Goal: Information Seeking & Learning: Compare options

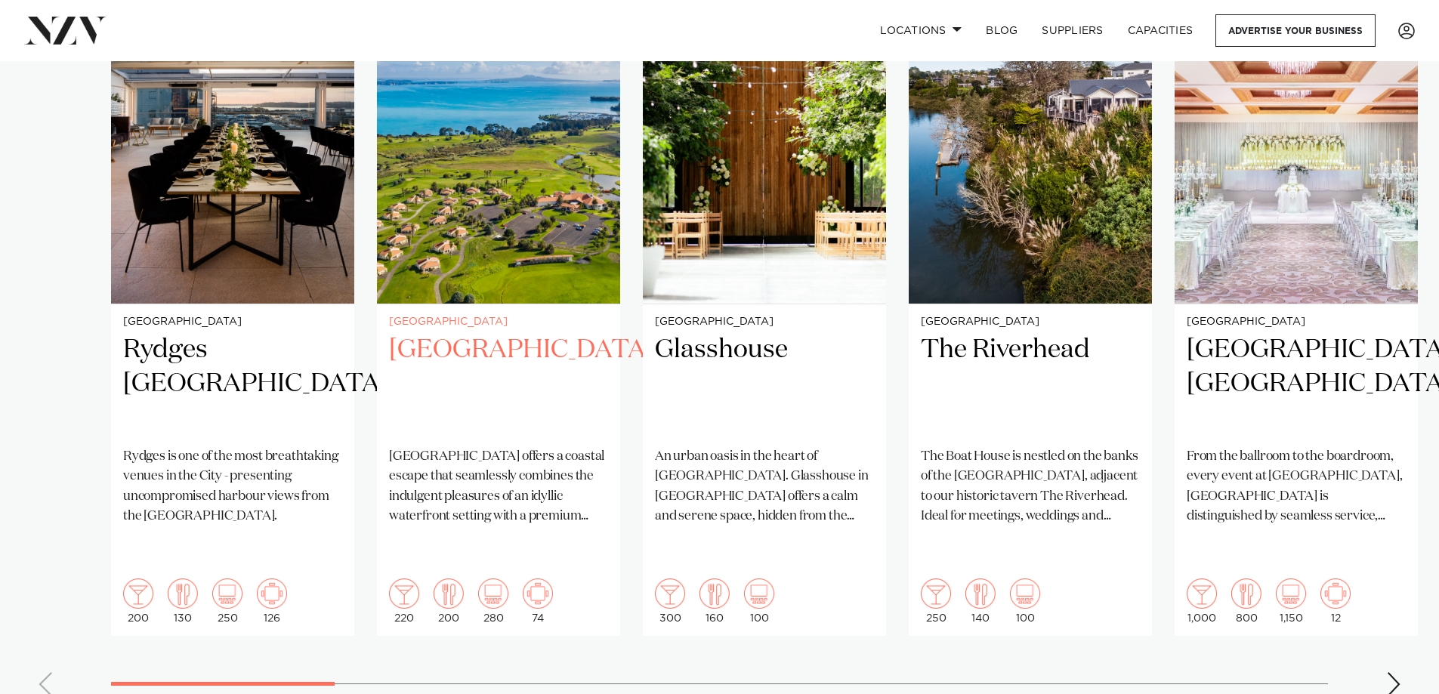
scroll to position [1133, 0]
click at [476, 247] on img "2 / 25" at bounding box center [498, 141] width 243 height 326
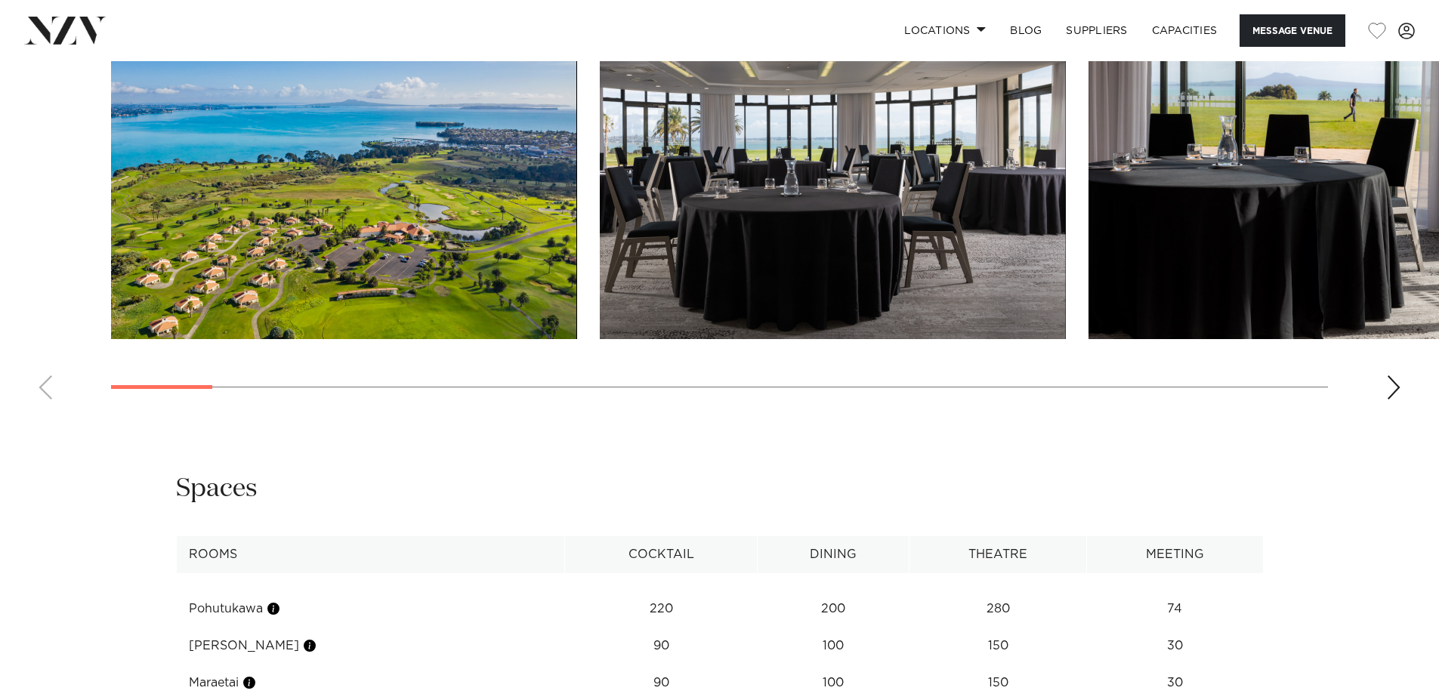
scroll to position [2040, 0]
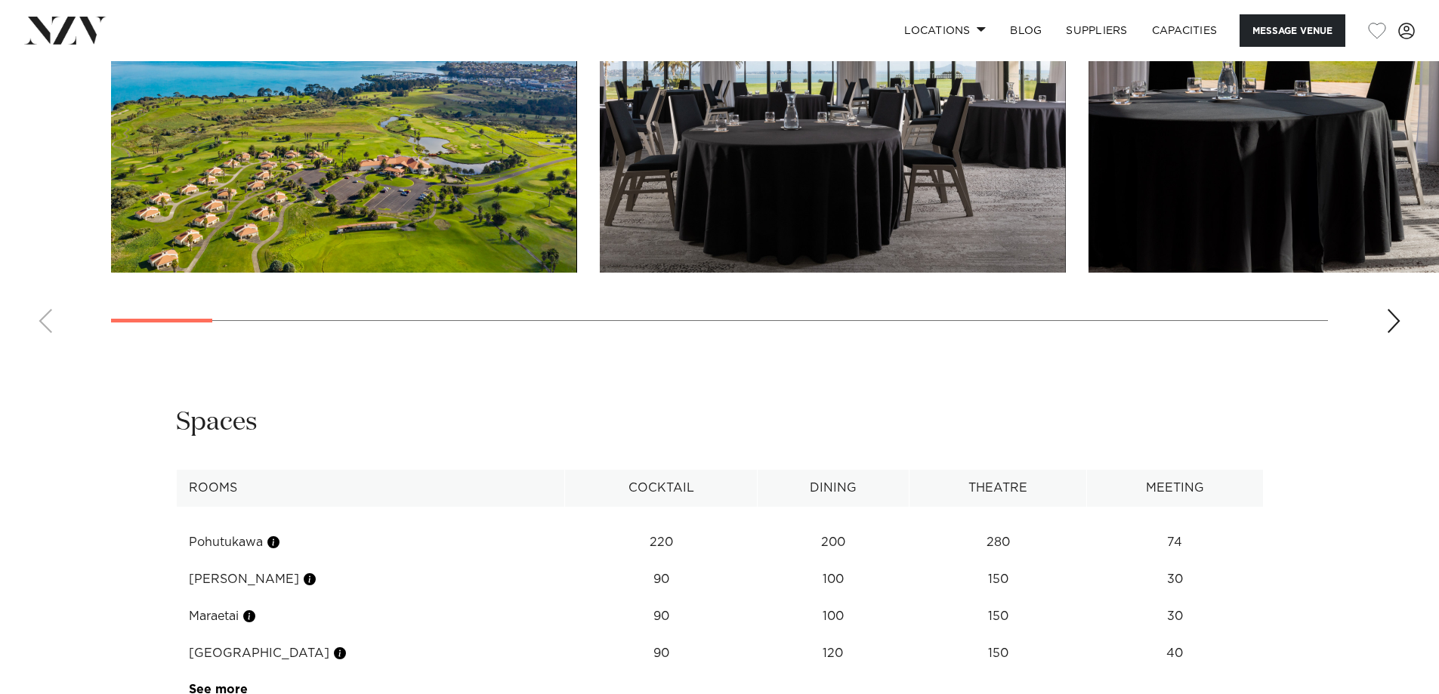
click at [1387, 333] on div "Next slide" at bounding box center [1393, 321] width 15 height 24
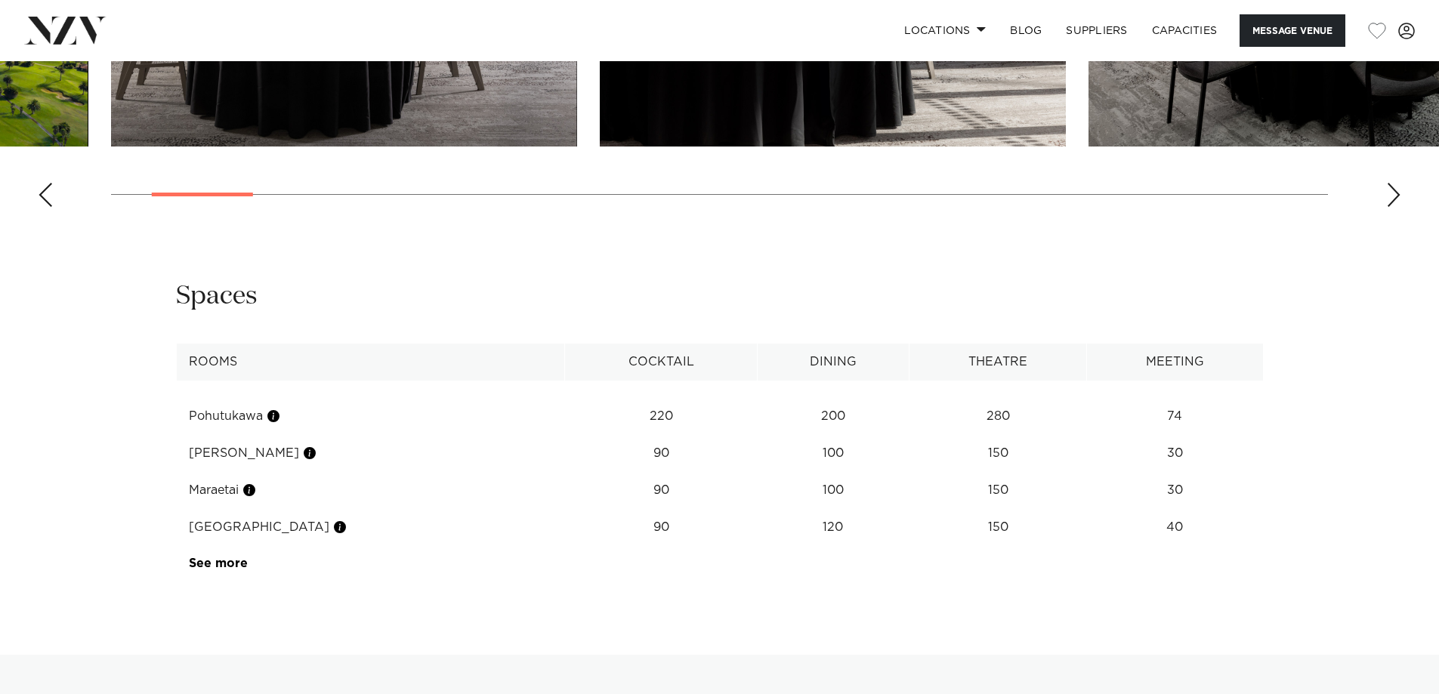
scroll to position [2191, 0]
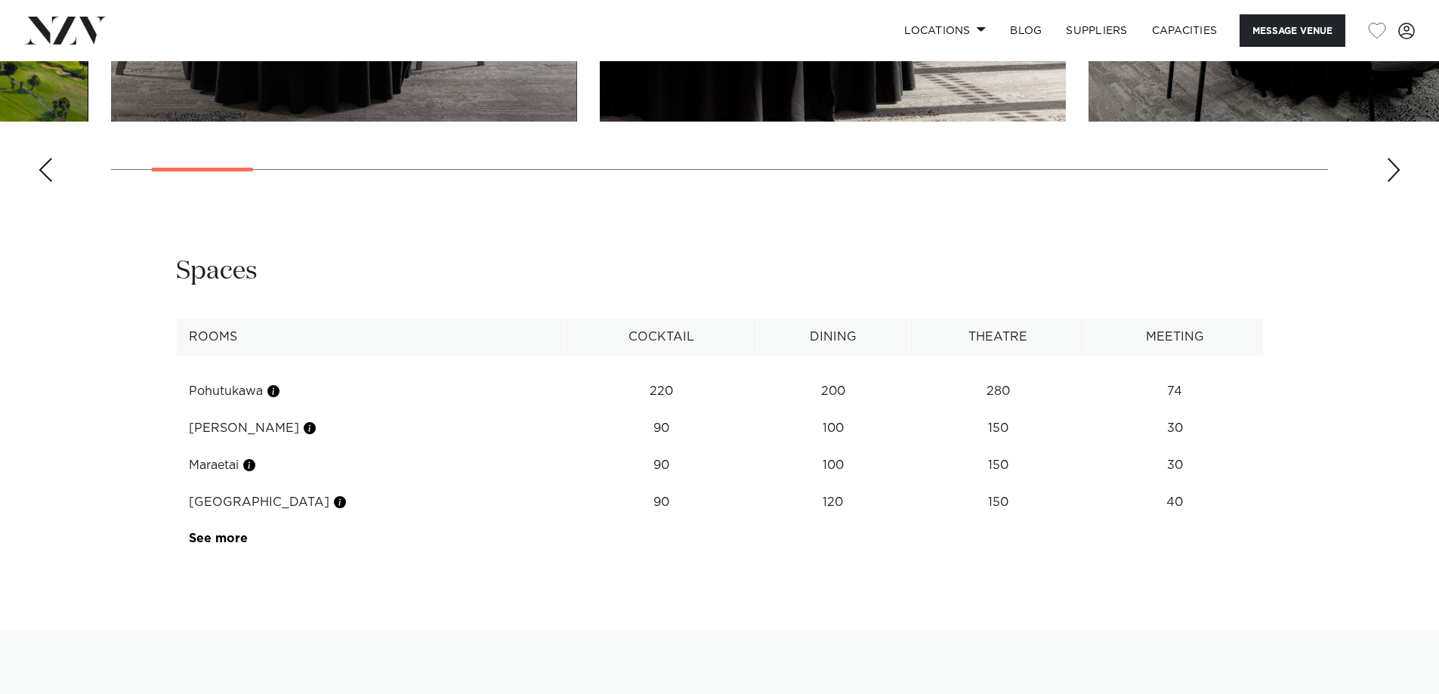
click at [1396, 182] on div "Next slide" at bounding box center [1393, 170] width 15 height 24
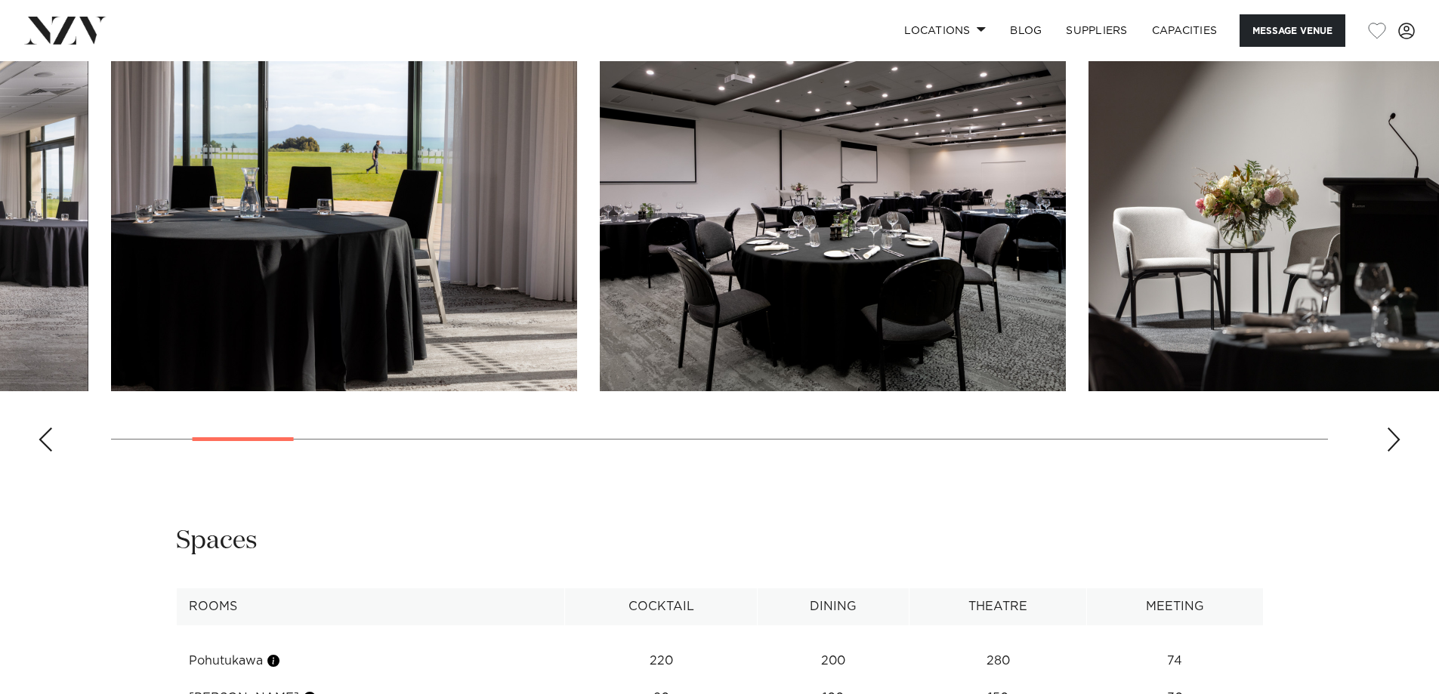
scroll to position [1889, 0]
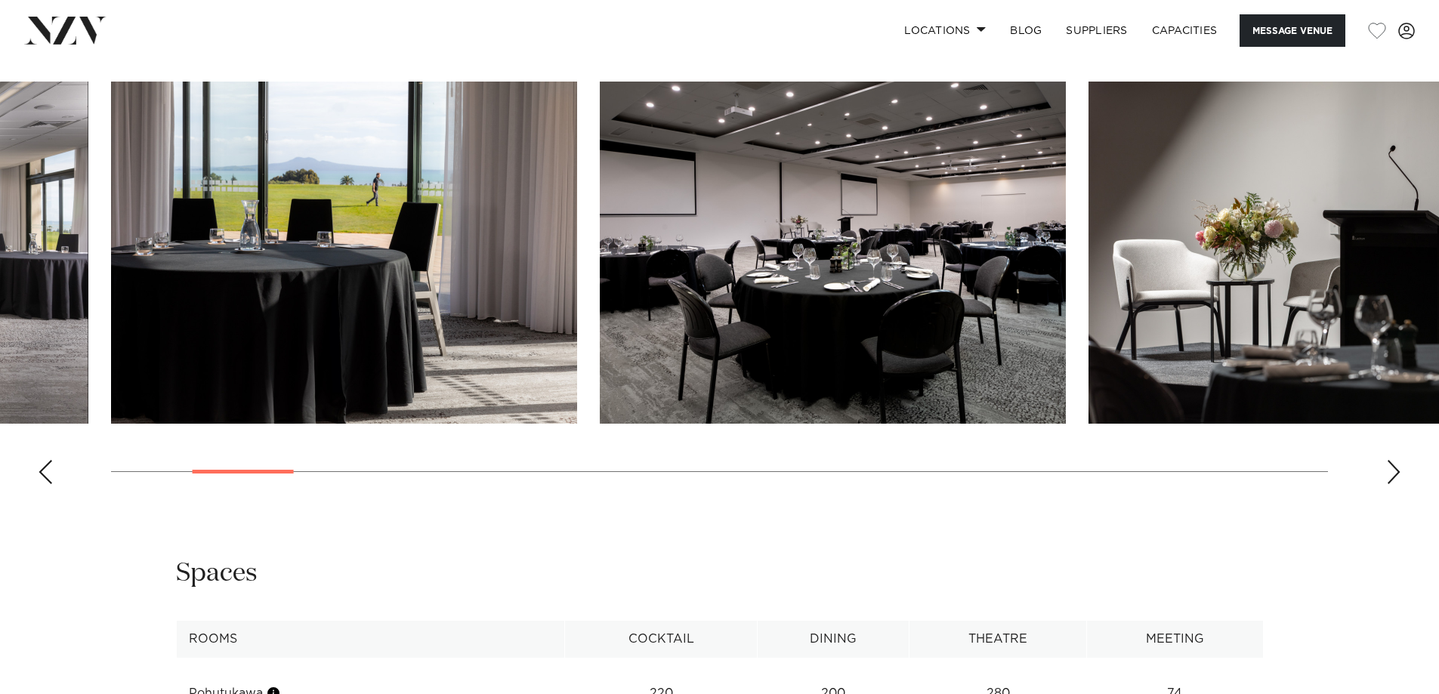
click at [1388, 484] on div "Next slide" at bounding box center [1393, 472] width 15 height 24
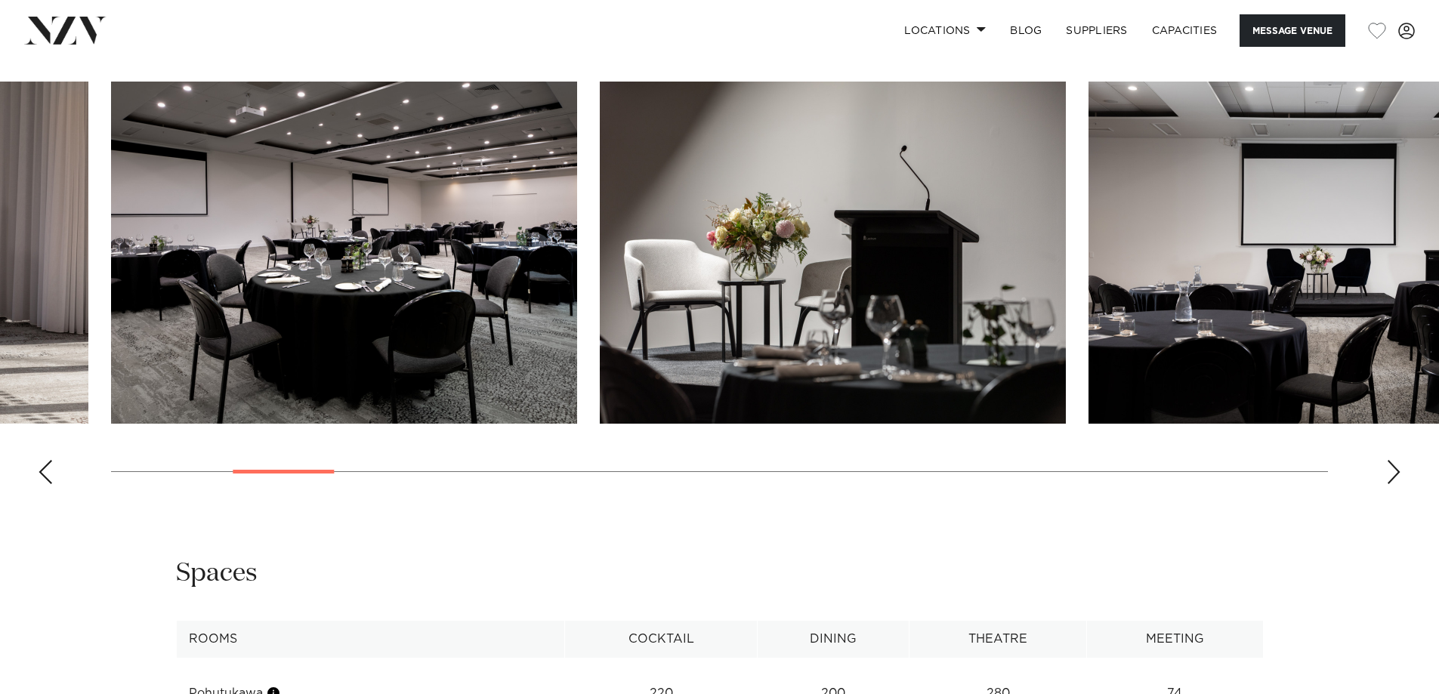
click at [1388, 484] on div "Next slide" at bounding box center [1393, 472] width 15 height 24
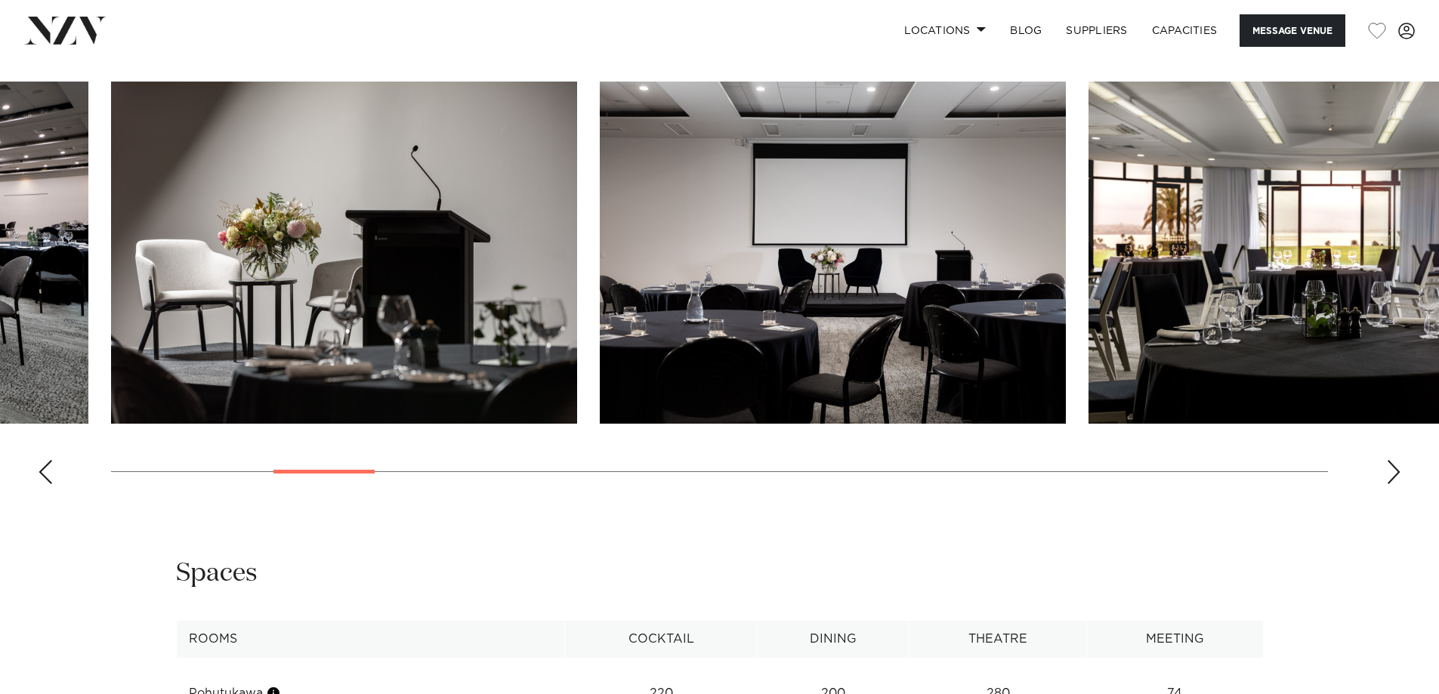
click at [1388, 484] on div "Next slide" at bounding box center [1393, 472] width 15 height 24
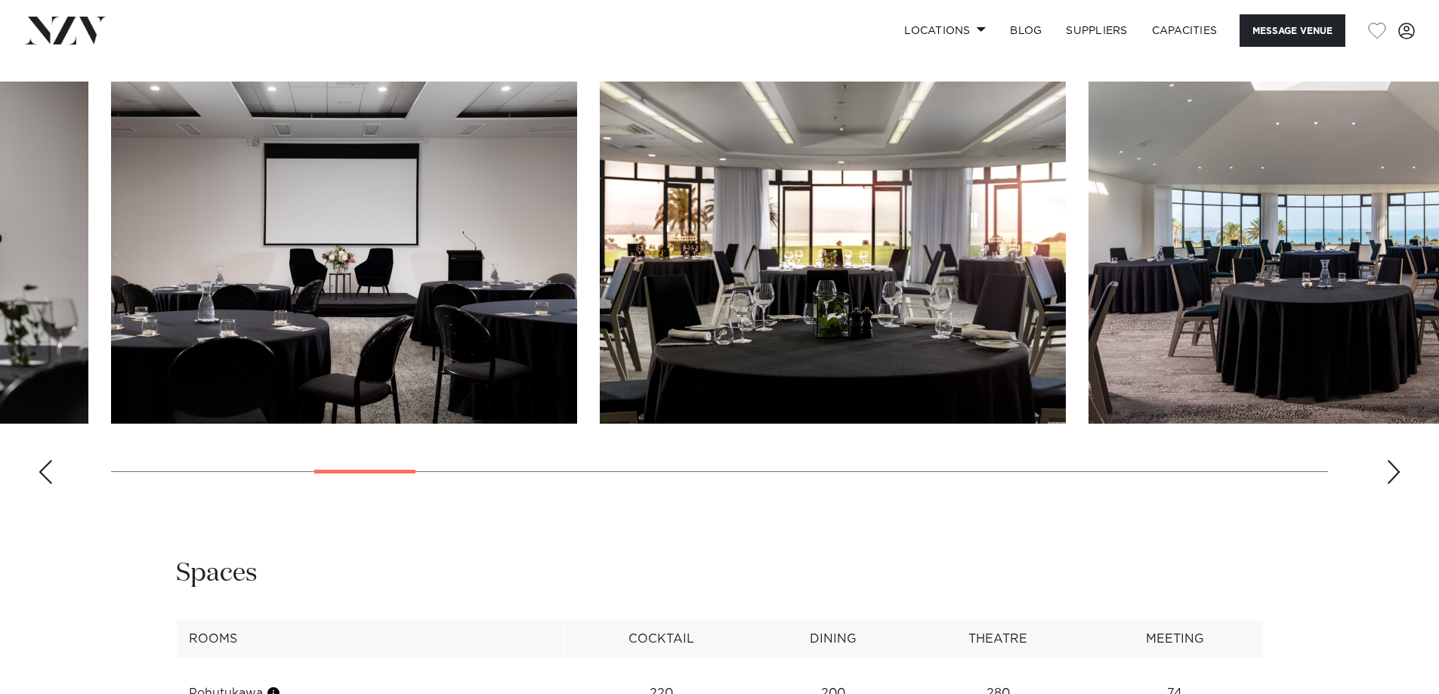
click at [1388, 484] on div "Next slide" at bounding box center [1393, 472] width 15 height 24
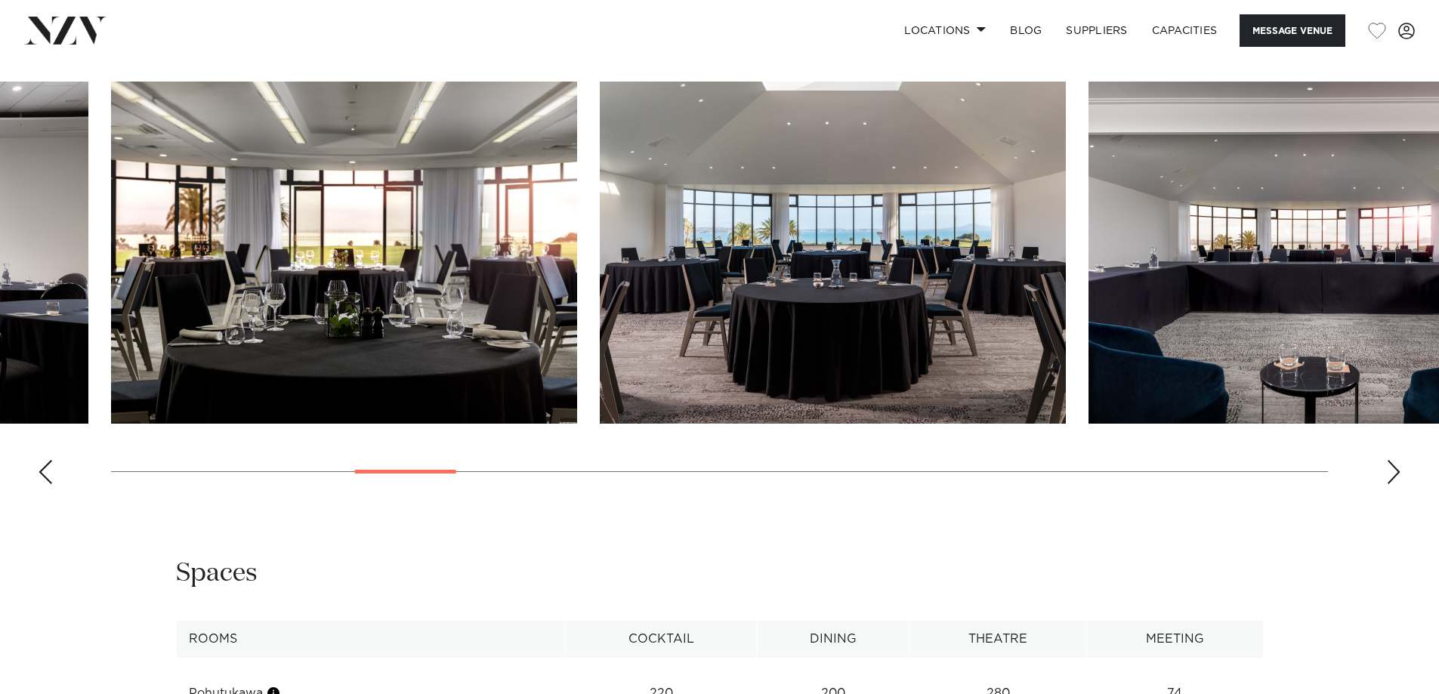
click at [1388, 484] on div "Next slide" at bounding box center [1393, 472] width 15 height 24
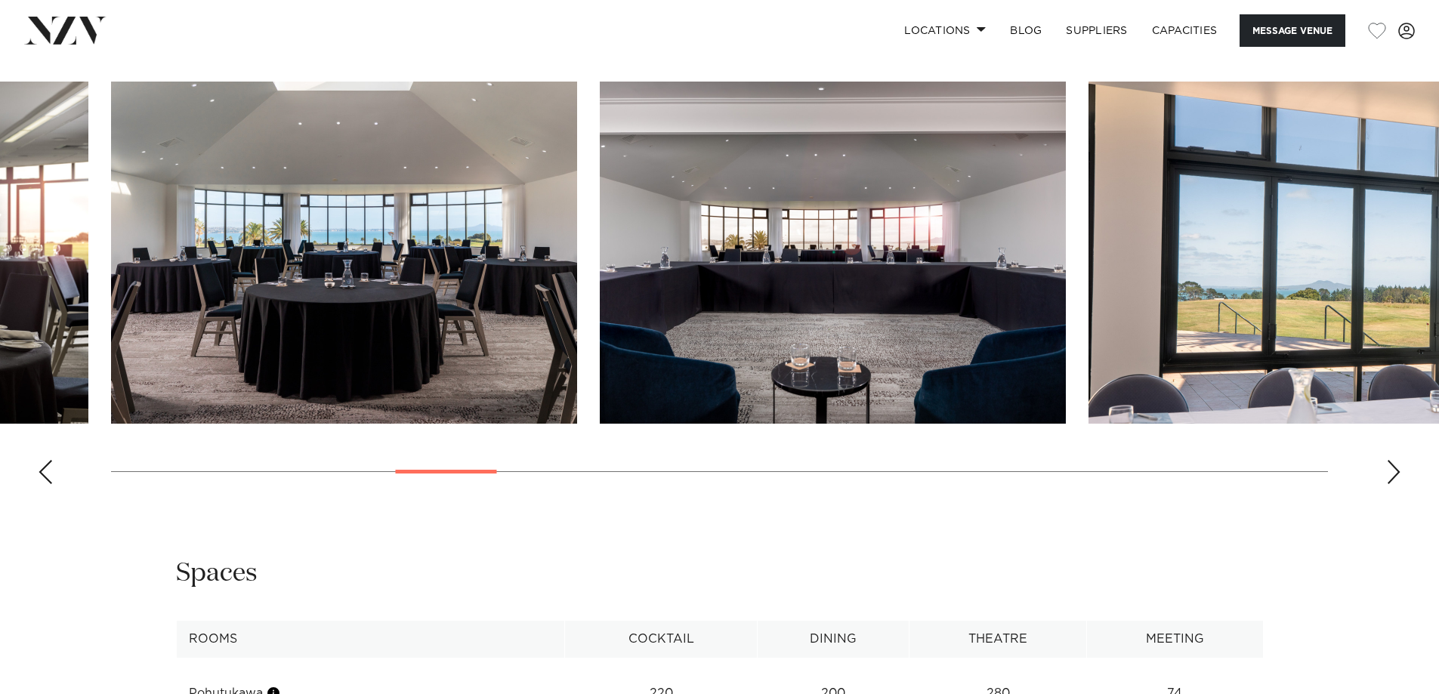
click at [1388, 484] on div "Next slide" at bounding box center [1393, 472] width 15 height 24
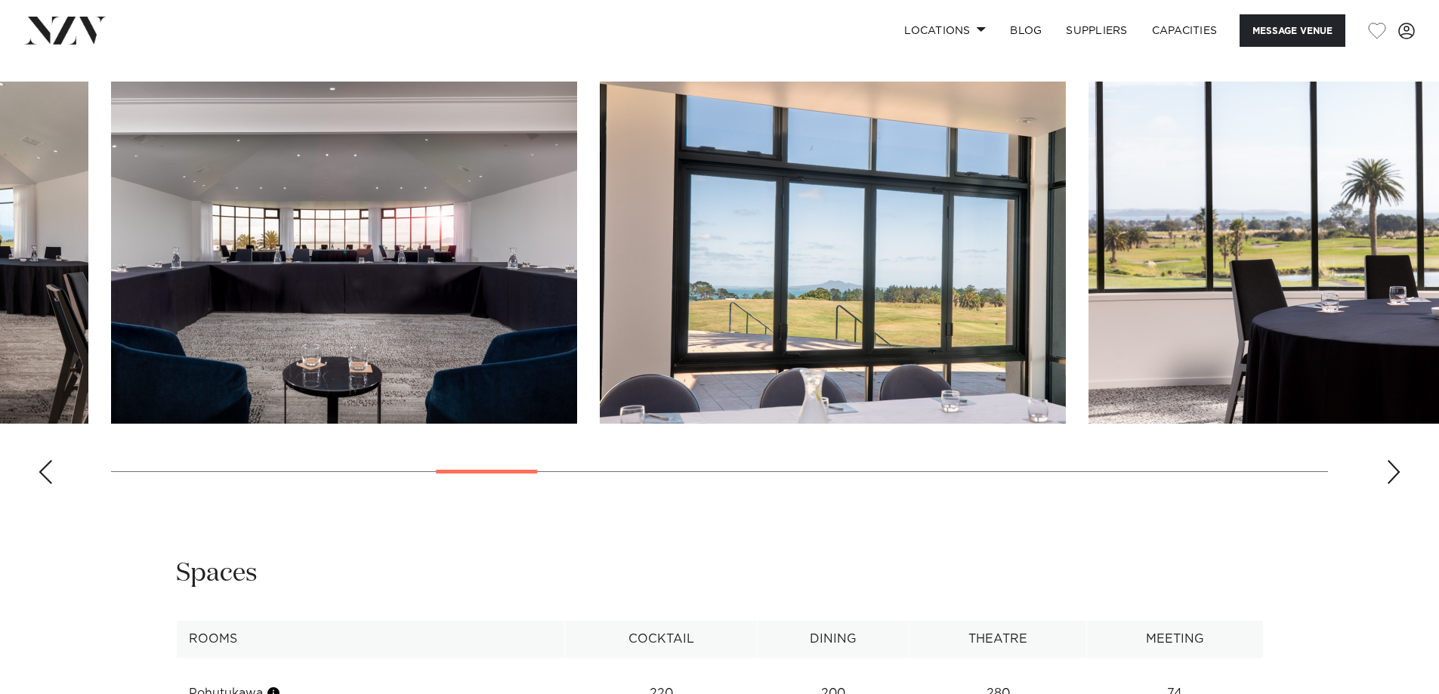
click at [1388, 484] on div "Next slide" at bounding box center [1393, 472] width 15 height 24
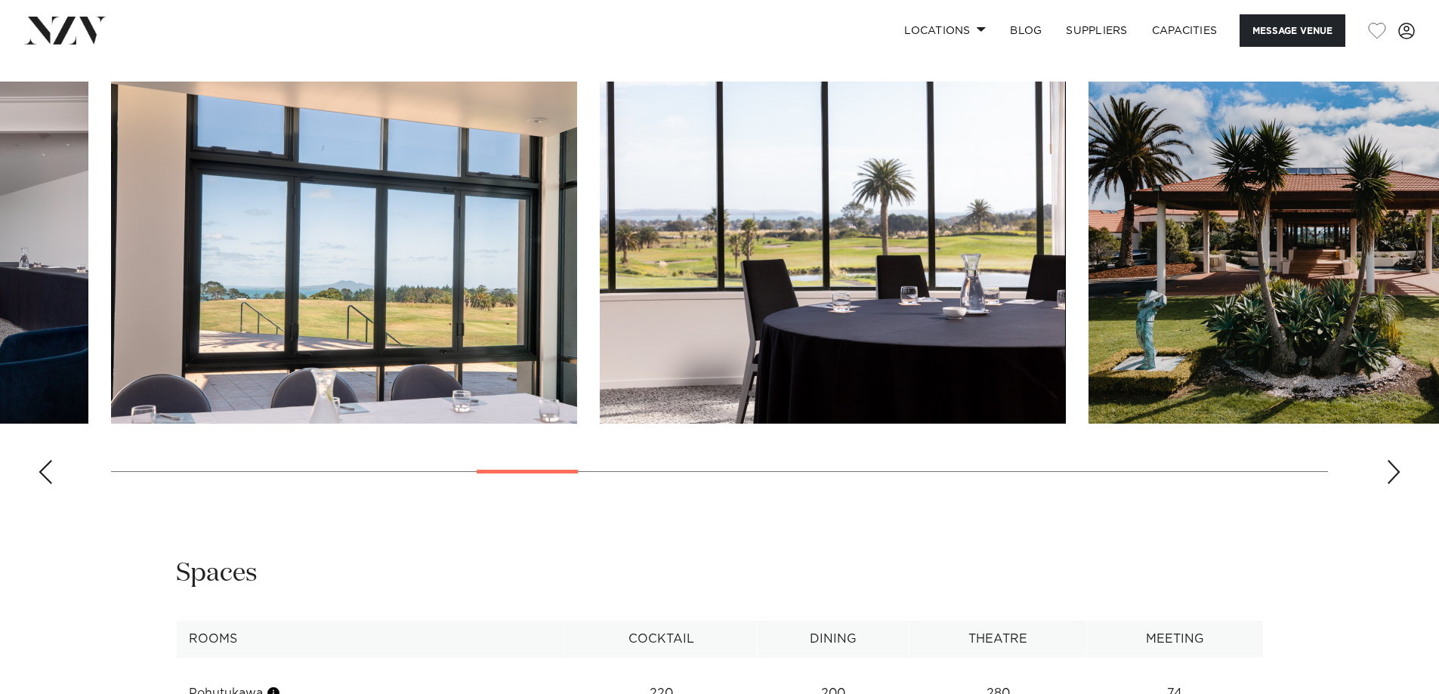
click at [1388, 484] on div "Next slide" at bounding box center [1393, 472] width 15 height 24
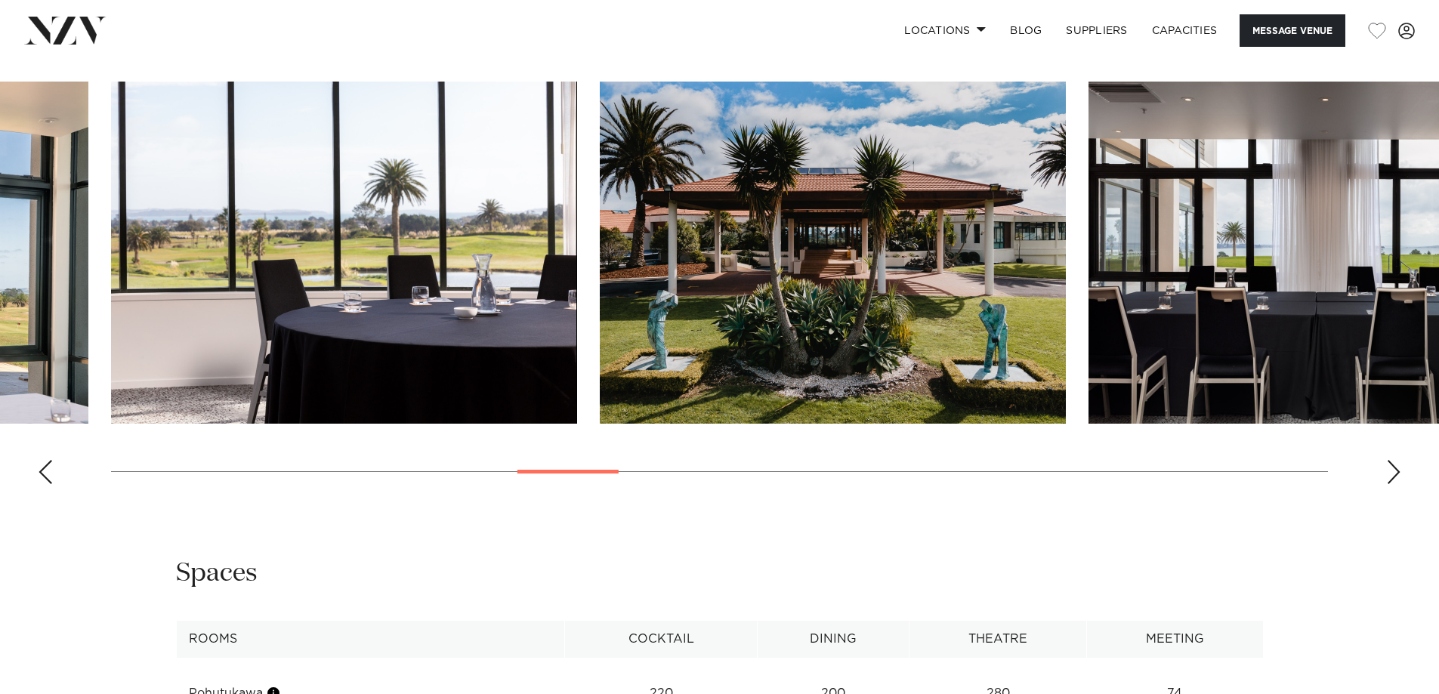
click at [1388, 484] on div "Next slide" at bounding box center [1393, 472] width 15 height 24
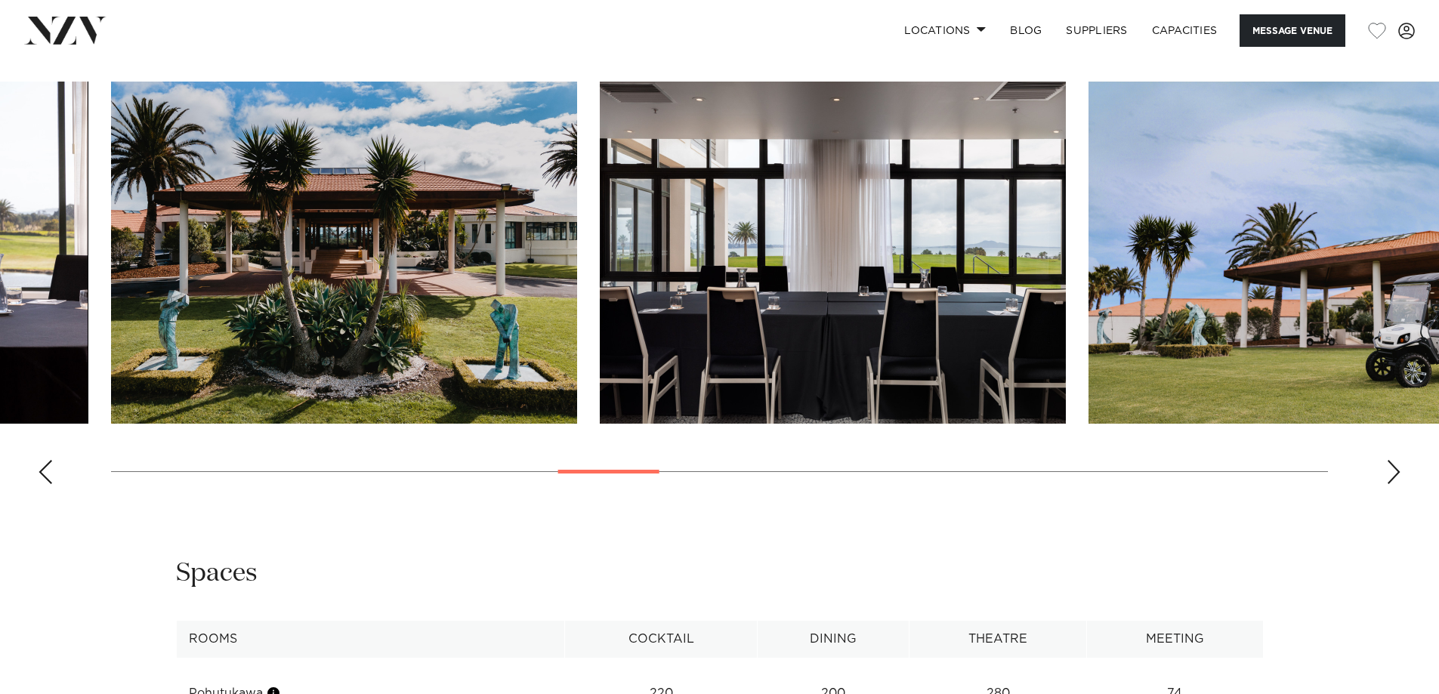
click at [1388, 484] on div "Next slide" at bounding box center [1393, 472] width 15 height 24
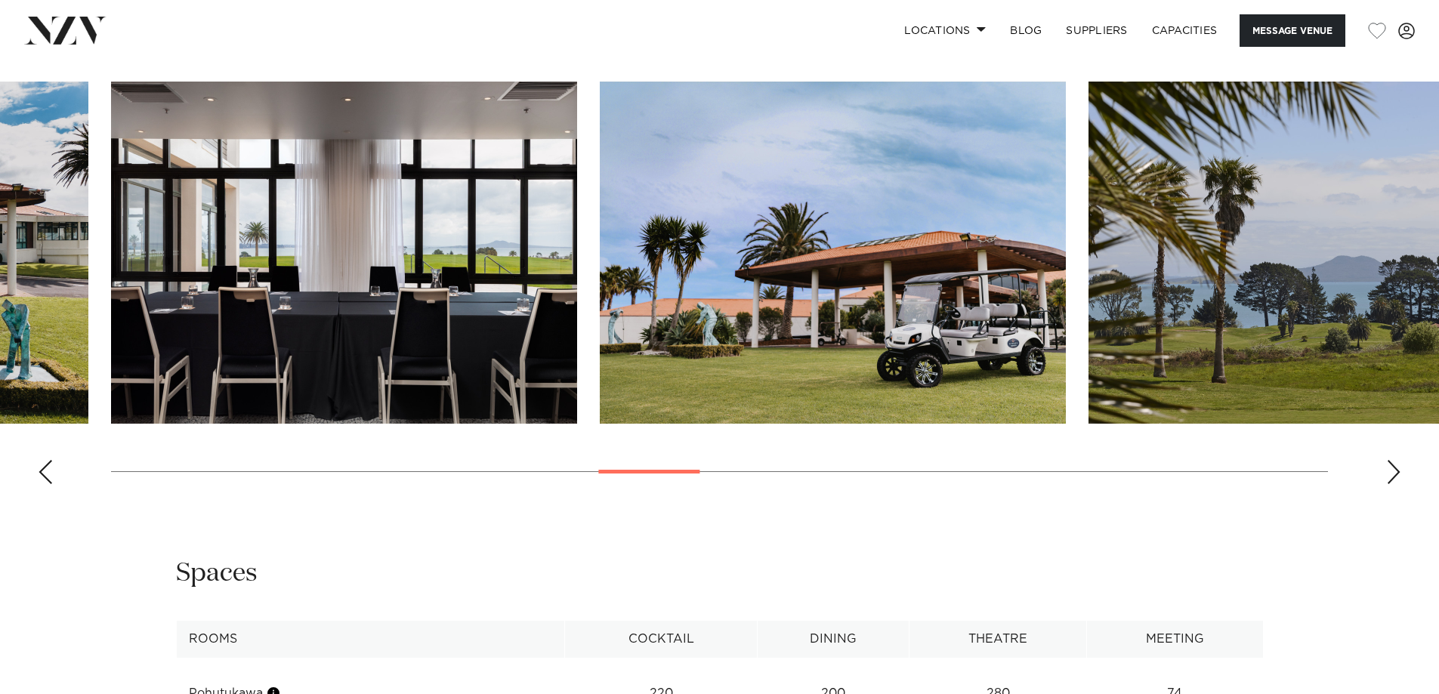
click at [1388, 484] on div "Next slide" at bounding box center [1393, 472] width 15 height 24
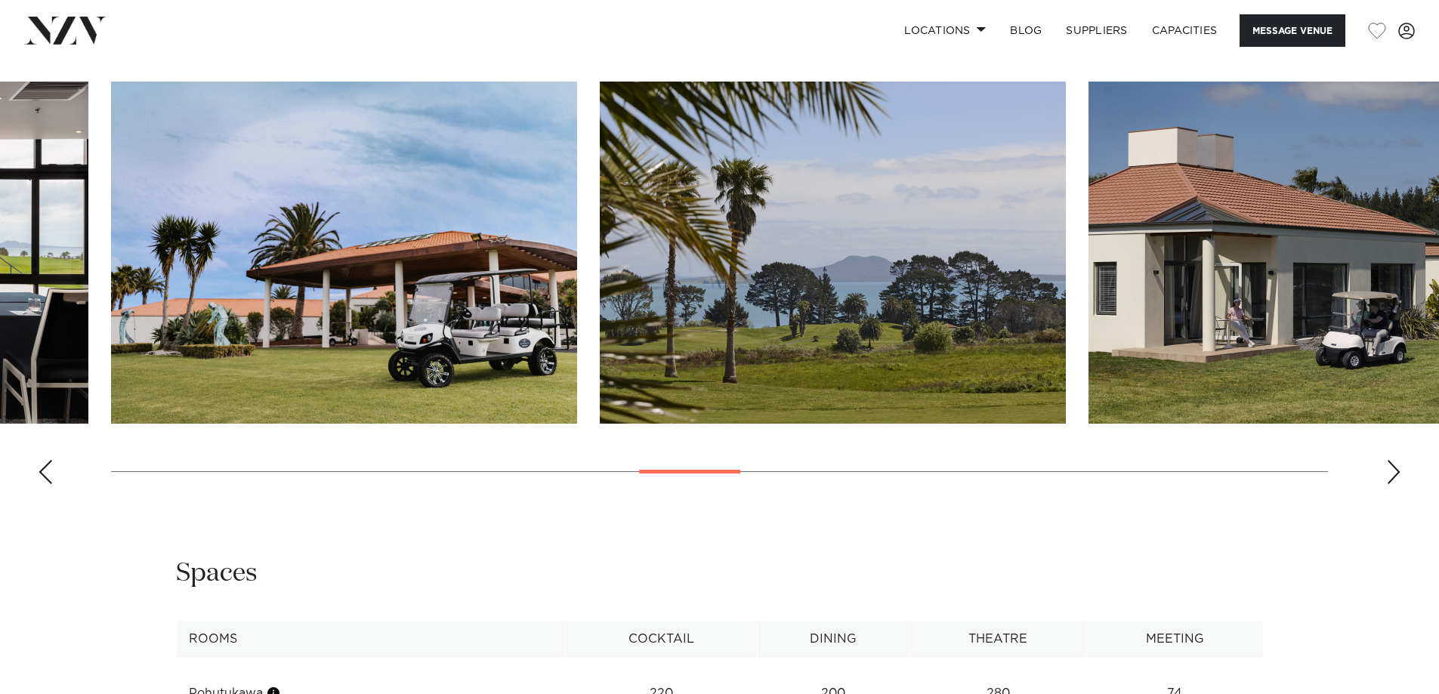
click at [1388, 484] on div "Next slide" at bounding box center [1393, 472] width 15 height 24
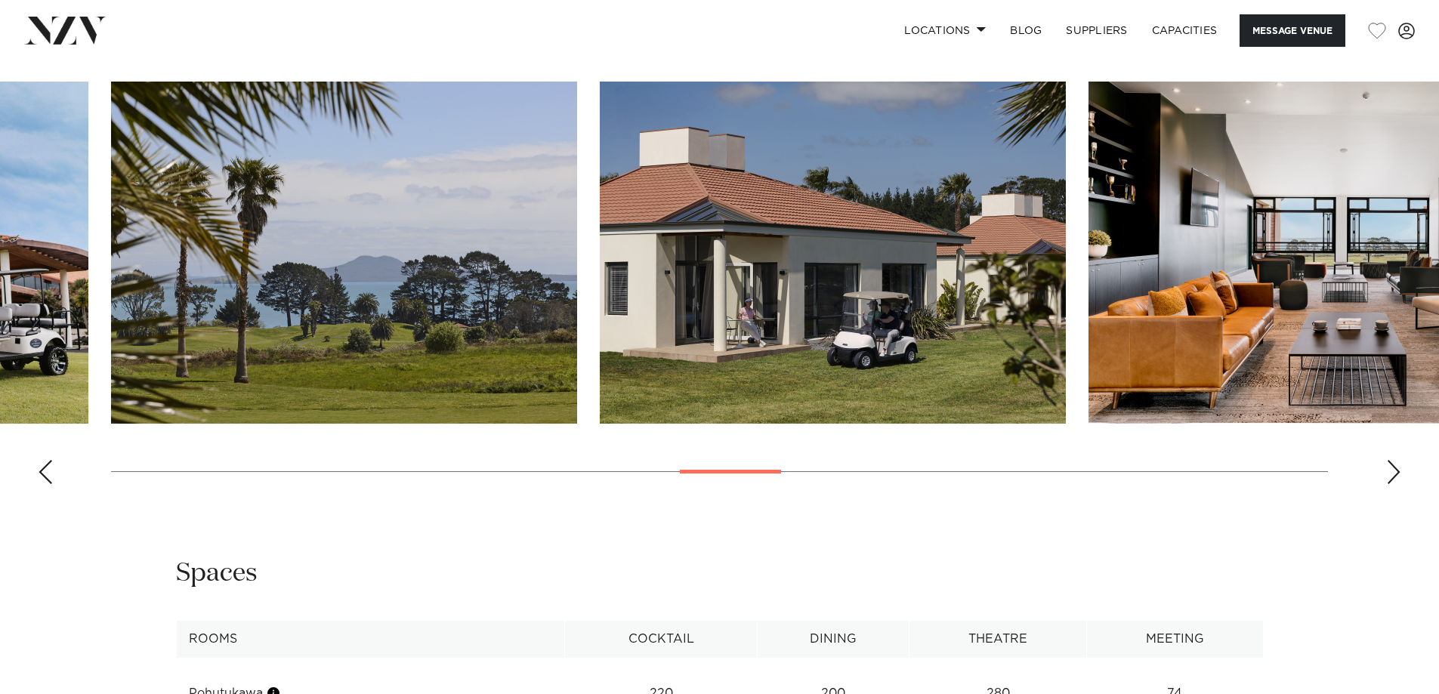
click at [1388, 484] on div "Next slide" at bounding box center [1393, 472] width 15 height 24
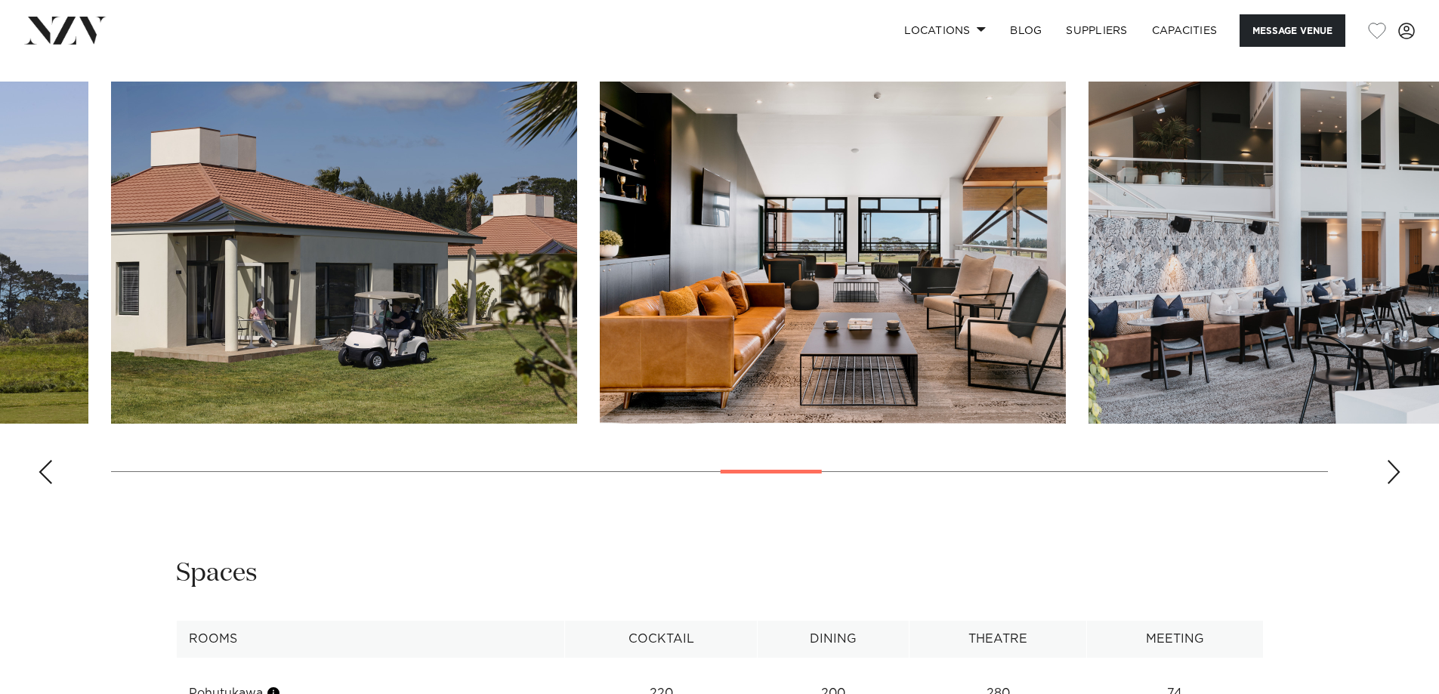
click at [1388, 484] on div "Next slide" at bounding box center [1393, 472] width 15 height 24
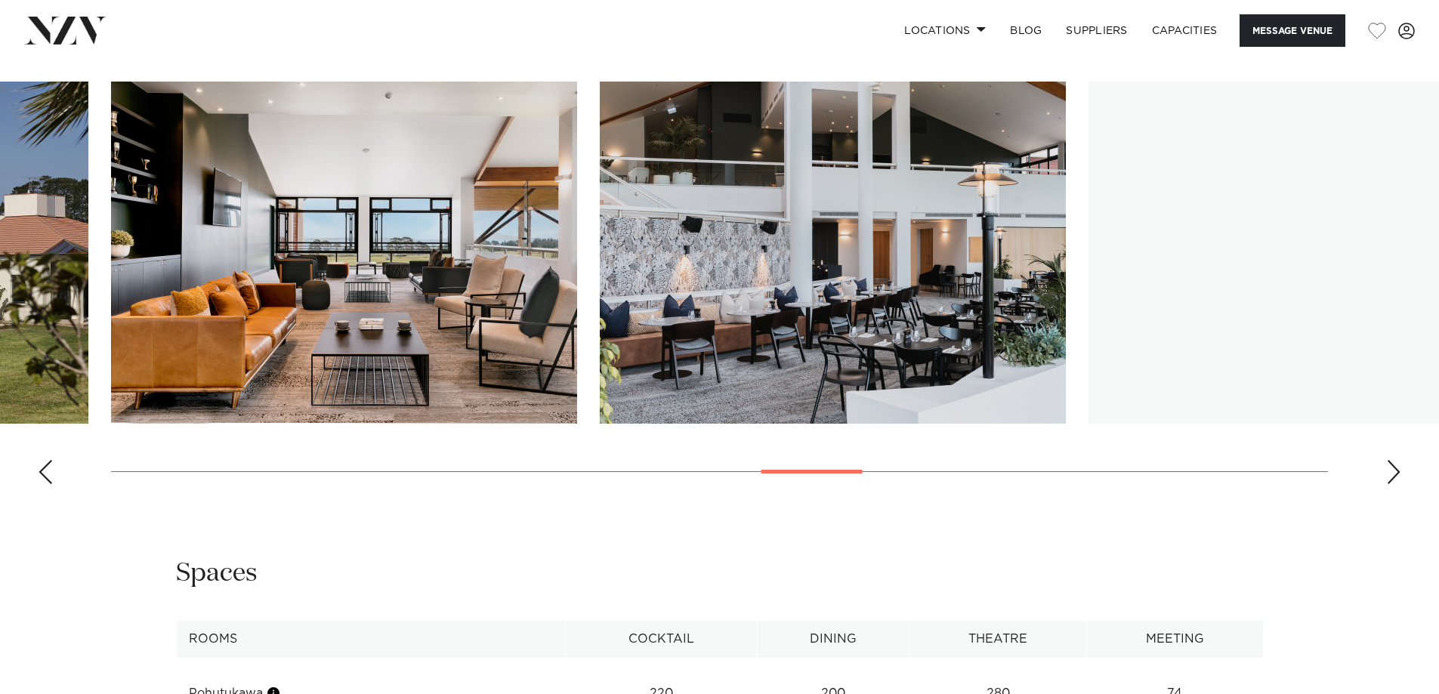
click at [1388, 484] on div "Next slide" at bounding box center [1393, 472] width 15 height 24
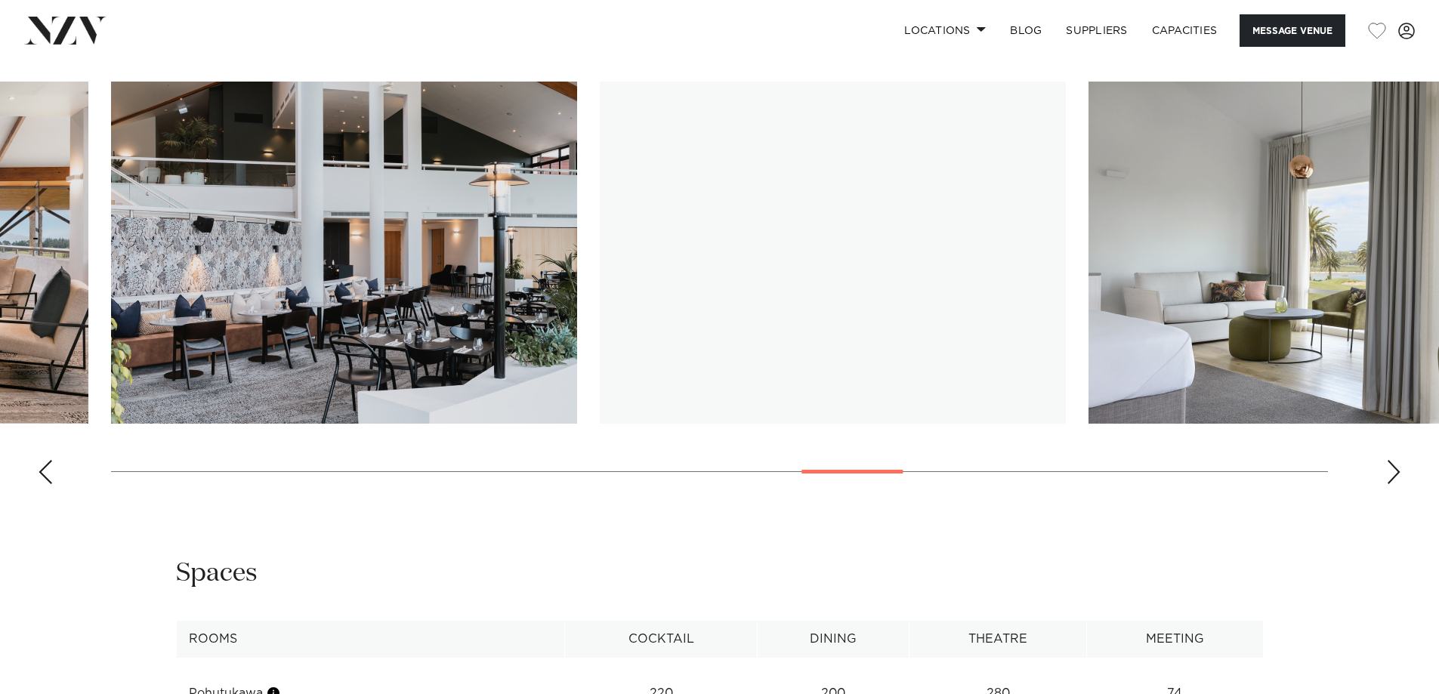
click at [1388, 484] on div "Next slide" at bounding box center [1393, 472] width 15 height 24
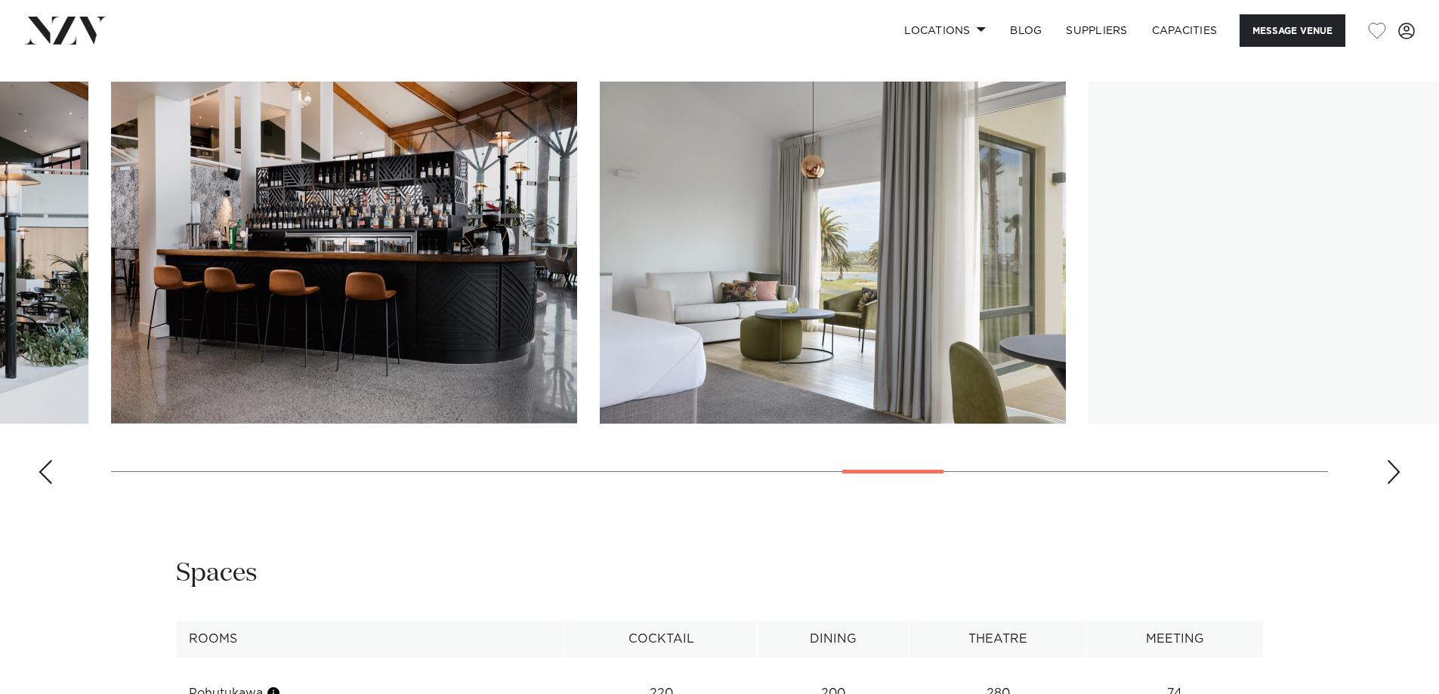
click at [1388, 484] on div "Next slide" at bounding box center [1393, 472] width 15 height 24
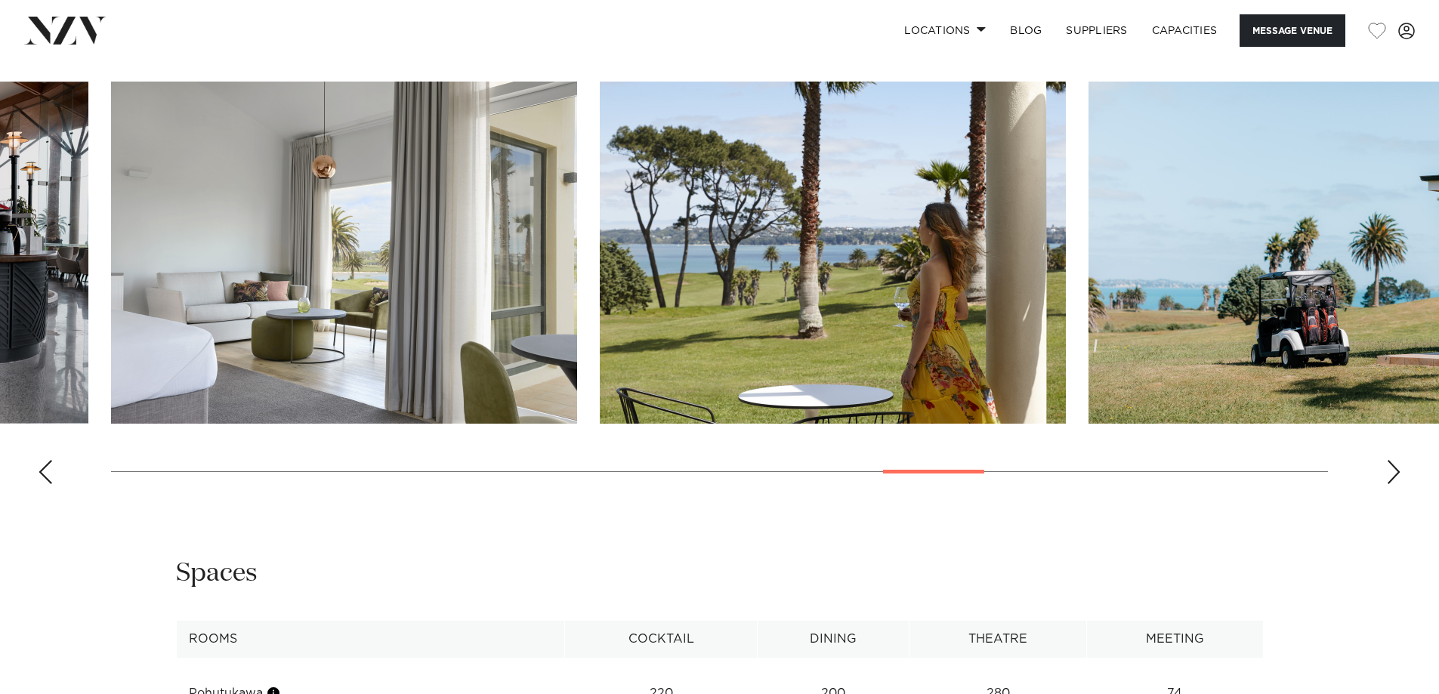
click at [1388, 484] on div "Next slide" at bounding box center [1393, 472] width 15 height 24
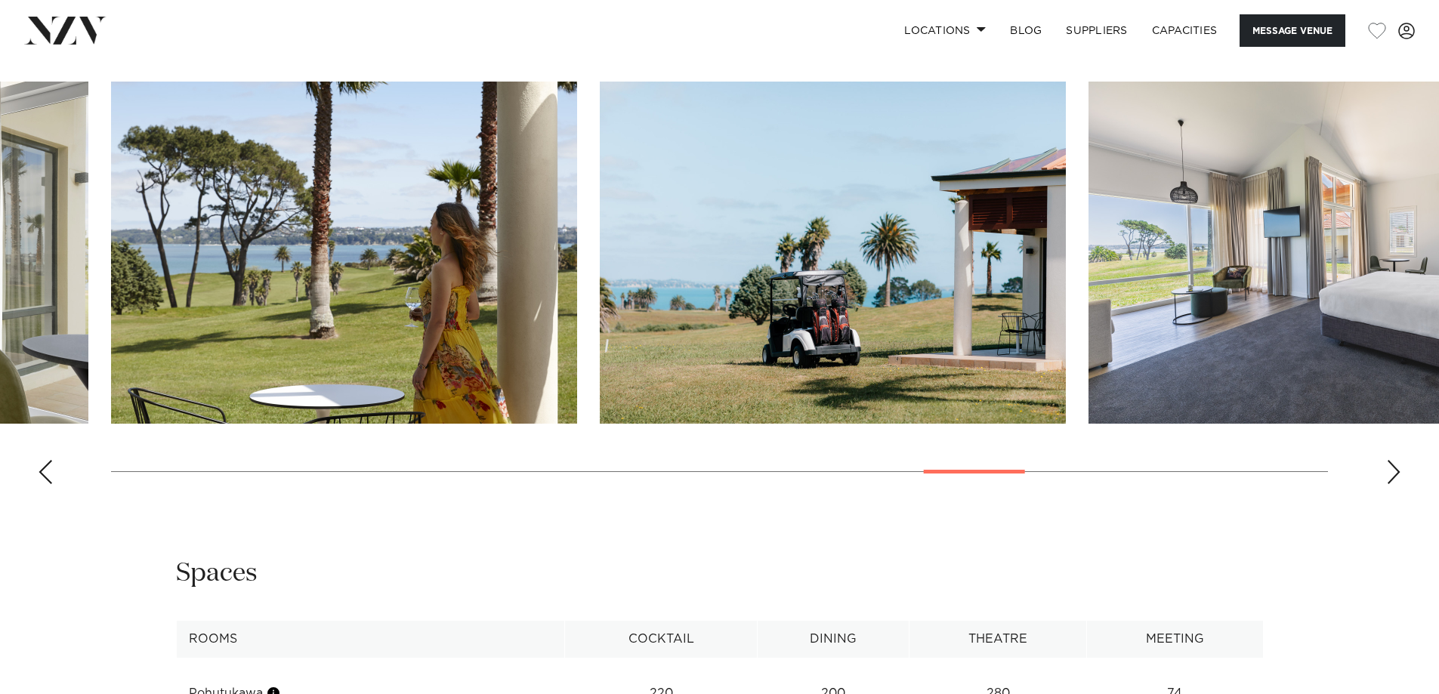
click at [1388, 484] on div "Next slide" at bounding box center [1393, 472] width 15 height 24
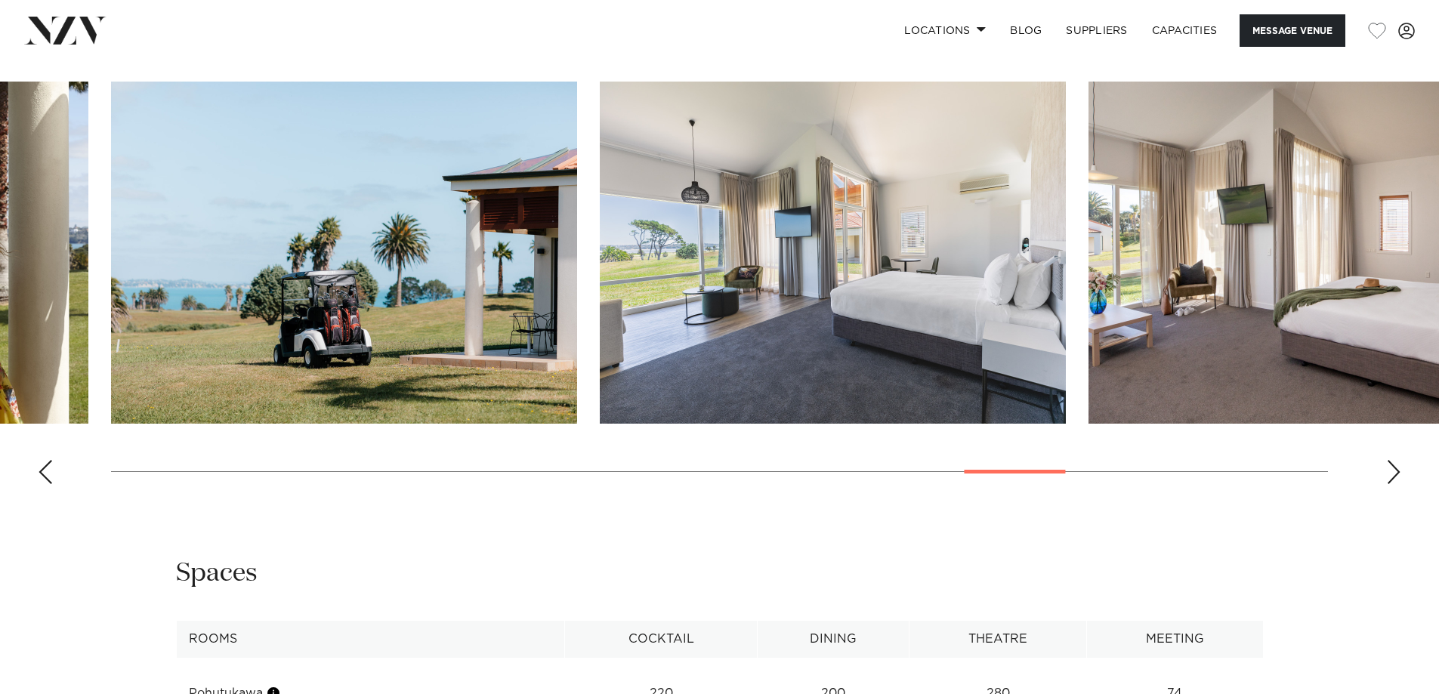
click at [1388, 484] on div "Next slide" at bounding box center [1393, 472] width 15 height 24
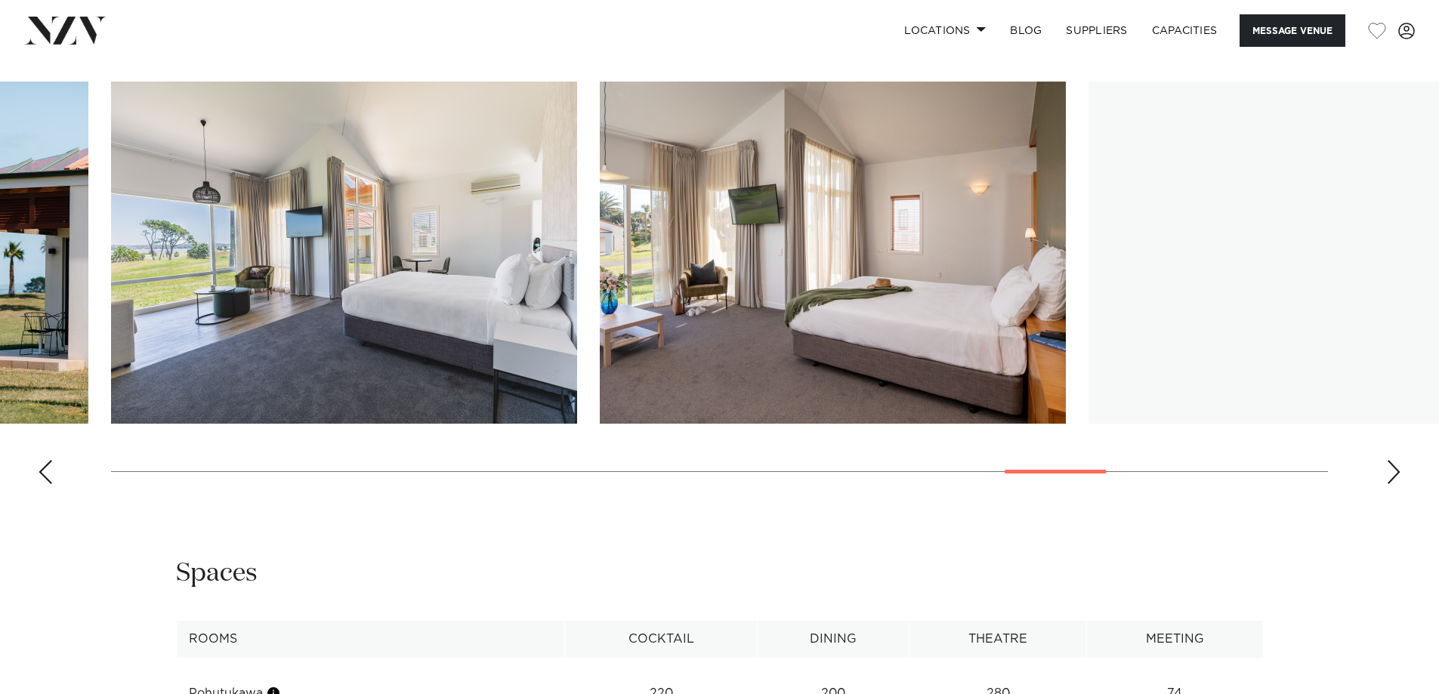
click at [1388, 484] on div "Next slide" at bounding box center [1393, 472] width 15 height 24
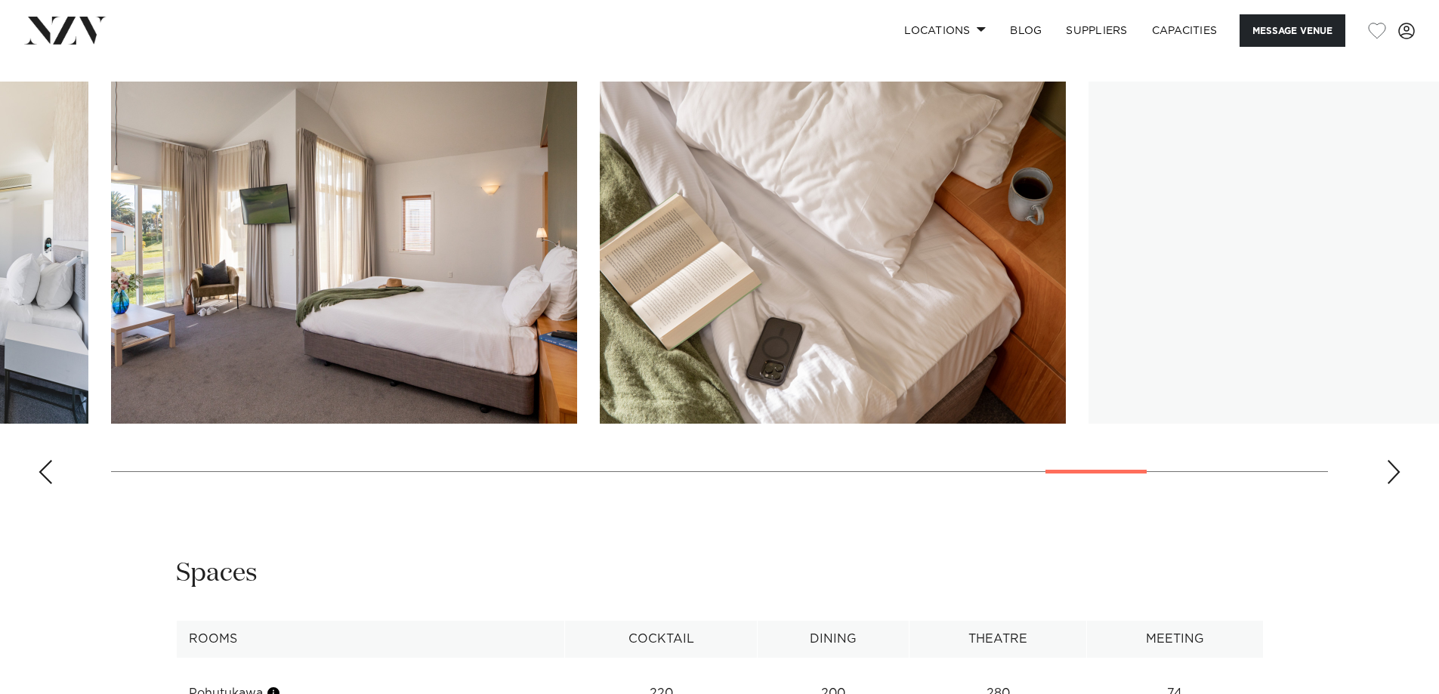
click at [1388, 484] on div "Next slide" at bounding box center [1393, 472] width 15 height 24
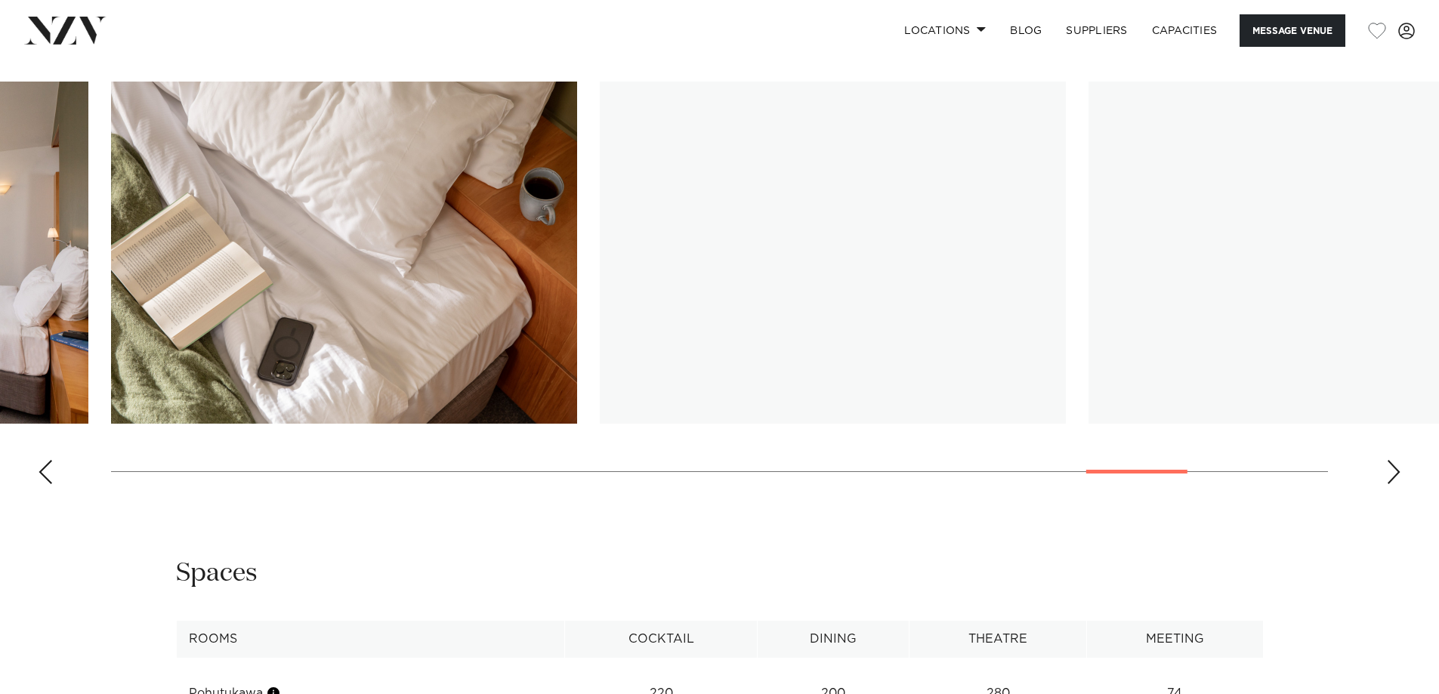
click at [1388, 484] on div "Next slide" at bounding box center [1393, 472] width 15 height 24
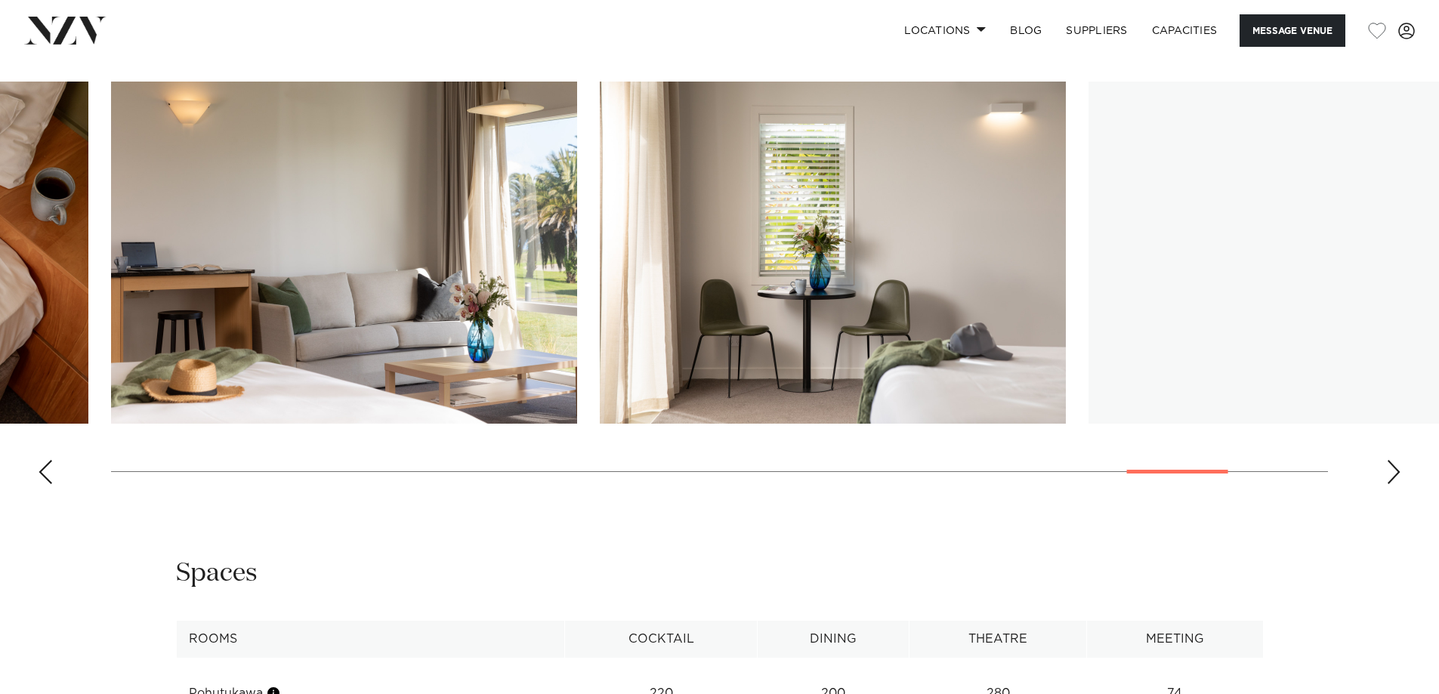
click at [1388, 484] on div "Next slide" at bounding box center [1393, 472] width 15 height 24
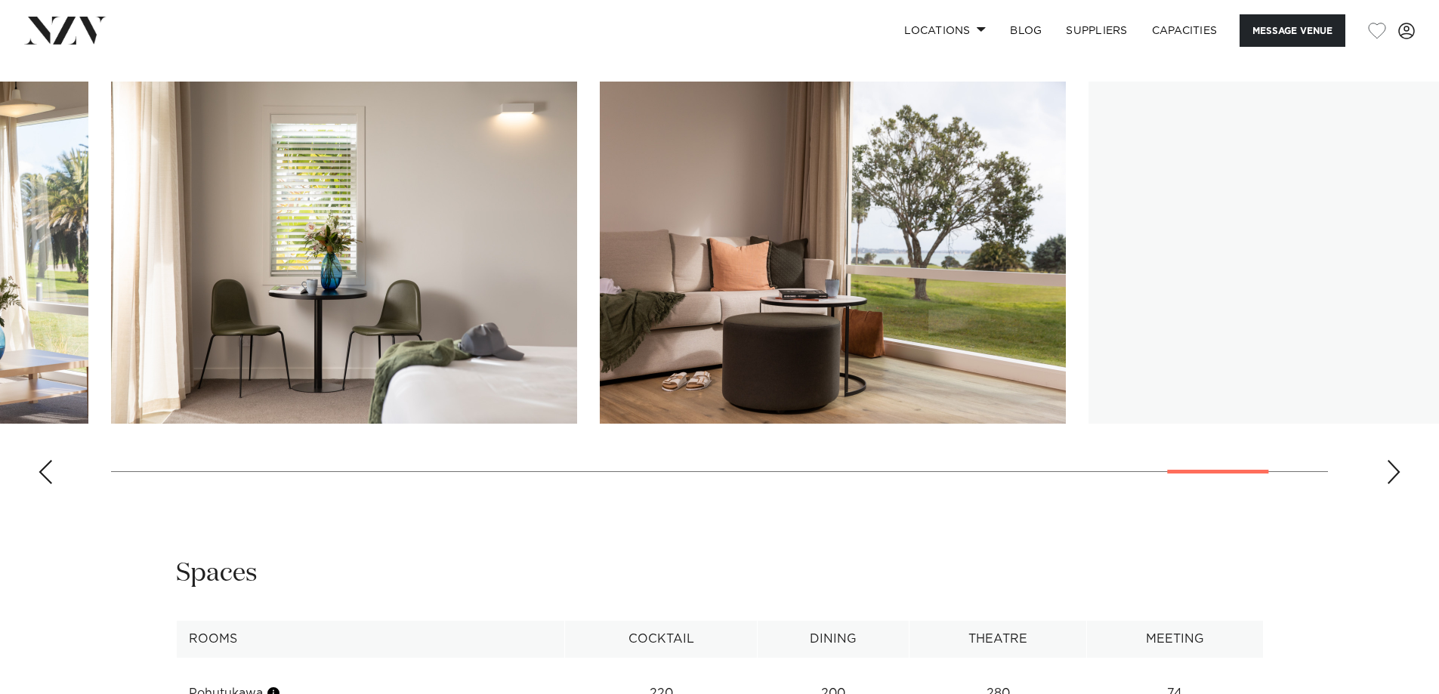
click at [1388, 484] on div "Next slide" at bounding box center [1393, 472] width 15 height 24
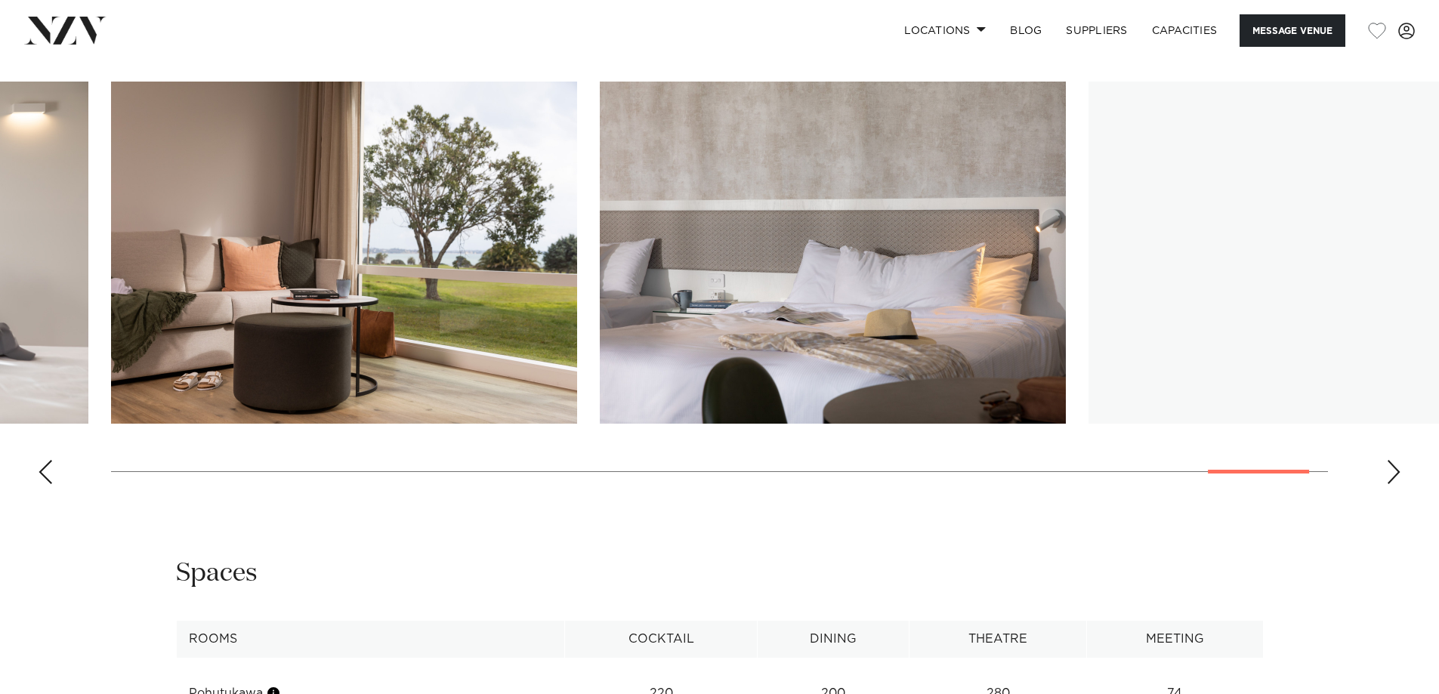
click at [1388, 484] on div "Next slide" at bounding box center [1393, 472] width 15 height 24
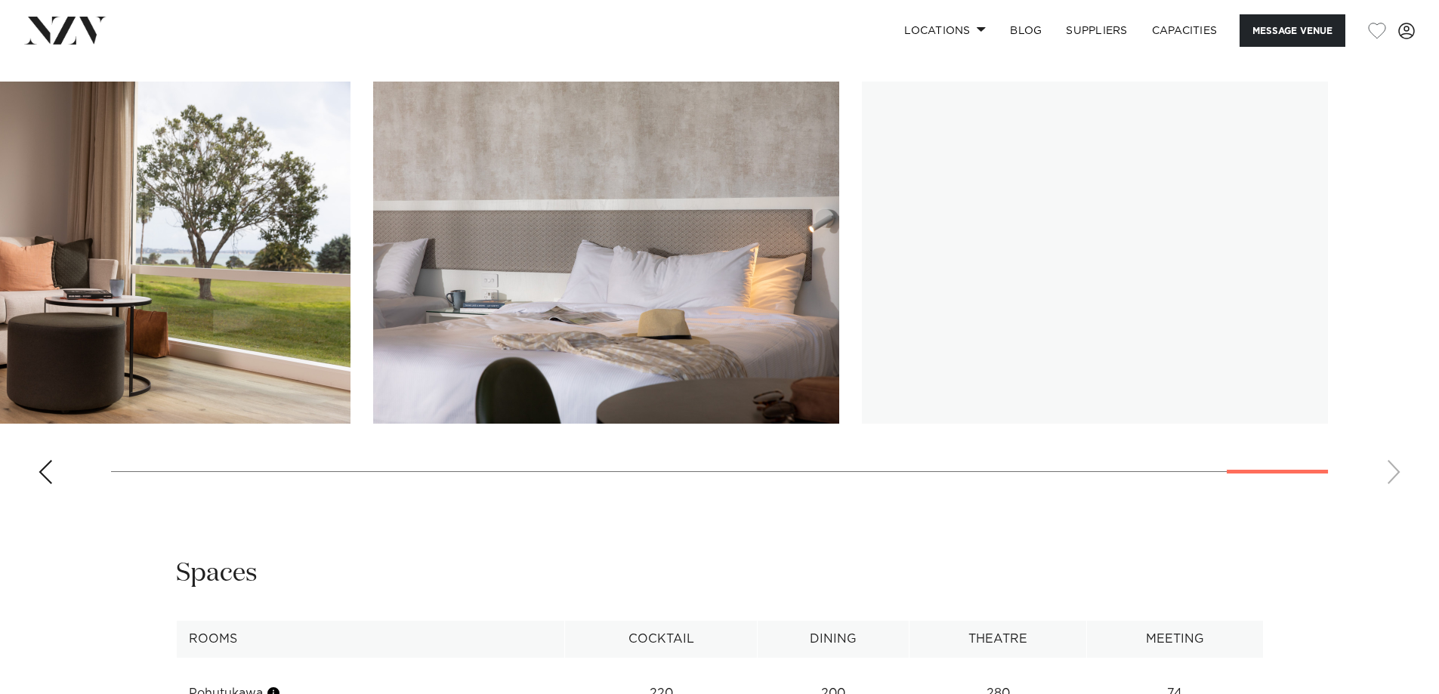
click at [1388, 496] on swiper-container at bounding box center [719, 289] width 1439 height 415
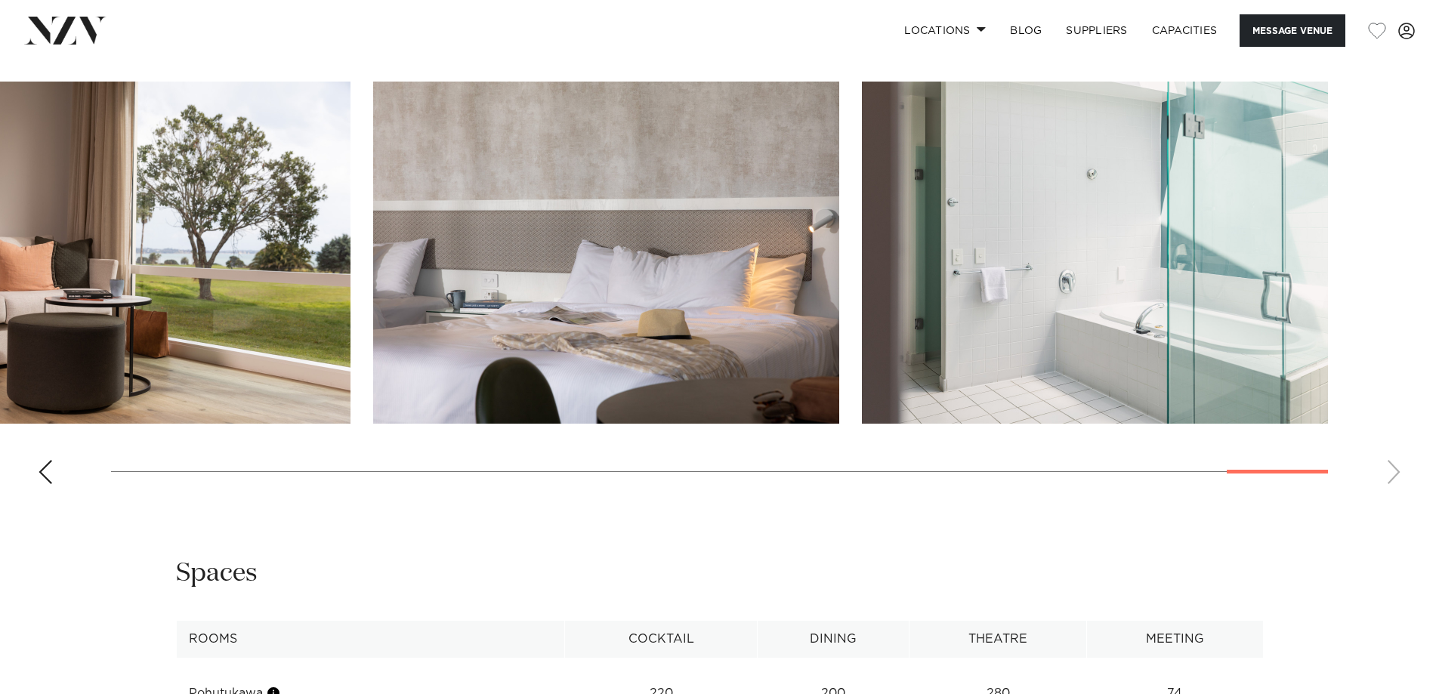
click at [1388, 496] on swiper-container at bounding box center [719, 289] width 1439 height 415
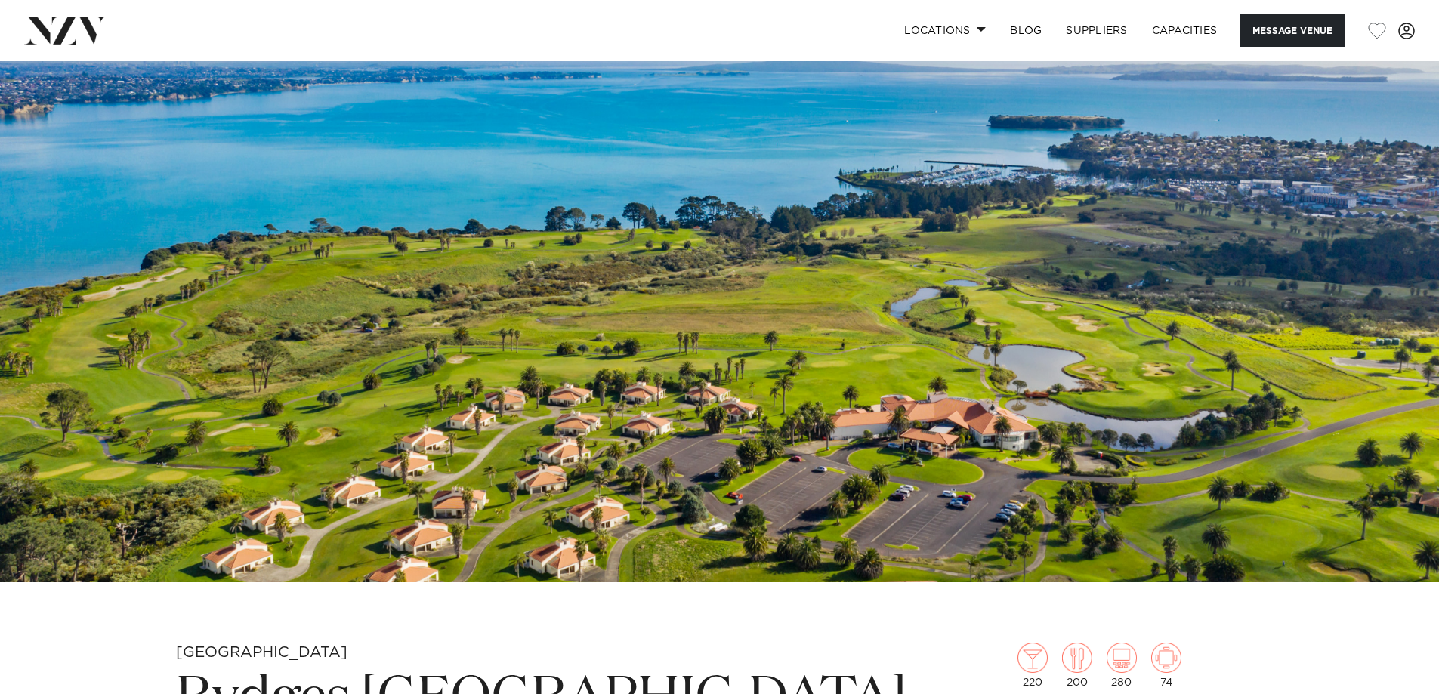
scroll to position [151, 0]
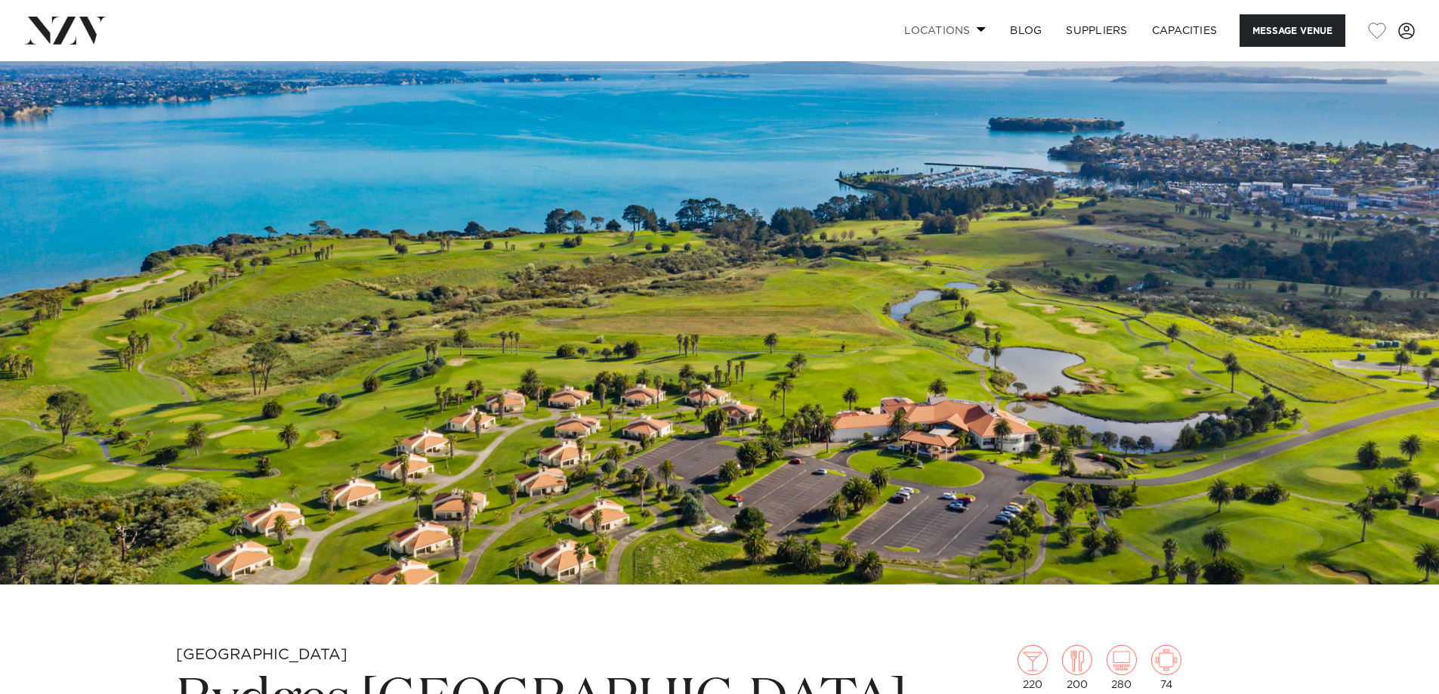
click at [957, 34] on link "Locations" at bounding box center [945, 30] width 106 height 32
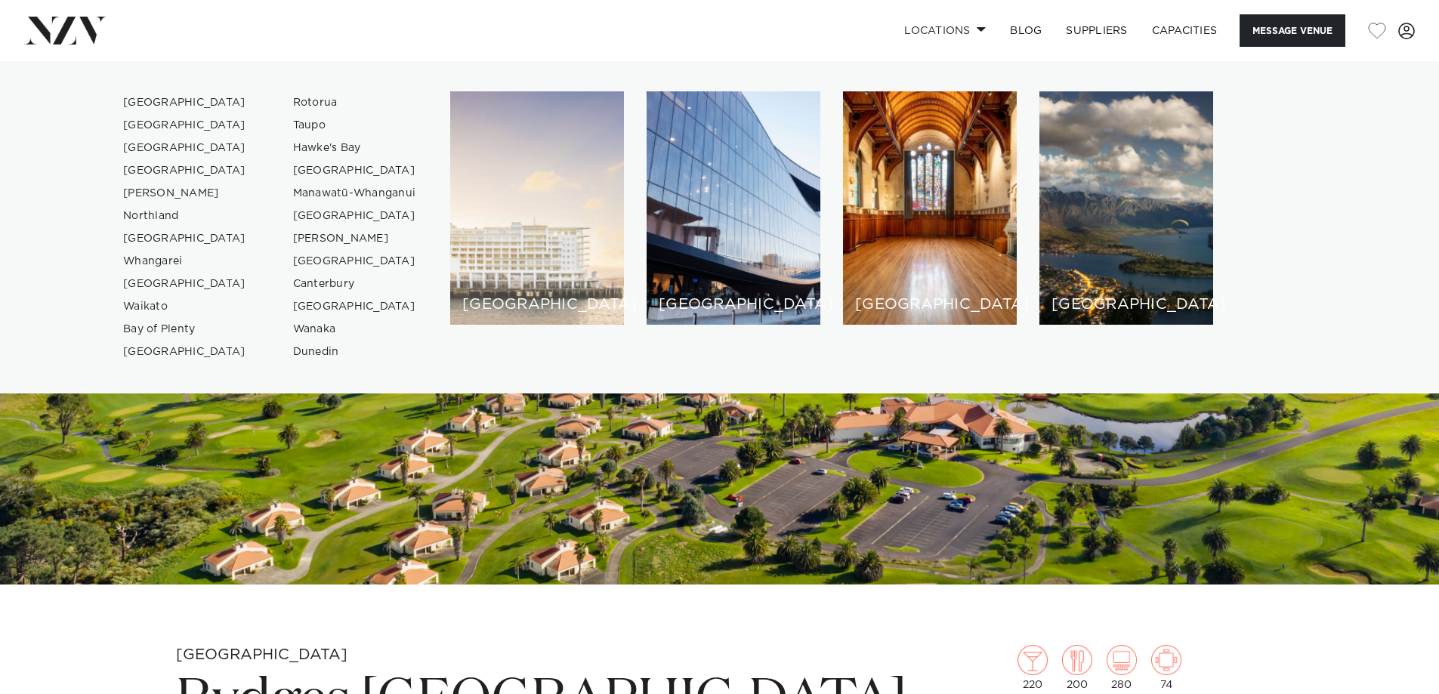
click at [507, 269] on div "[GEOGRAPHIC_DATA]" at bounding box center [537, 207] width 174 height 233
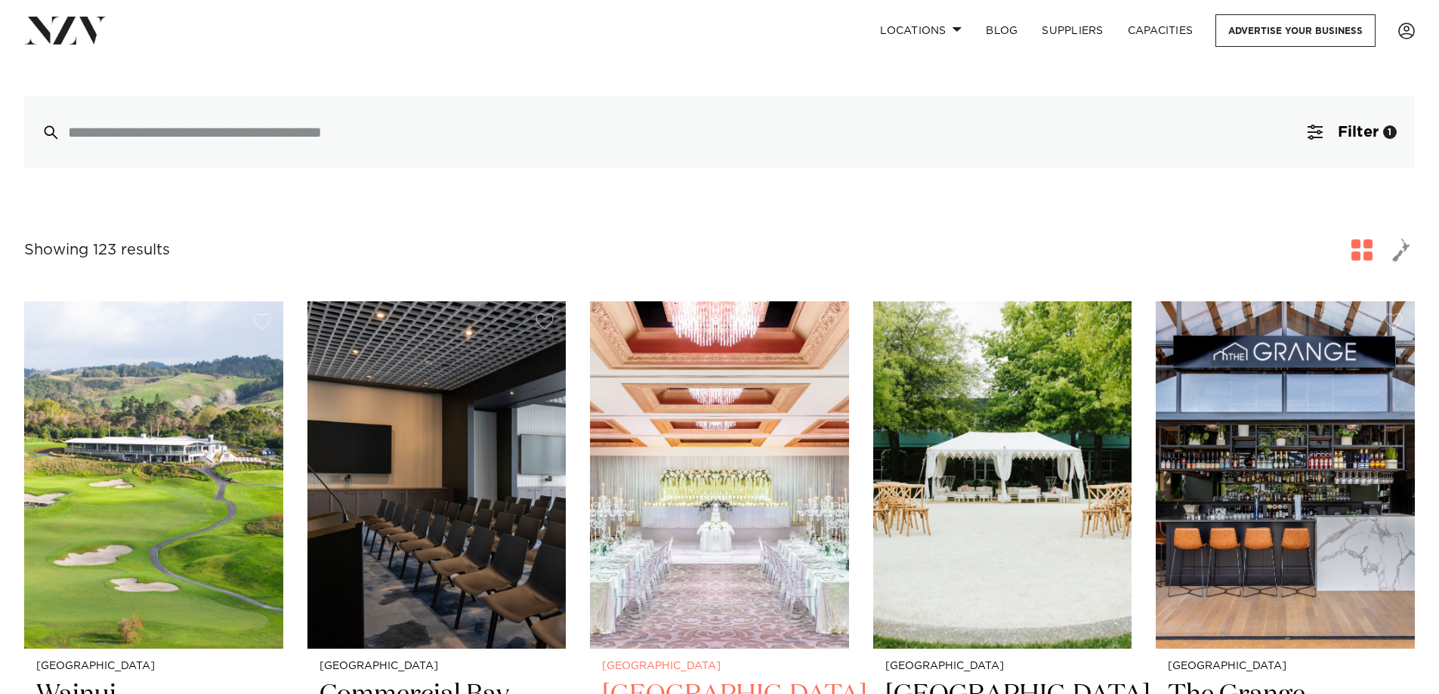
scroll to position [453, 0]
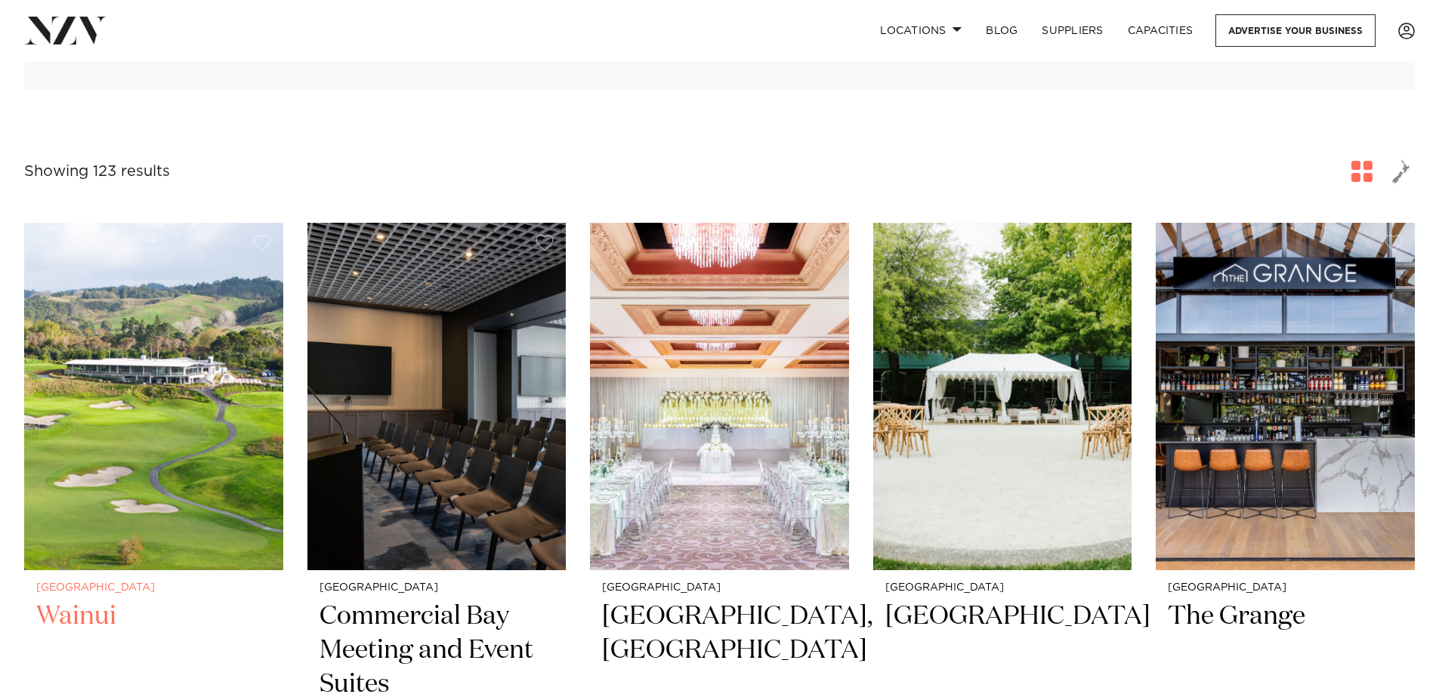
click at [30, 477] on img at bounding box center [153, 397] width 259 height 348
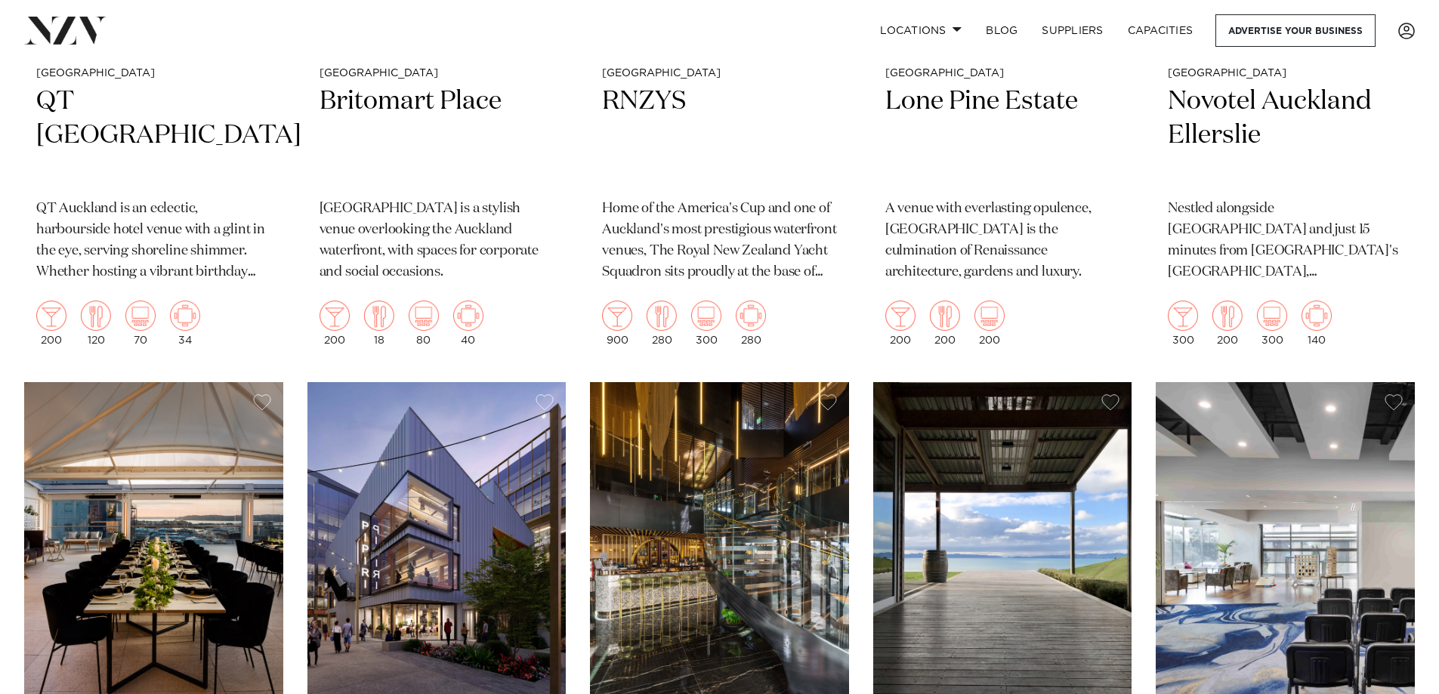
scroll to position [3777, 0]
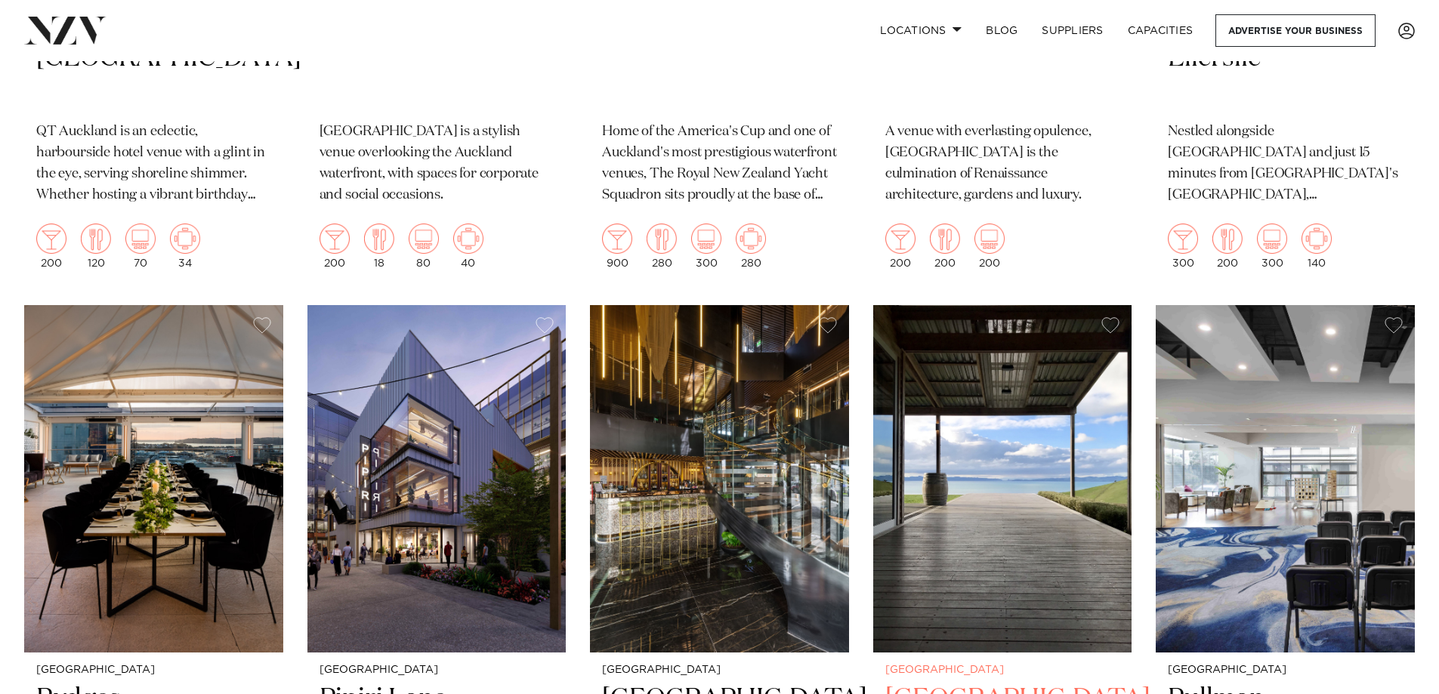
click at [1015, 436] on img at bounding box center [1002, 479] width 259 height 348
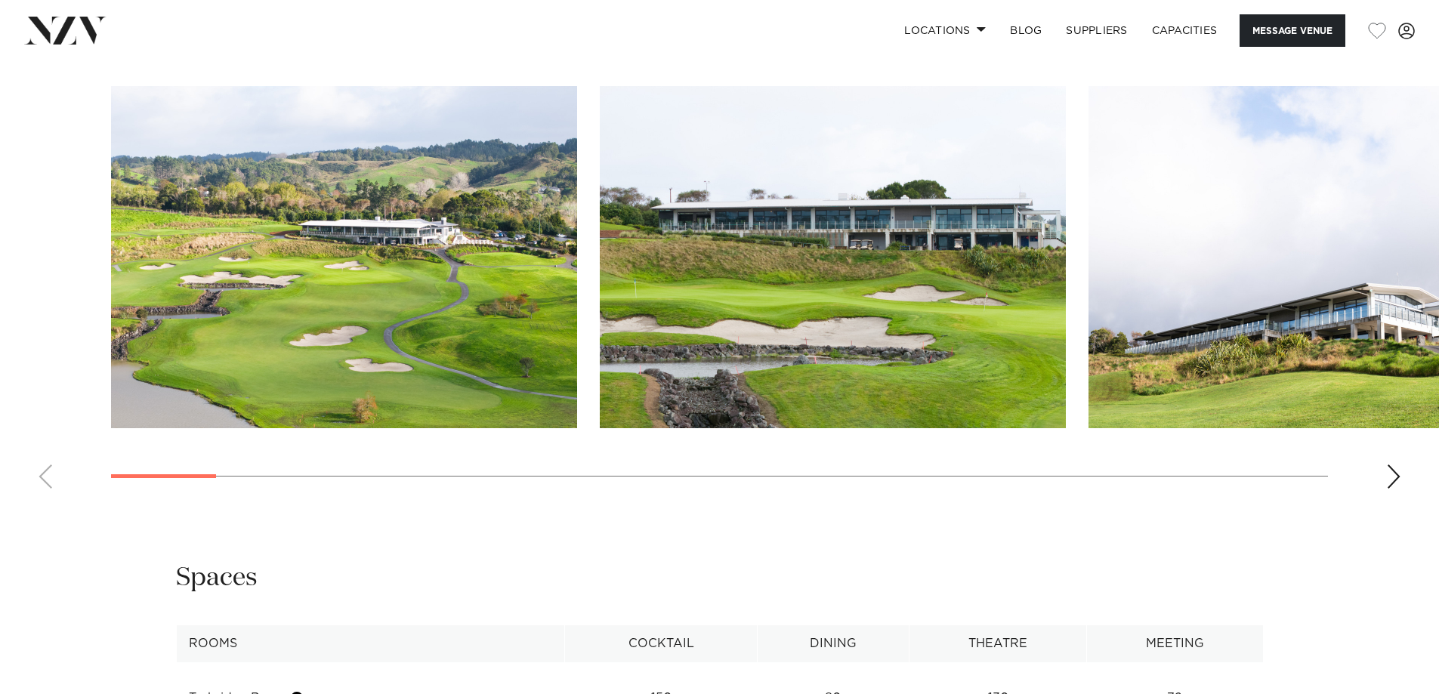
scroll to position [1586, 0]
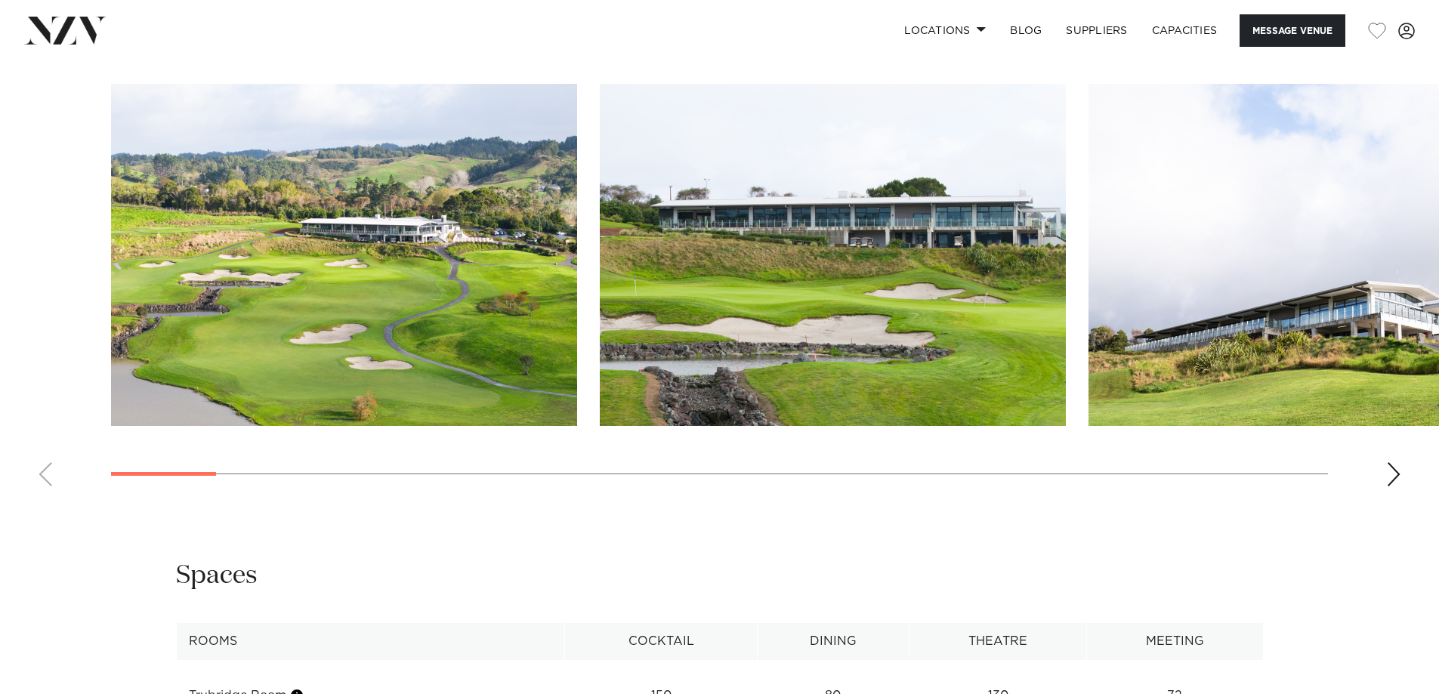
click at [1398, 469] on div "Next slide" at bounding box center [1393, 474] width 15 height 24
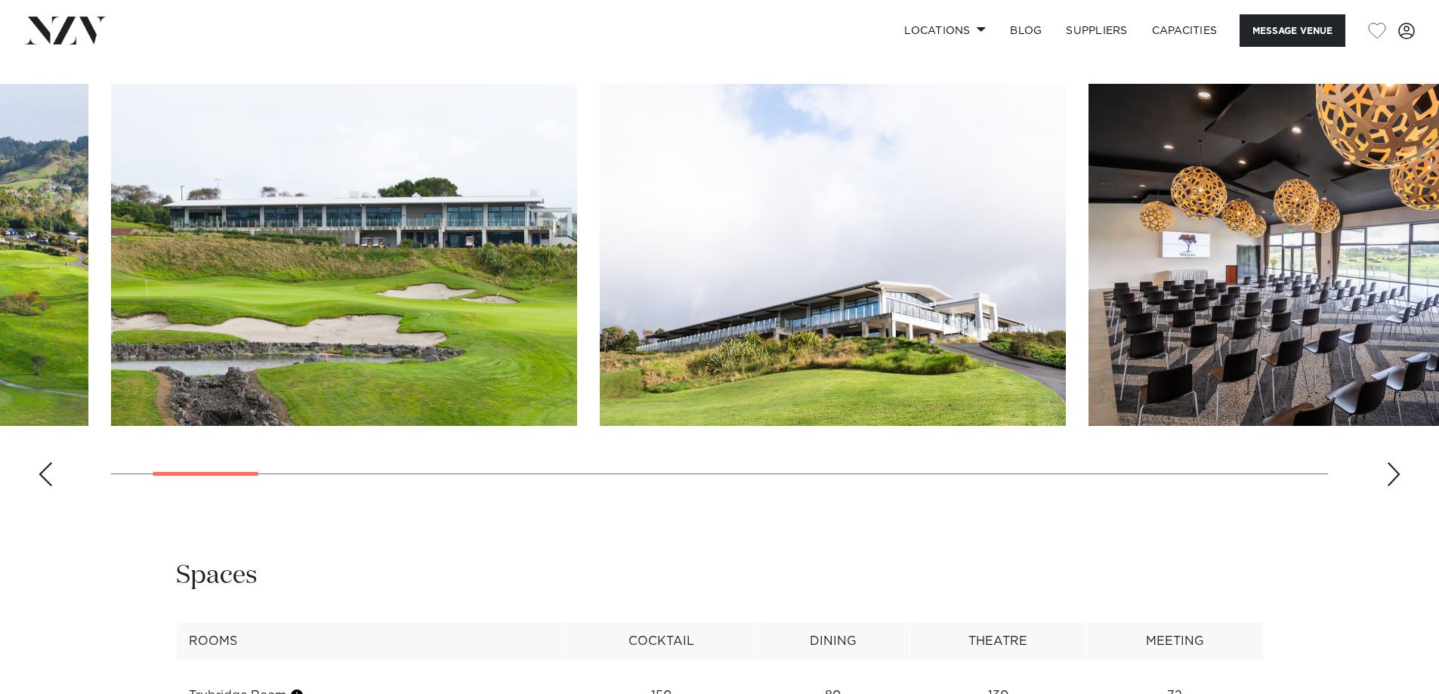
click at [1398, 469] on div "Next slide" at bounding box center [1393, 474] width 15 height 24
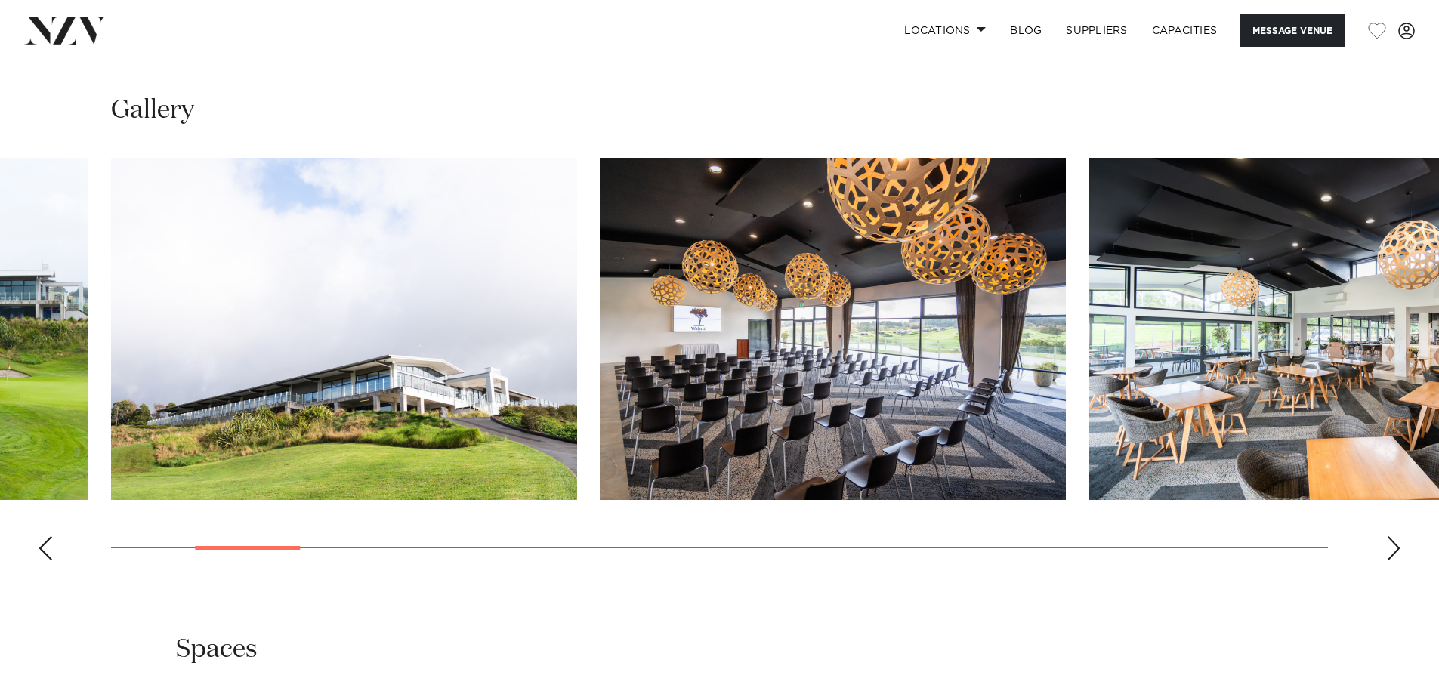
scroll to position [1511, 0]
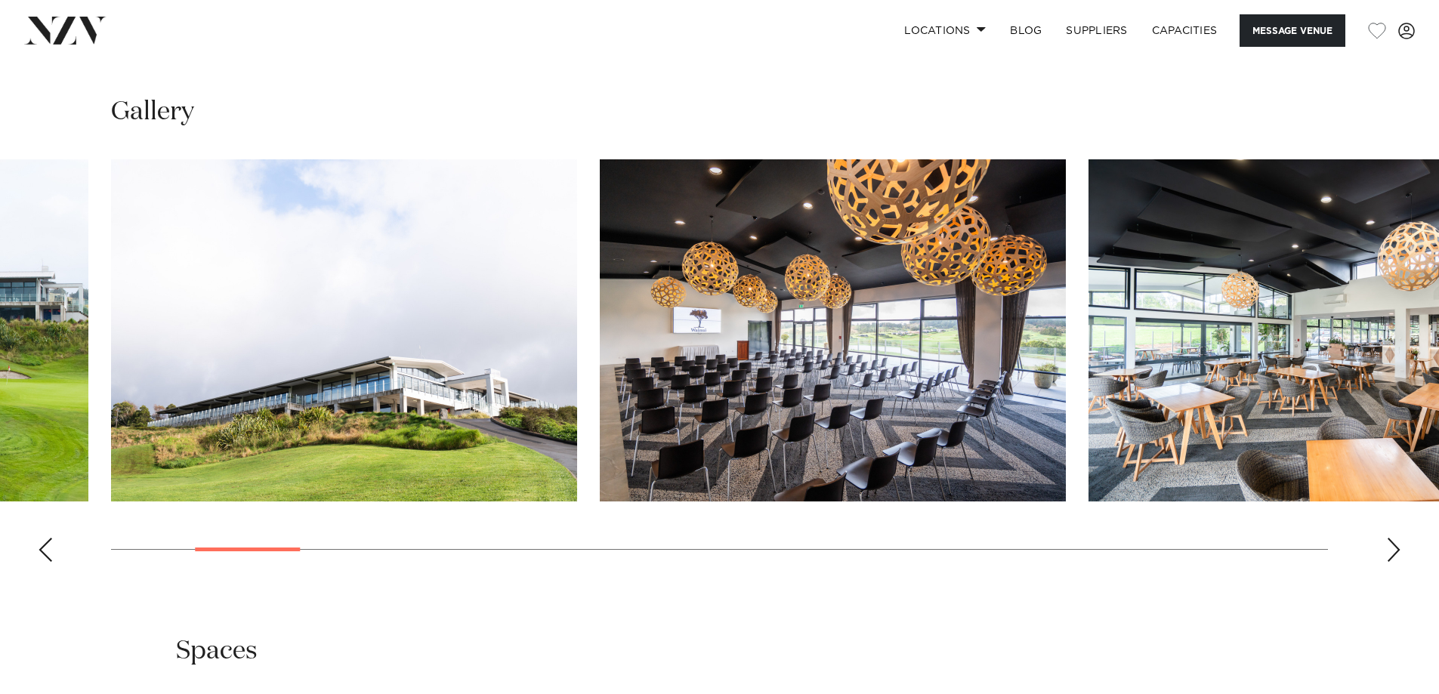
click at [1397, 548] on div "Next slide" at bounding box center [1393, 550] width 15 height 24
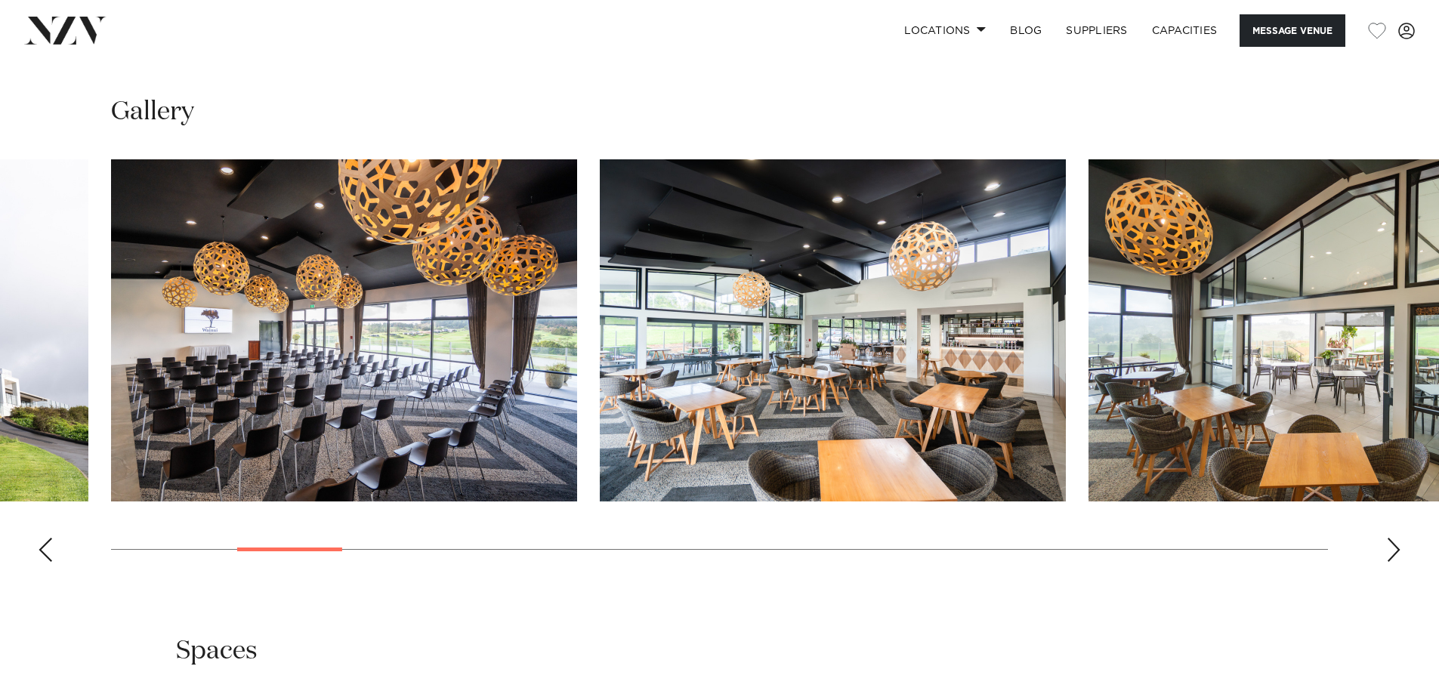
click at [1397, 548] on div "Next slide" at bounding box center [1393, 550] width 15 height 24
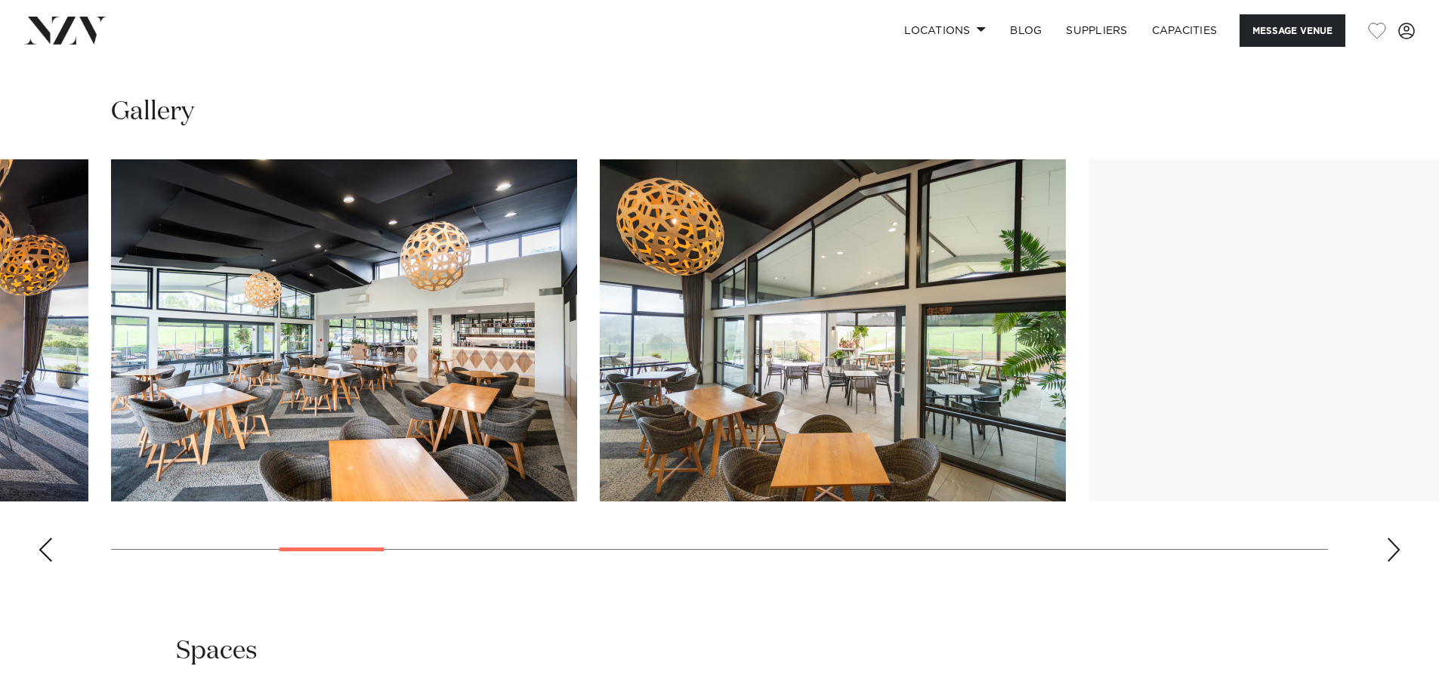
click at [1397, 548] on div "Next slide" at bounding box center [1393, 550] width 15 height 24
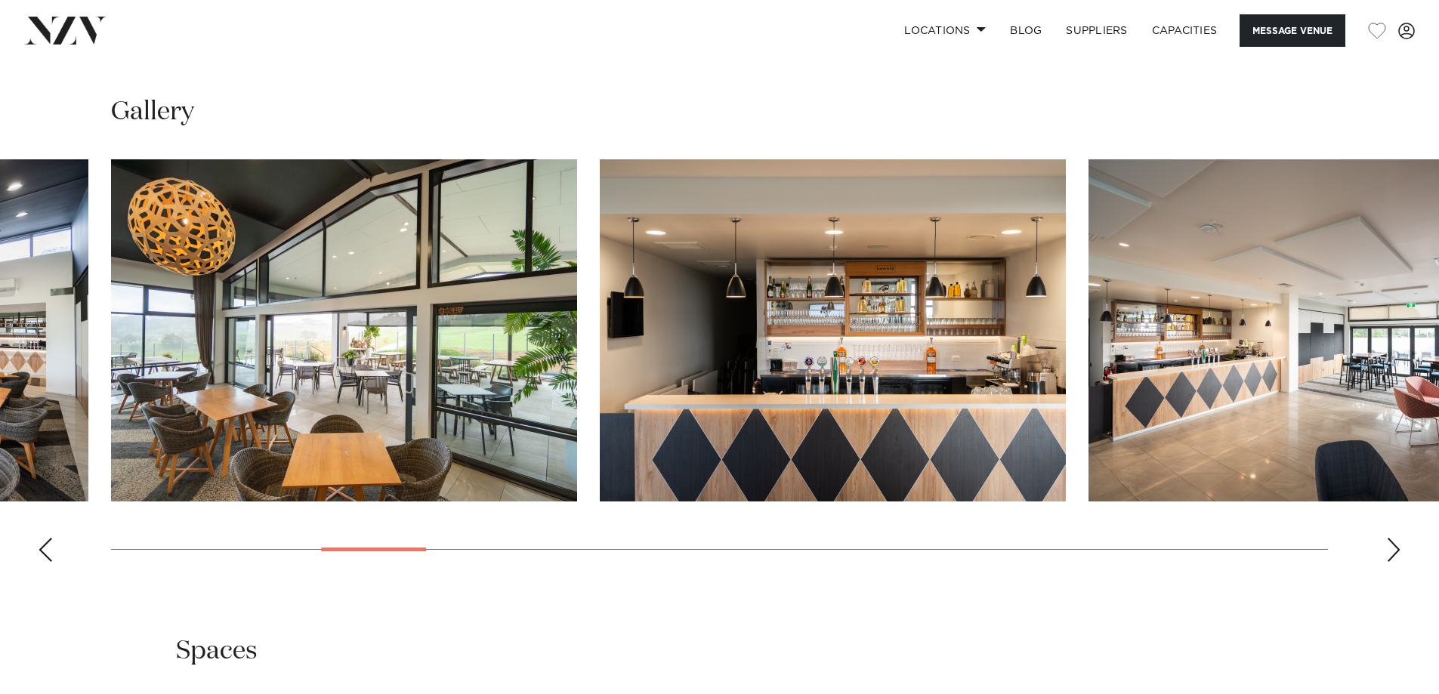
click at [1397, 548] on div "Next slide" at bounding box center [1393, 550] width 15 height 24
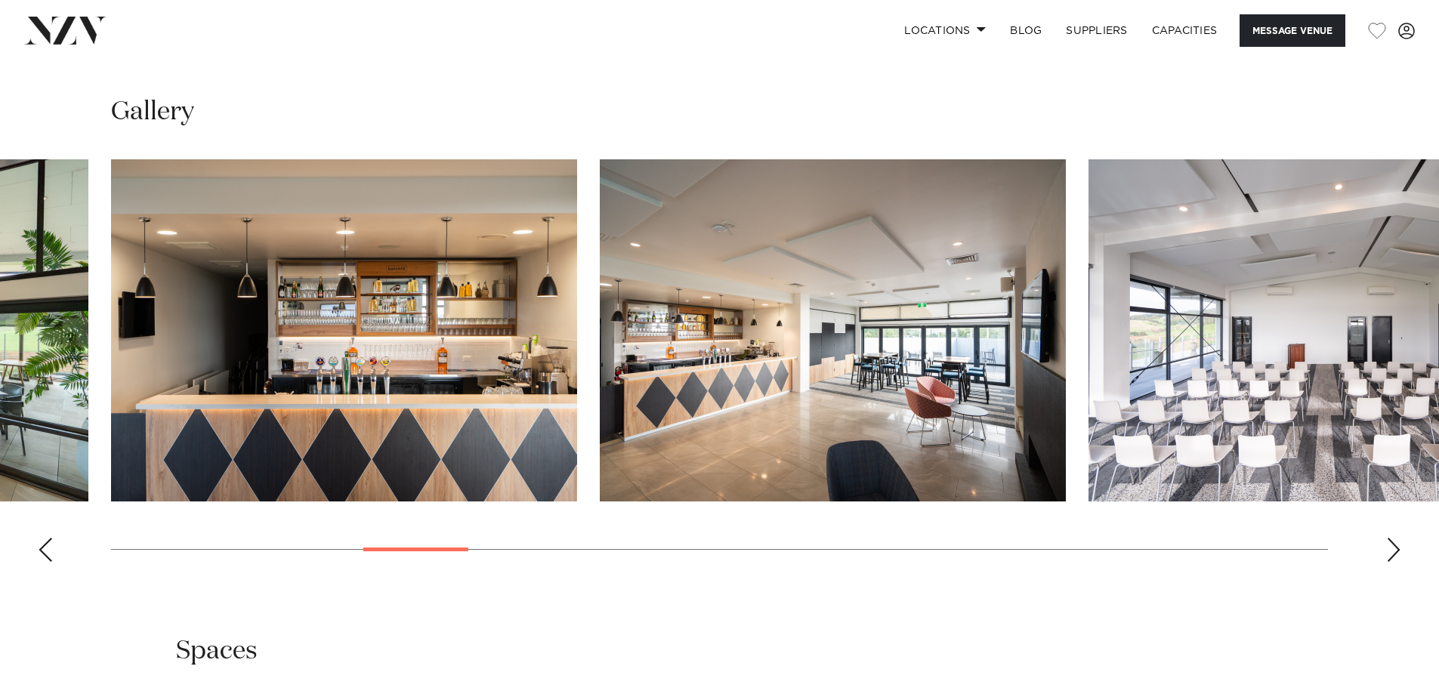
click at [1397, 548] on div "Next slide" at bounding box center [1393, 550] width 15 height 24
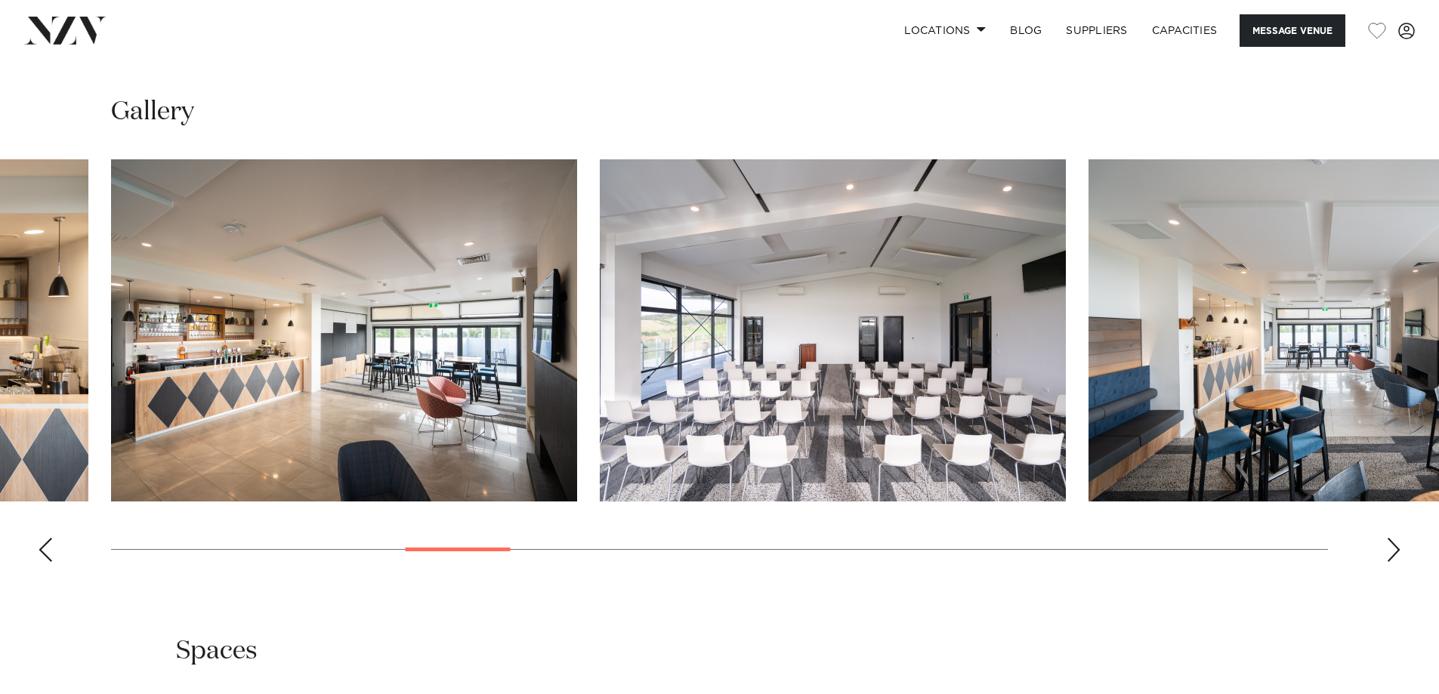
click at [1397, 548] on div "Next slide" at bounding box center [1393, 550] width 15 height 24
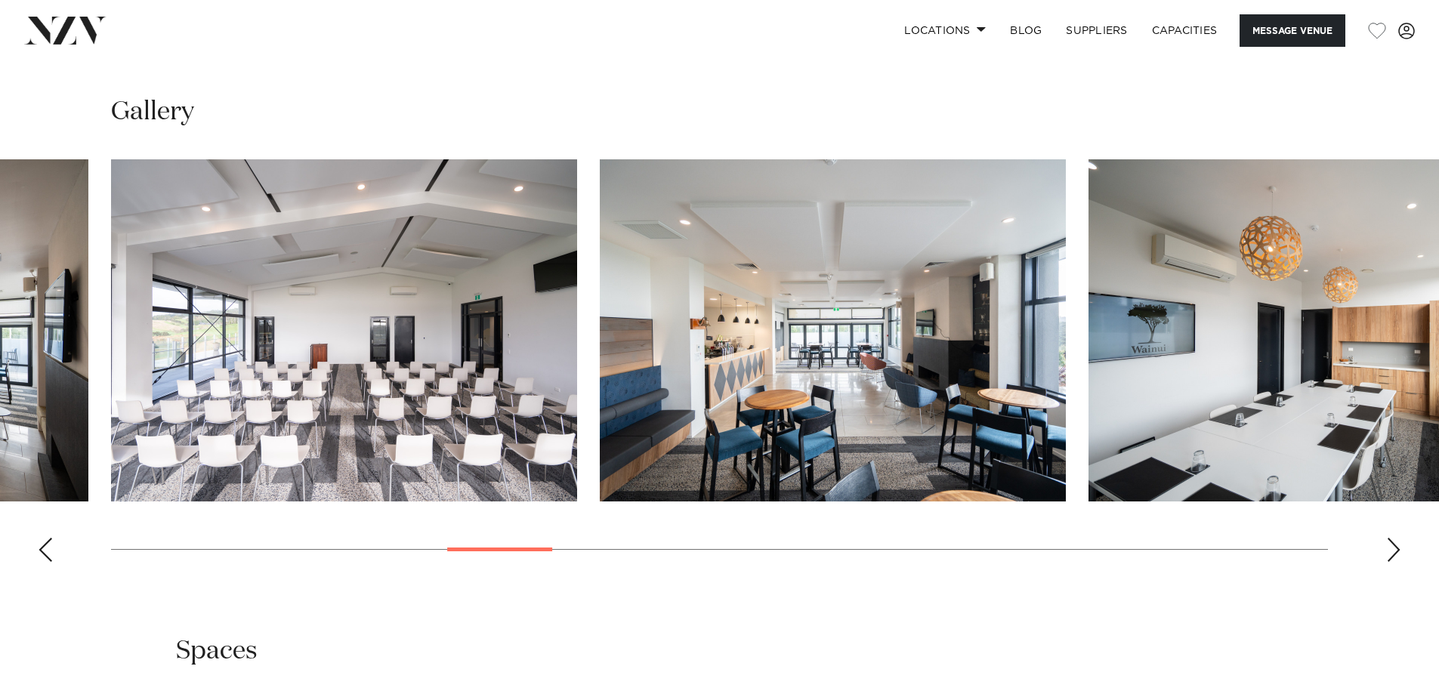
click at [1397, 548] on div "Next slide" at bounding box center [1393, 550] width 15 height 24
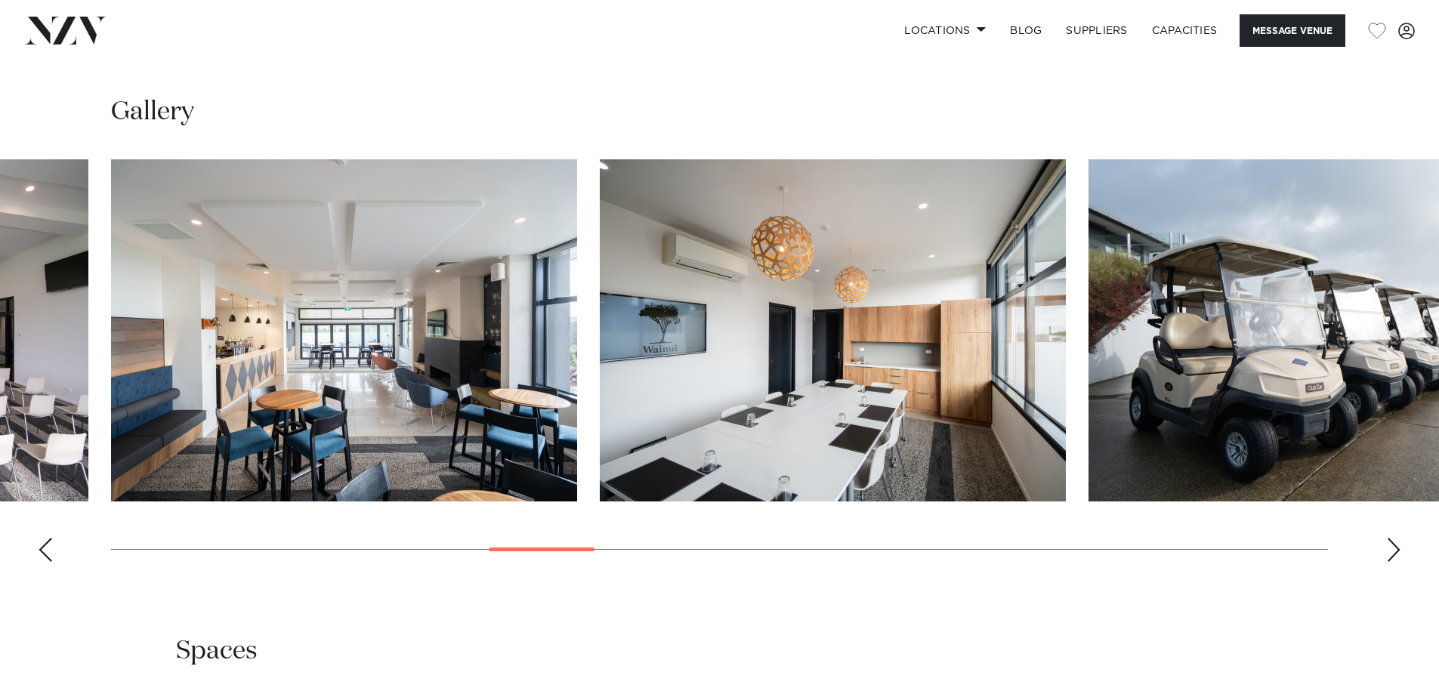
click at [1397, 548] on div "Next slide" at bounding box center [1393, 550] width 15 height 24
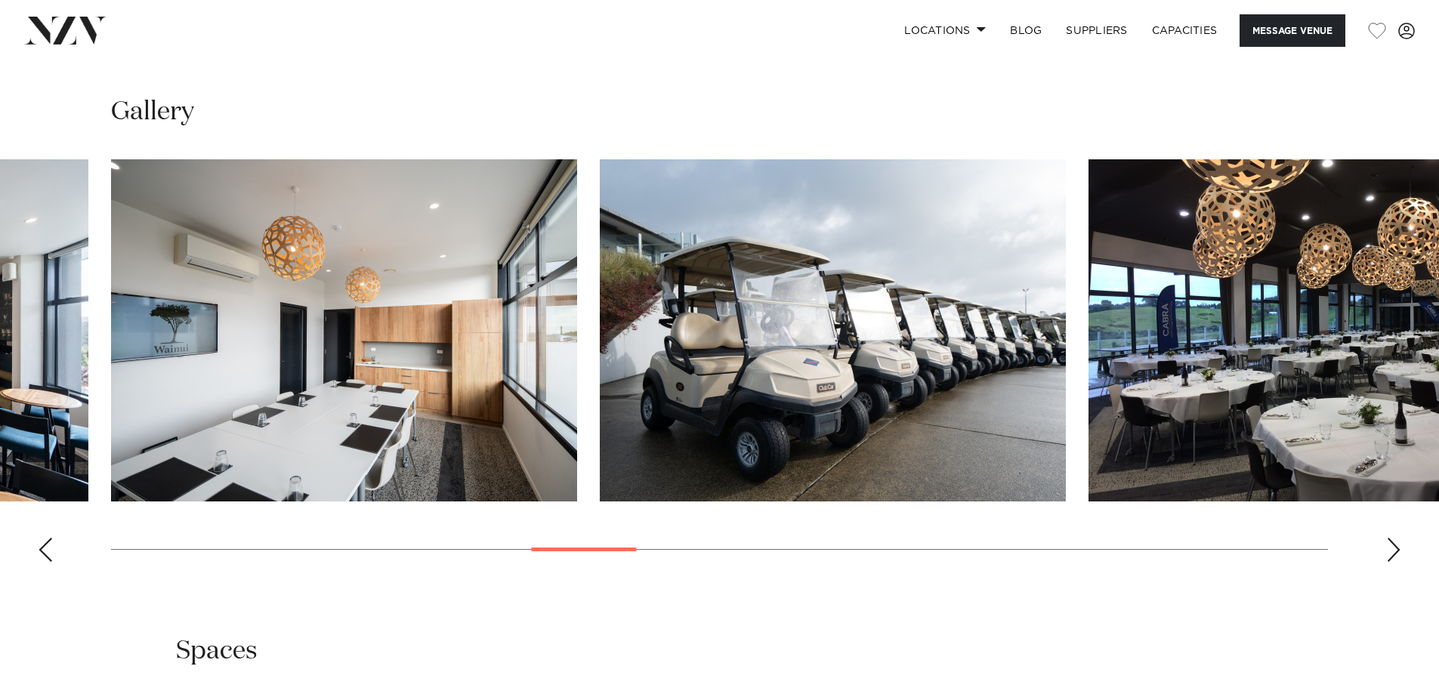
click at [1397, 548] on div "Next slide" at bounding box center [1393, 550] width 15 height 24
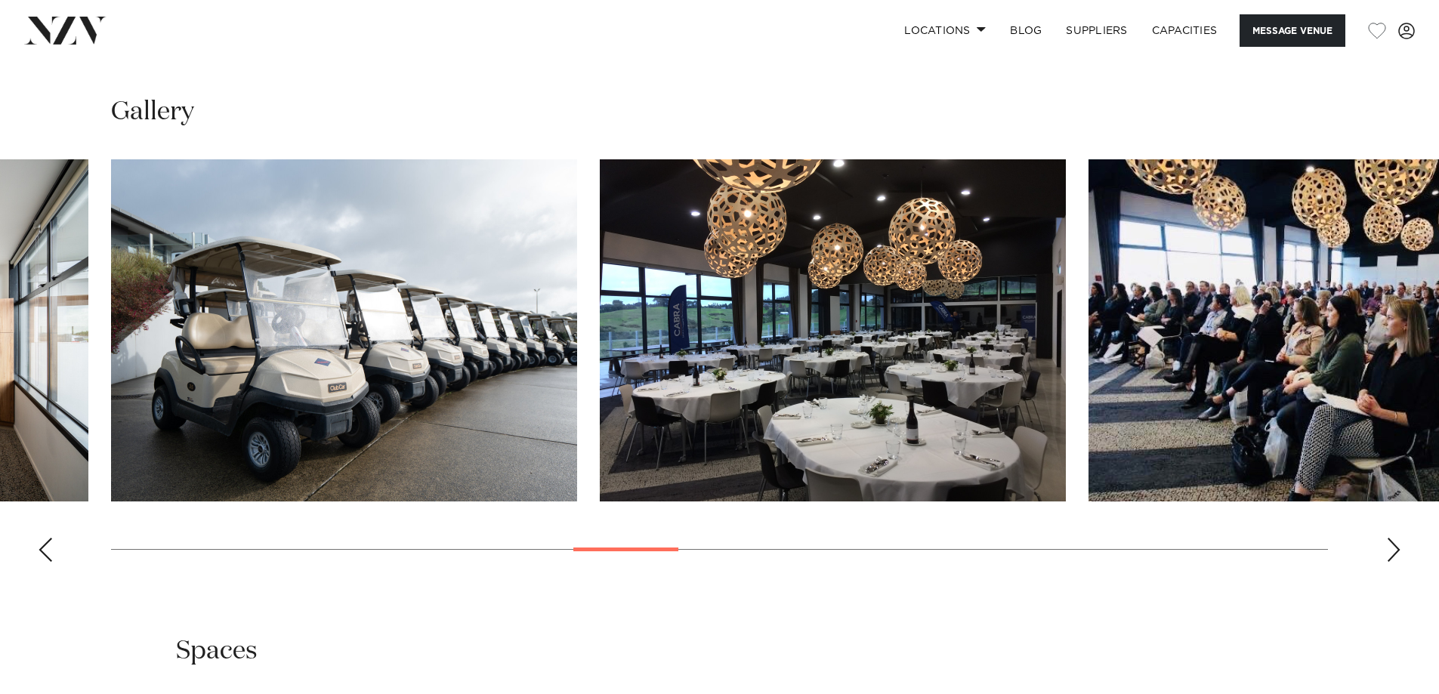
click at [1397, 548] on div "Next slide" at bounding box center [1393, 550] width 15 height 24
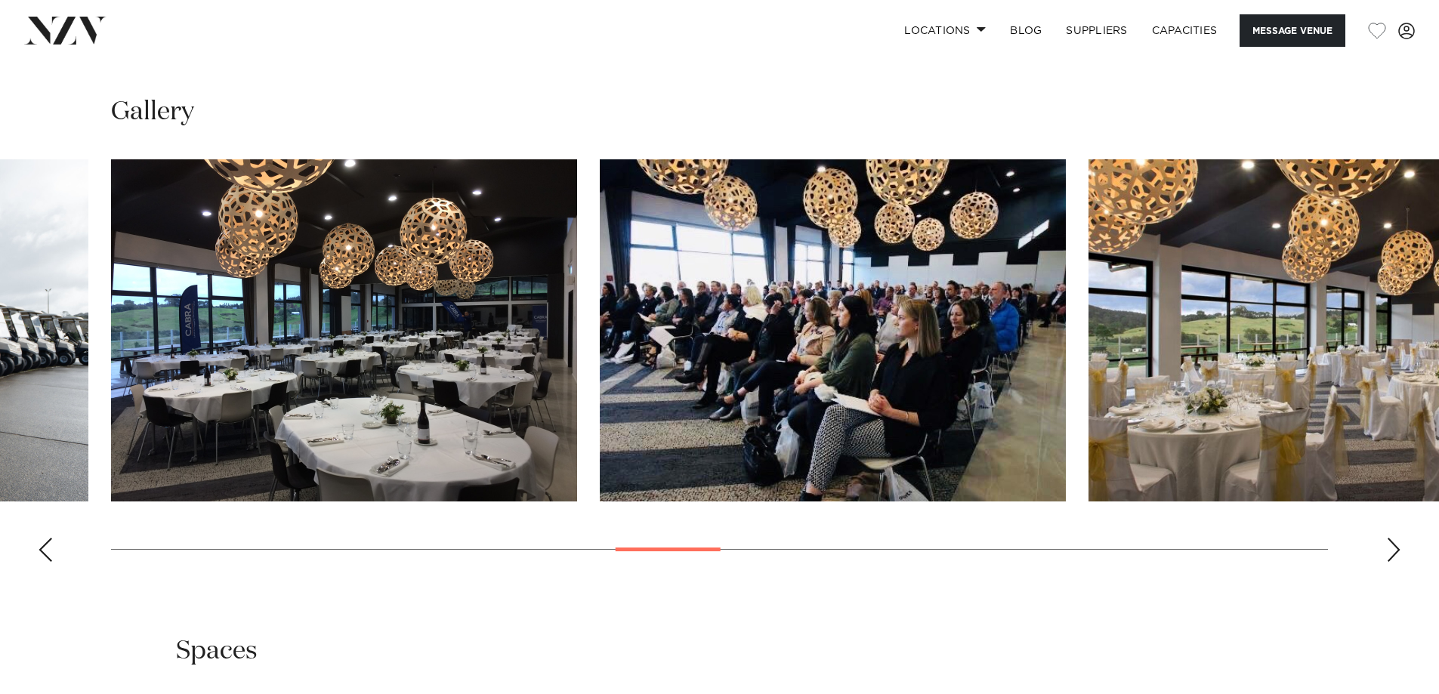
click at [1397, 548] on div "Next slide" at bounding box center [1393, 550] width 15 height 24
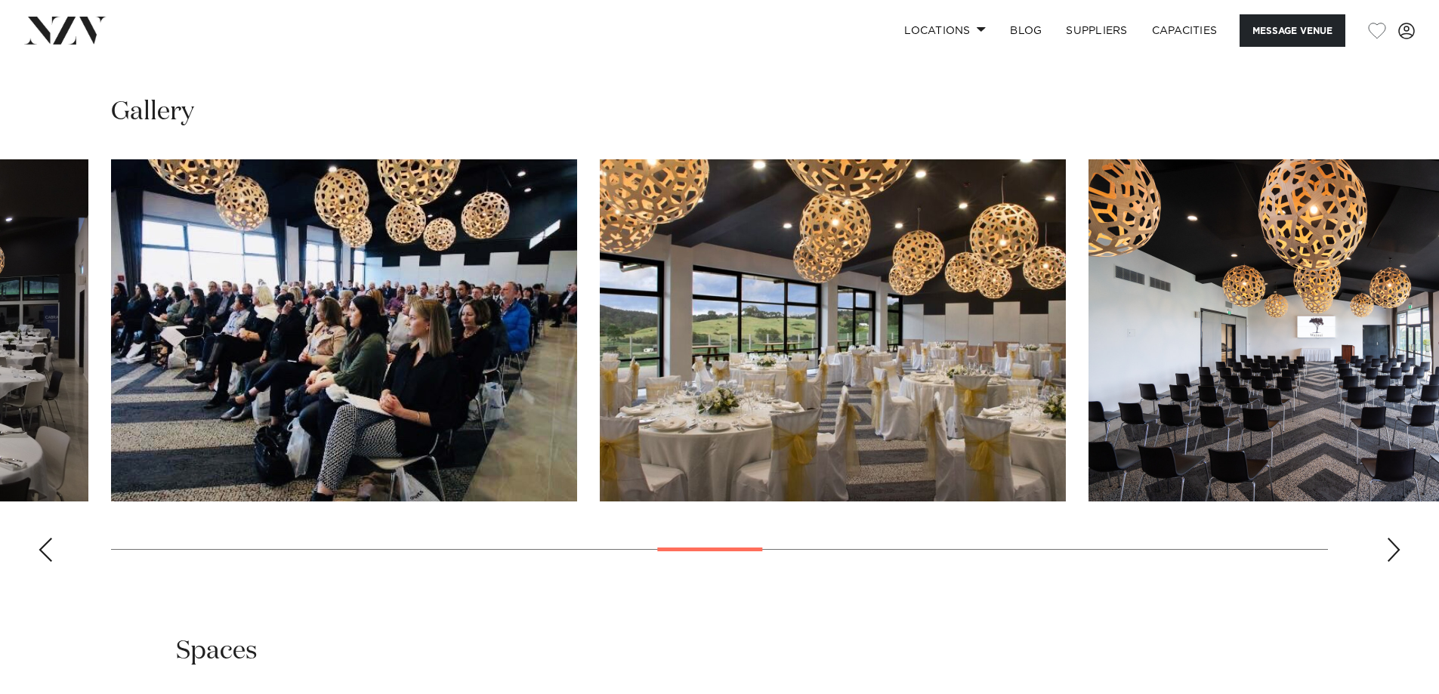
click at [1397, 548] on div "Next slide" at bounding box center [1393, 550] width 15 height 24
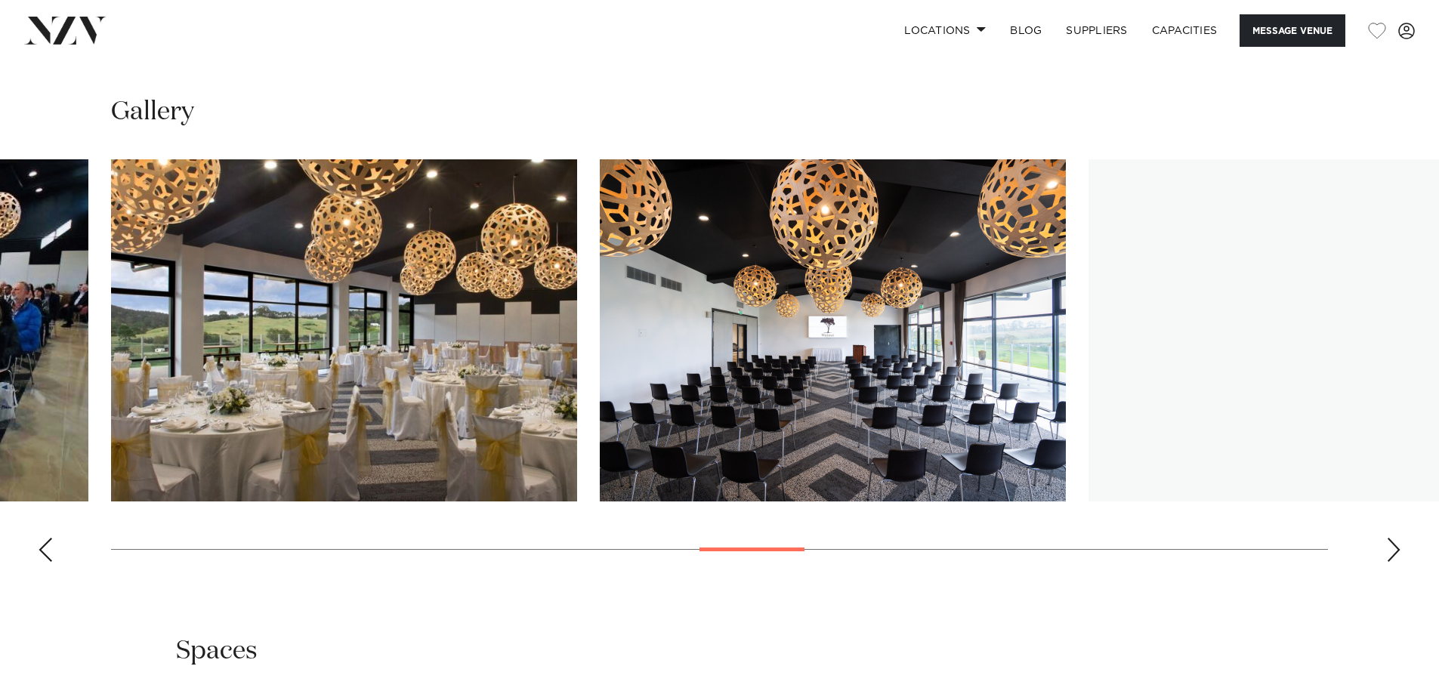
click at [1397, 548] on div "Next slide" at bounding box center [1393, 550] width 15 height 24
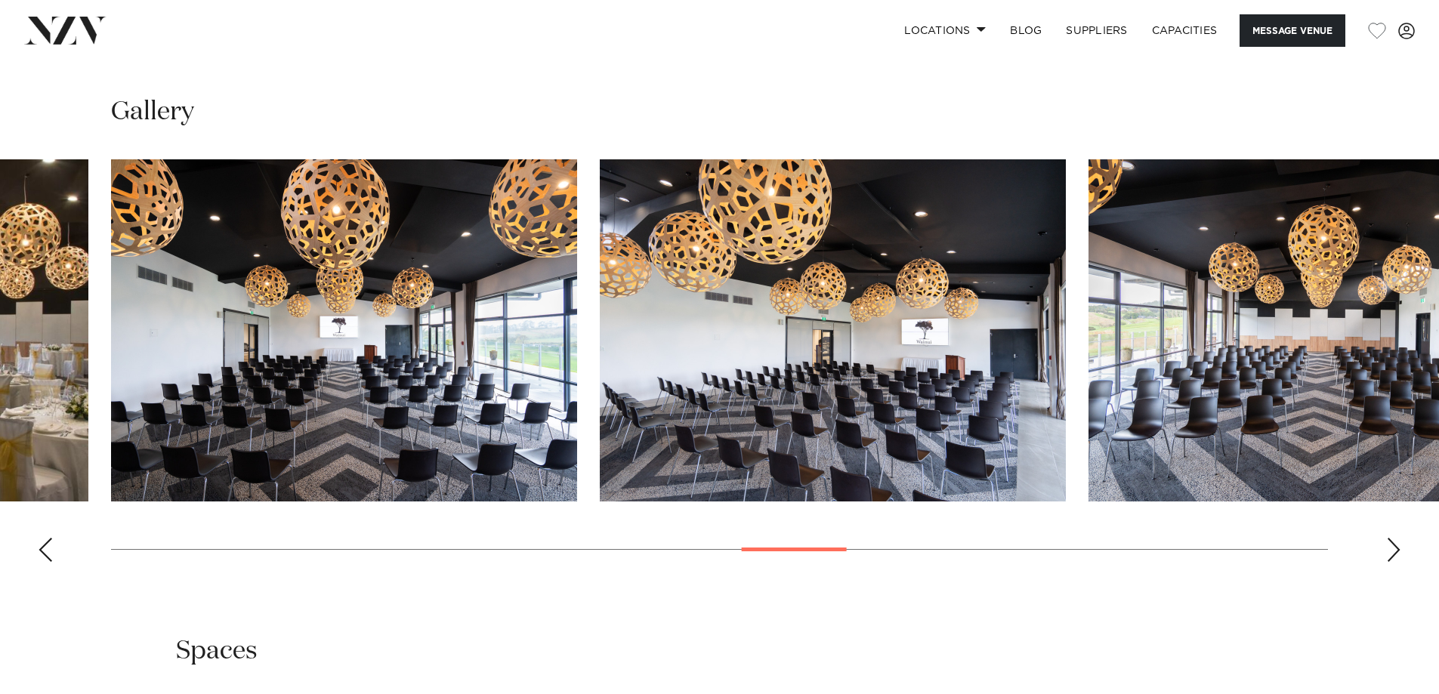
click at [1397, 548] on div "Next slide" at bounding box center [1393, 550] width 15 height 24
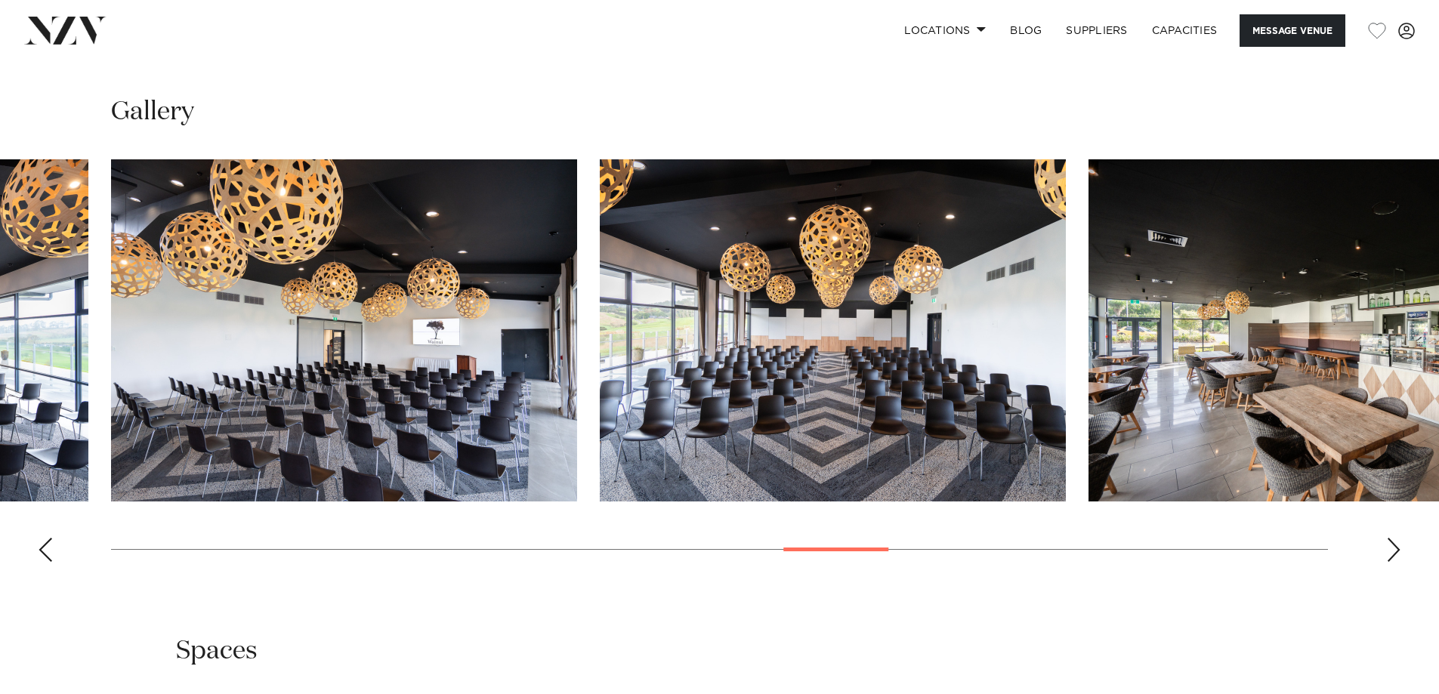
click at [1397, 548] on div "Next slide" at bounding box center [1393, 550] width 15 height 24
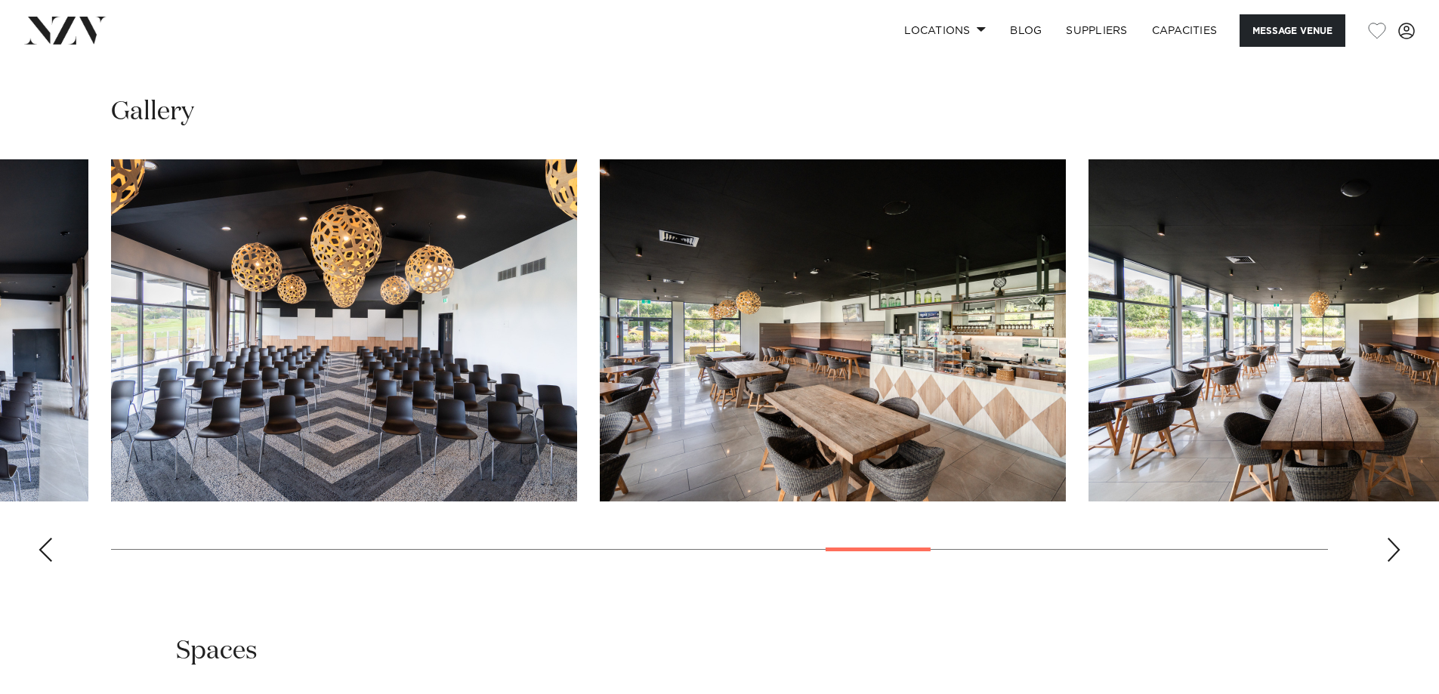
click at [1397, 548] on div "Next slide" at bounding box center [1393, 550] width 15 height 24
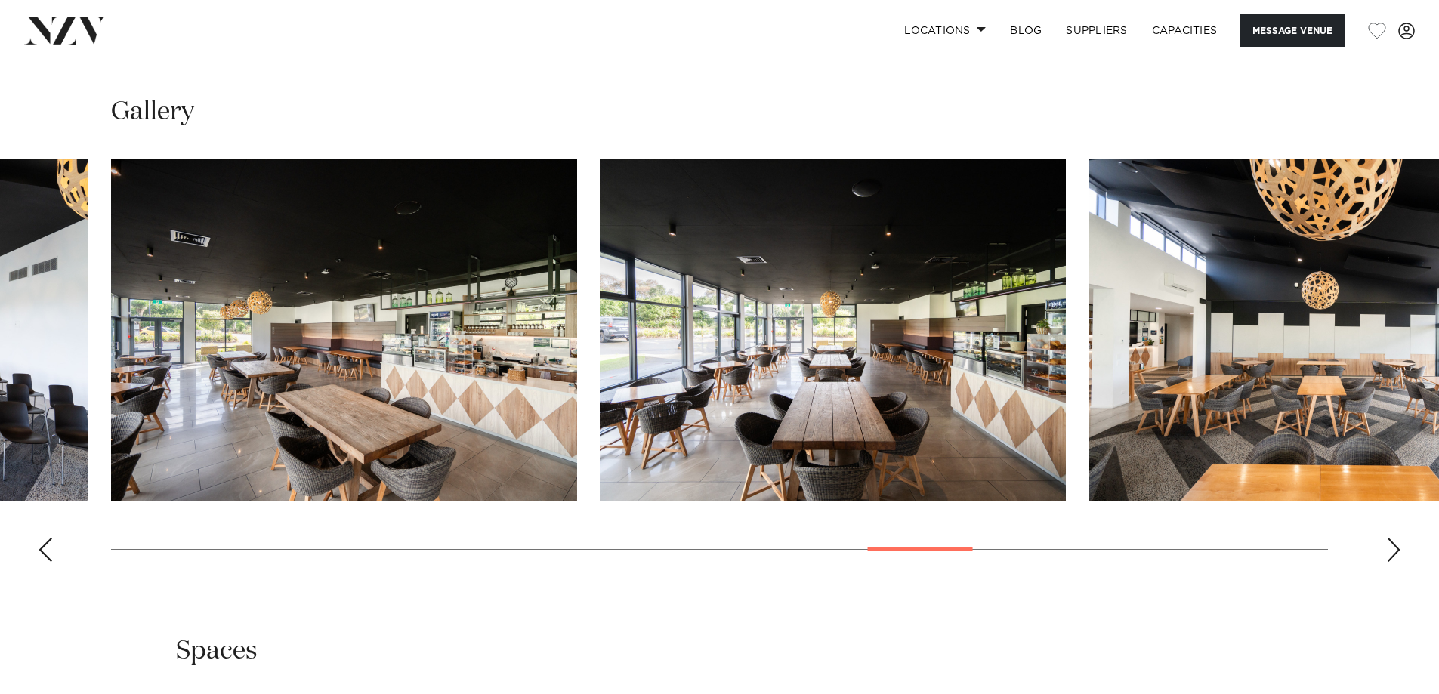
click at [1397, 548] on div "Next slide" at bounding box center [1393, 550] width 15 height 24
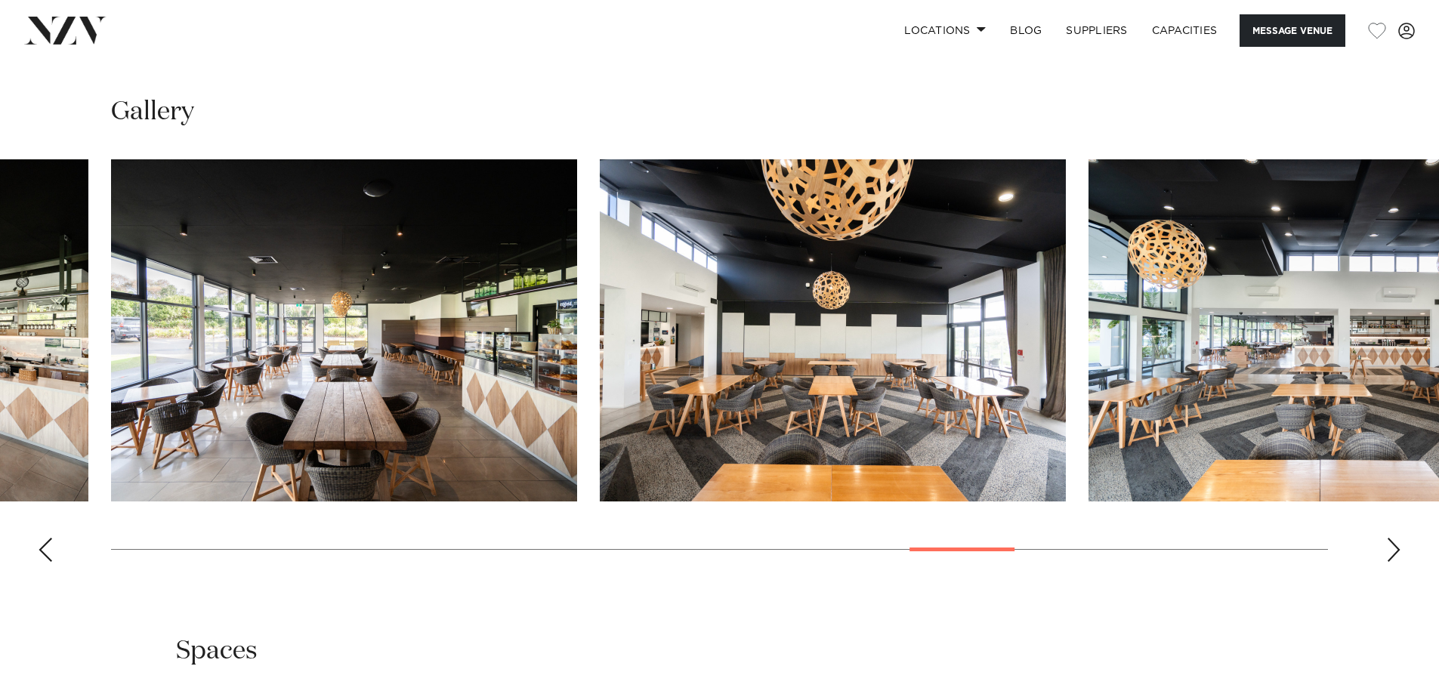
click at [1396, 548] on div "Next slide" at bounding box center [1393, 550] width 15 height 24
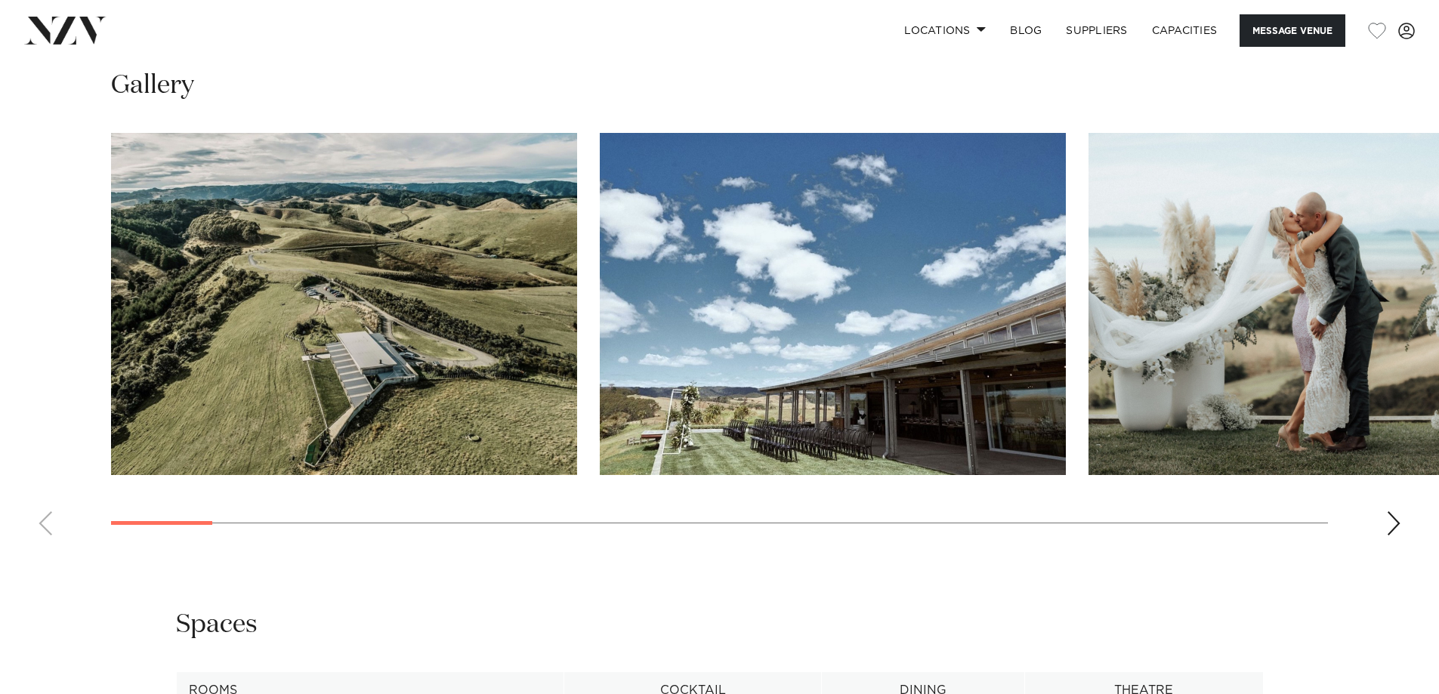
scroll to position [1586, 0]
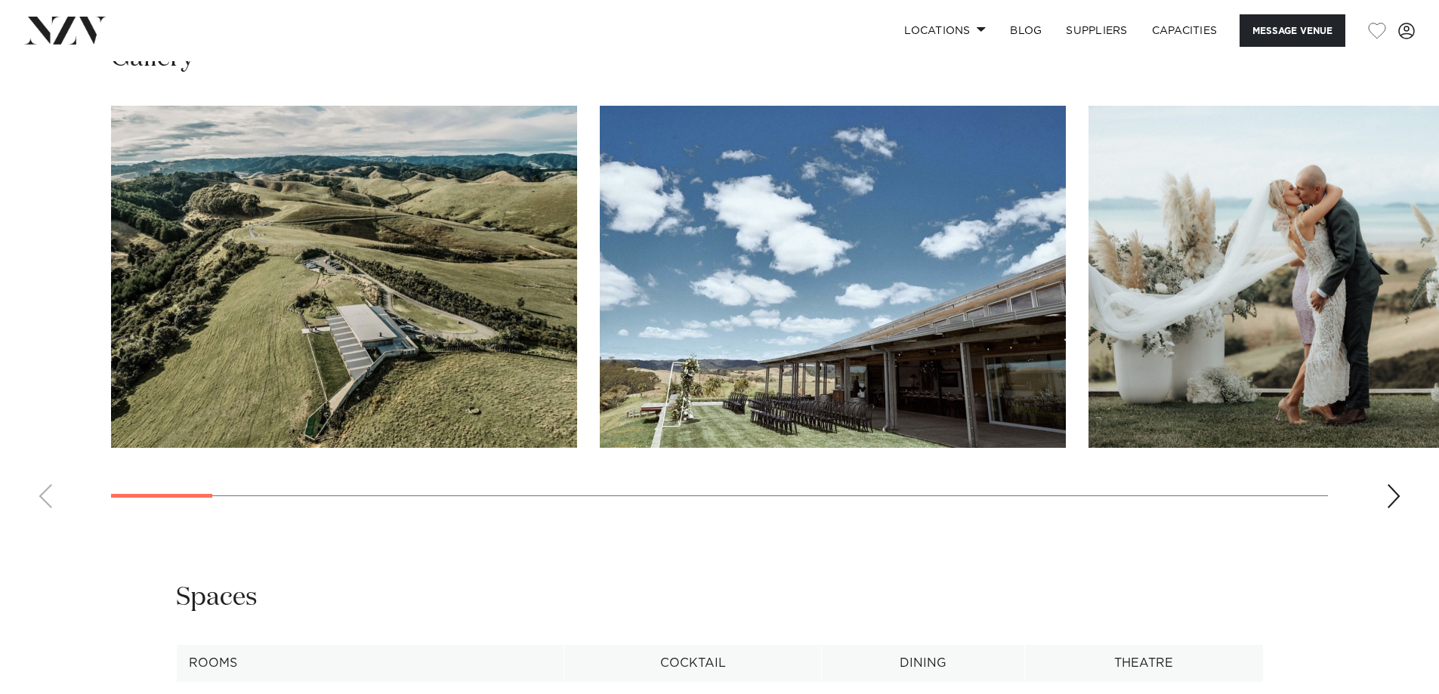
click at [1395, 503] on div "Next slide" at bounding box center [1393, 496] width 15 height 24
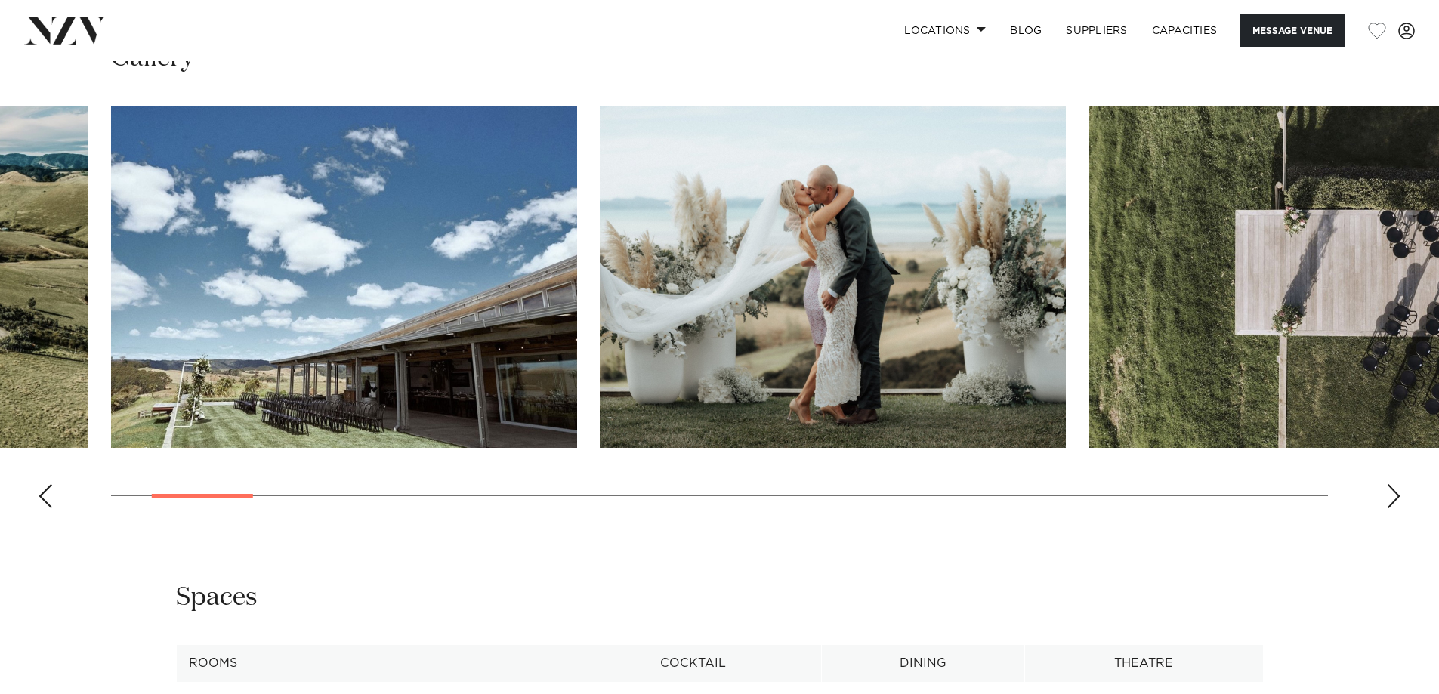
click at [1395, 503] on div "Next slide" at bounding box center [1393, 496] width 15 height 24
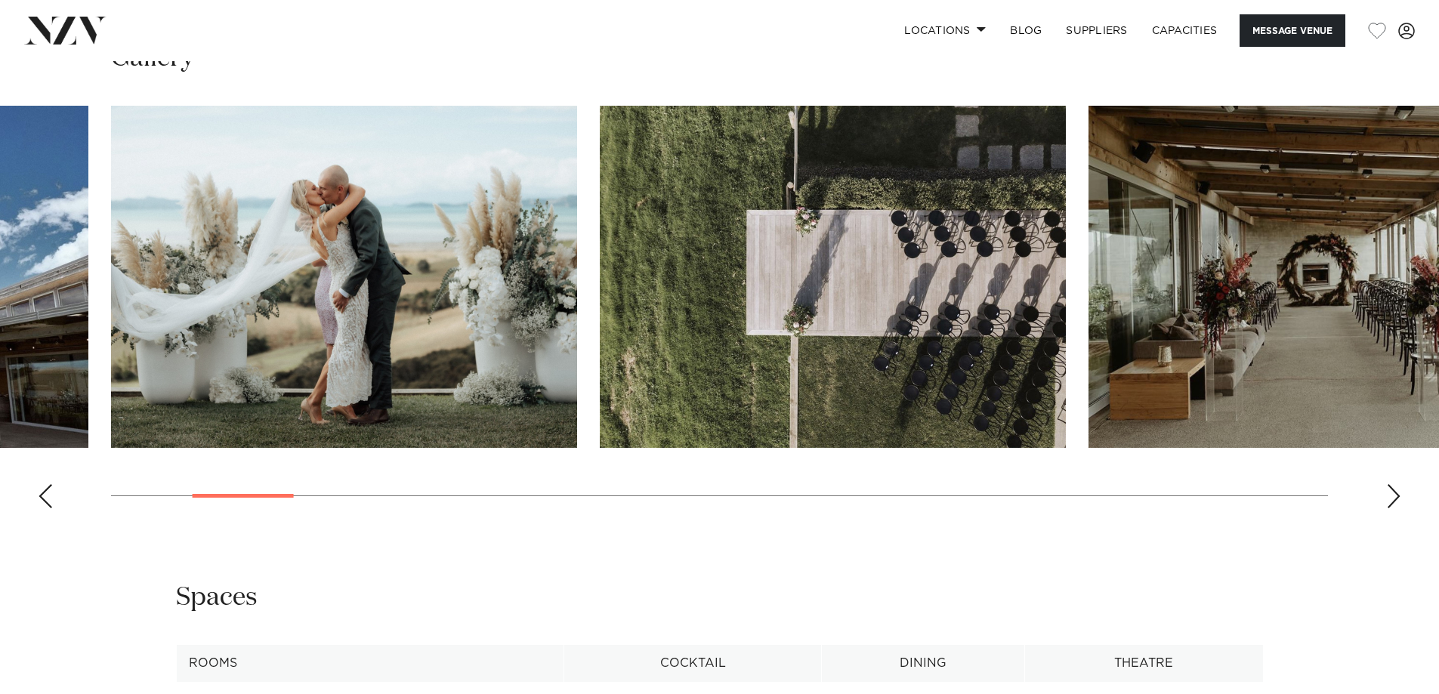
click at [1395, 503] on div "Next slide" at bounding box center [1393, 496] width 15 height 24
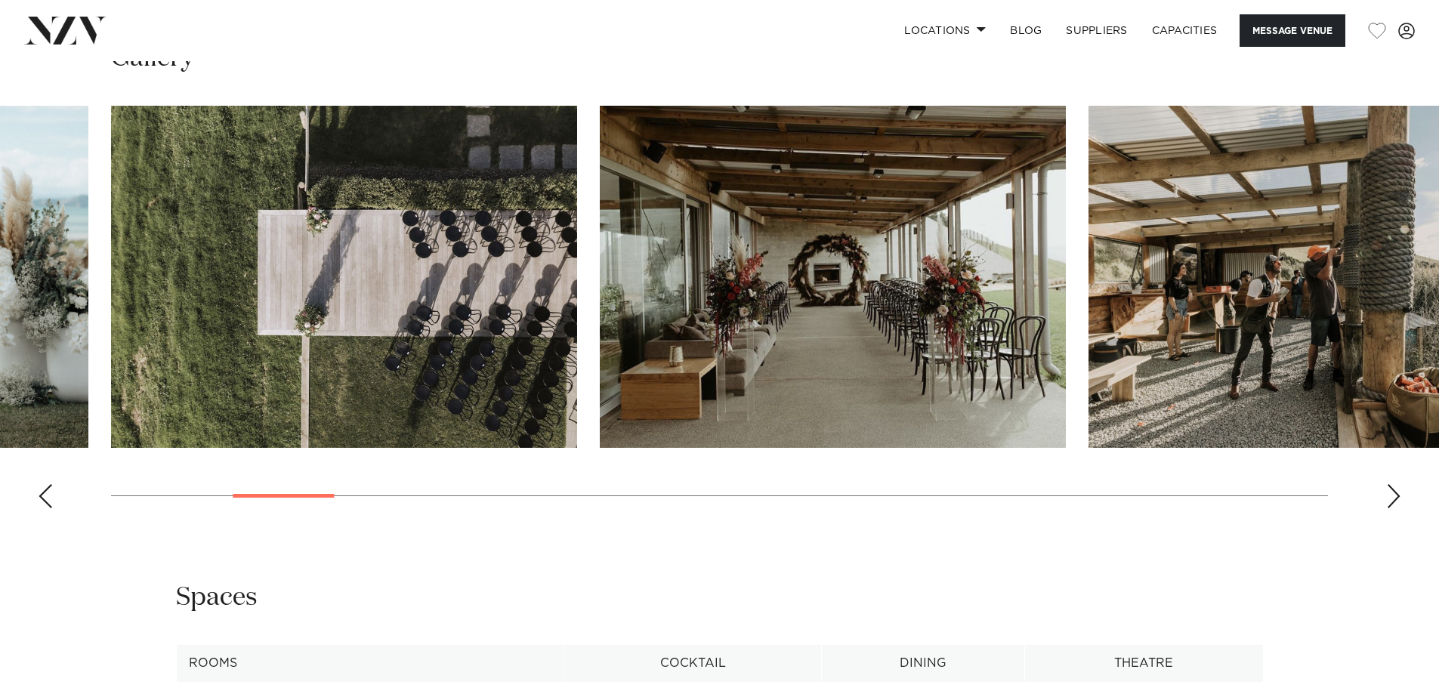
click at [1395, 503] on div "Next slide" at bounding box center [1393, 496] width 15 height 24
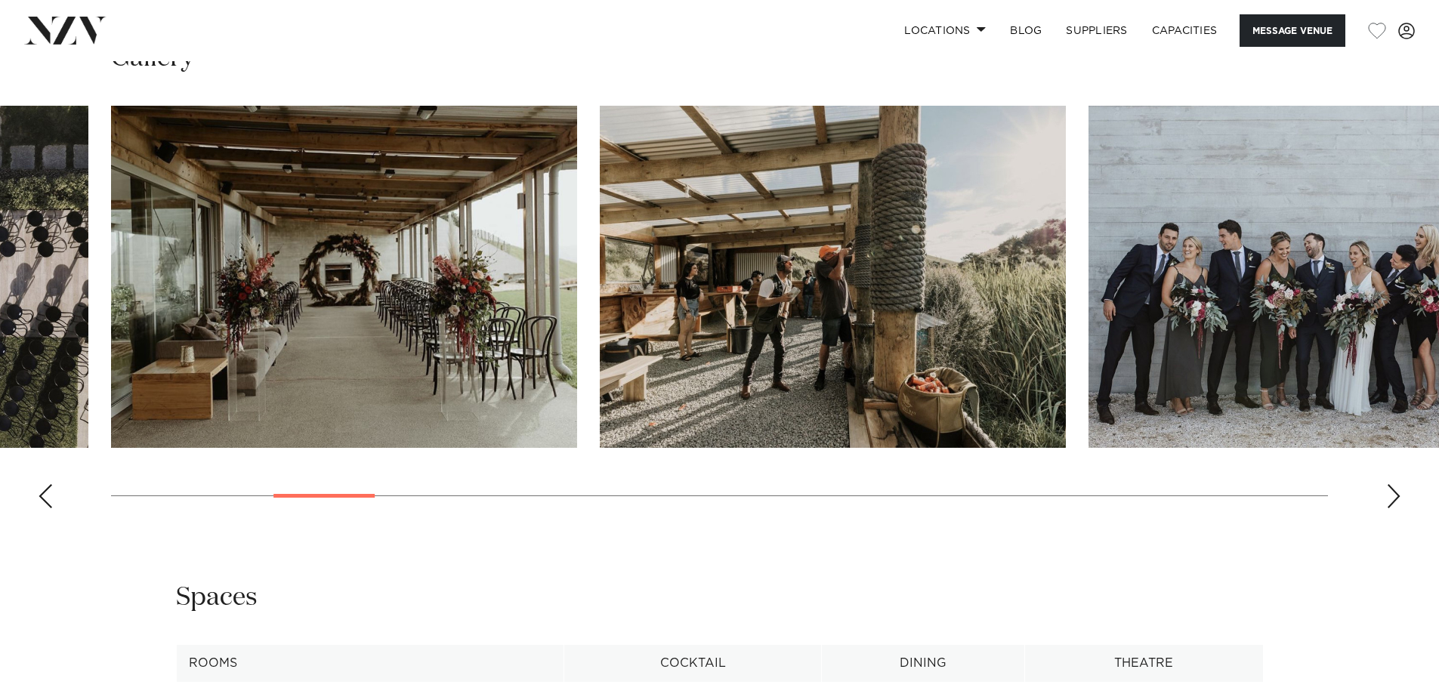
click at [1395, 503] on div "Next slide" at bounding box center [1393, 496] width 15 height 24
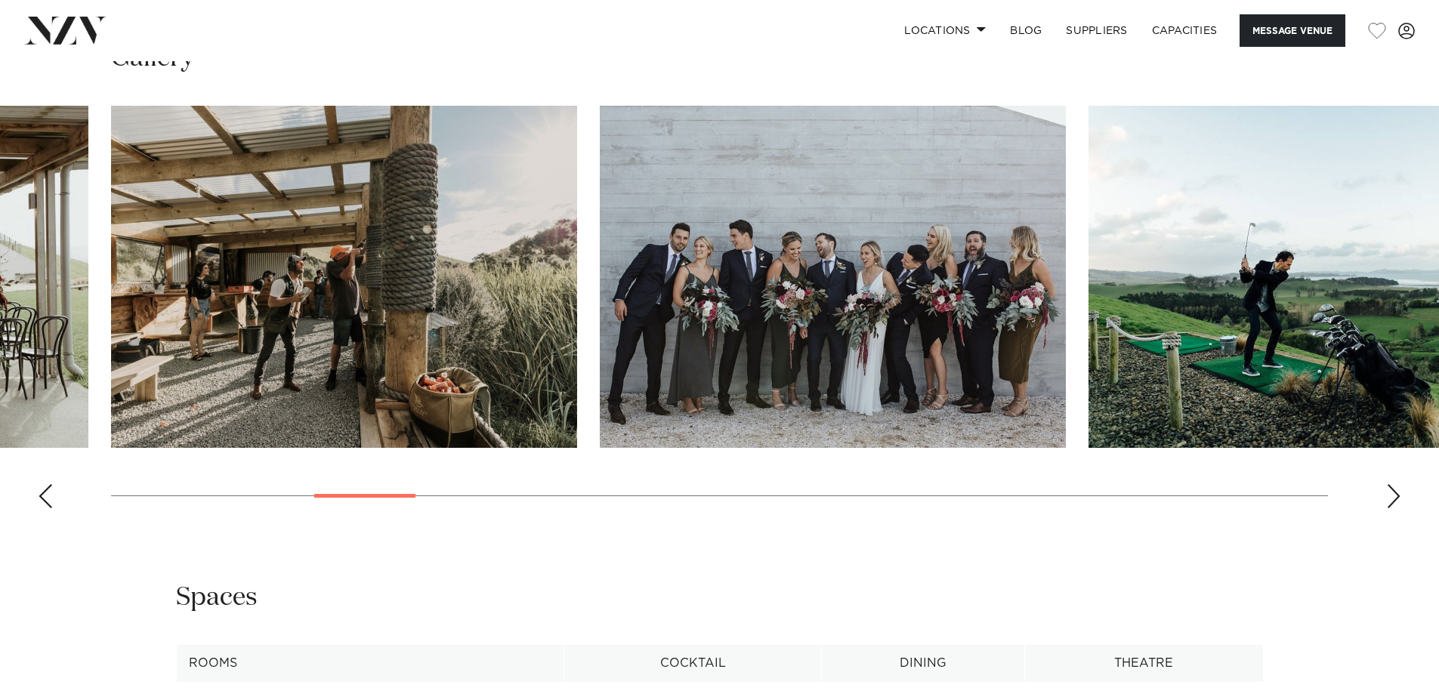
click at [1395, 503] on div "Next slide" at bounding box center [1393, 496] width 15 height 24
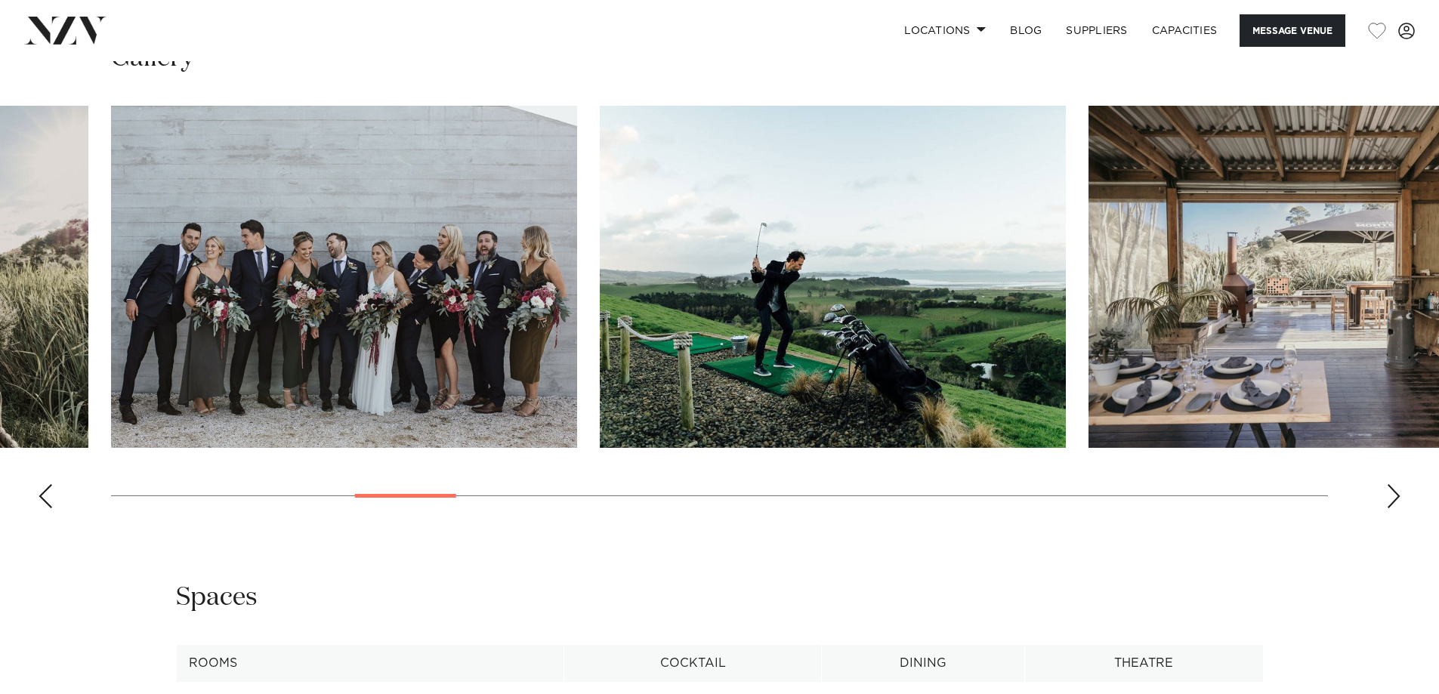
click at [1395, 503] on div "Next slide" at bounding box center [1393, 496] width 15 height 24
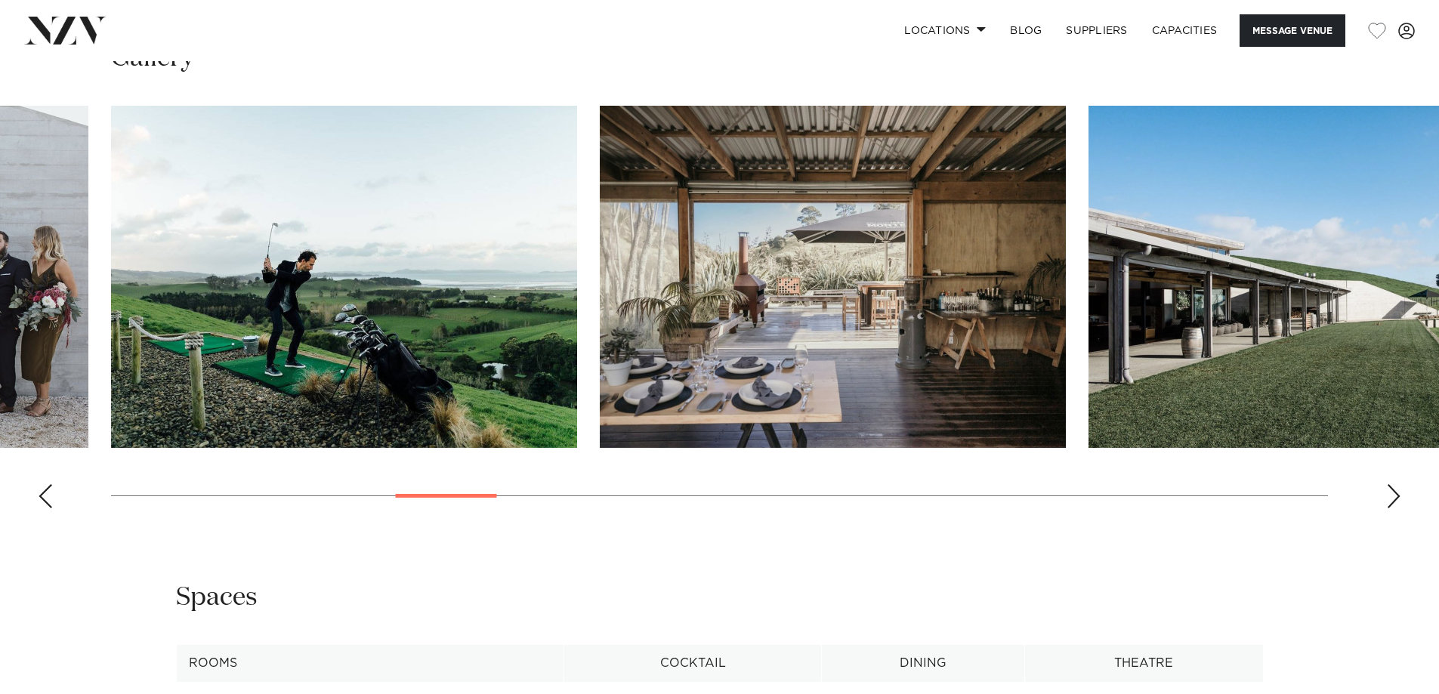
click at [1394, 500] on div "Next slide" at bounding box center [1393, 496] width 15 height 24
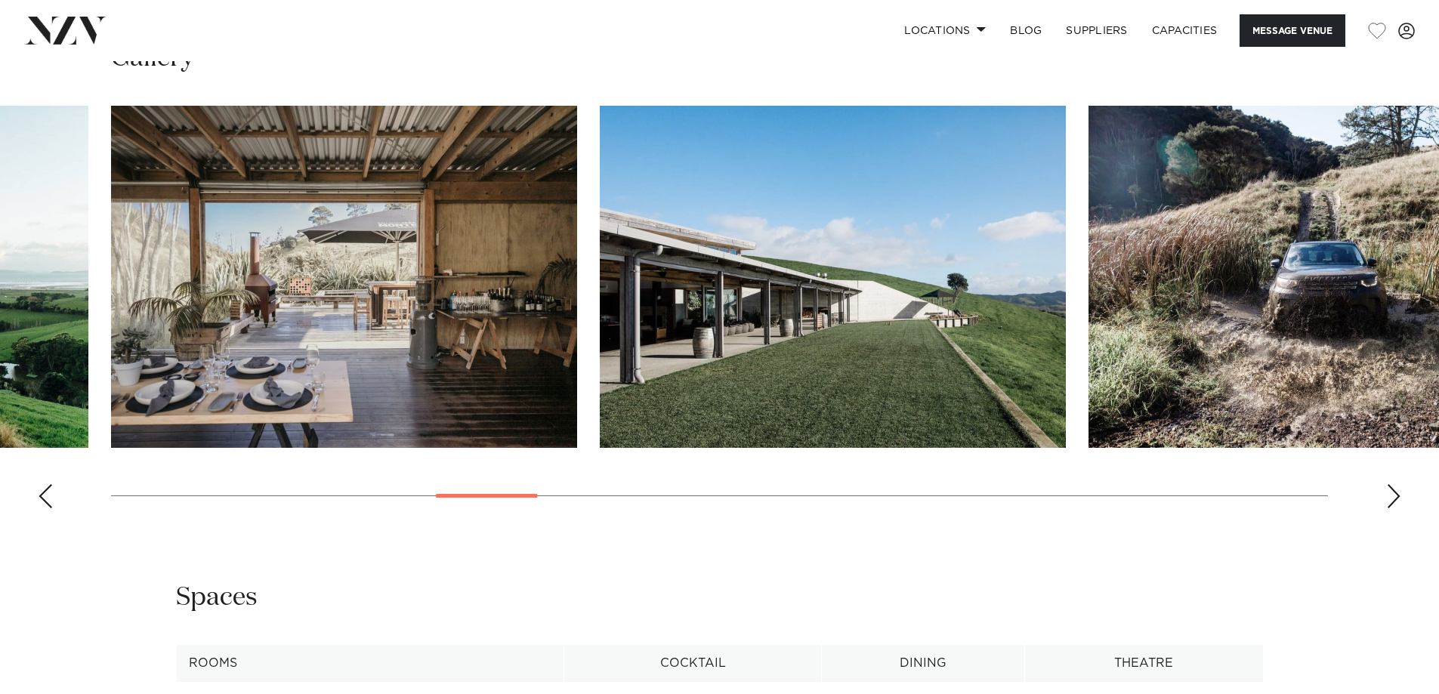
click at [1394, 500] on div "Next slide" at bounding box center [1393, 496] width 15 height 24
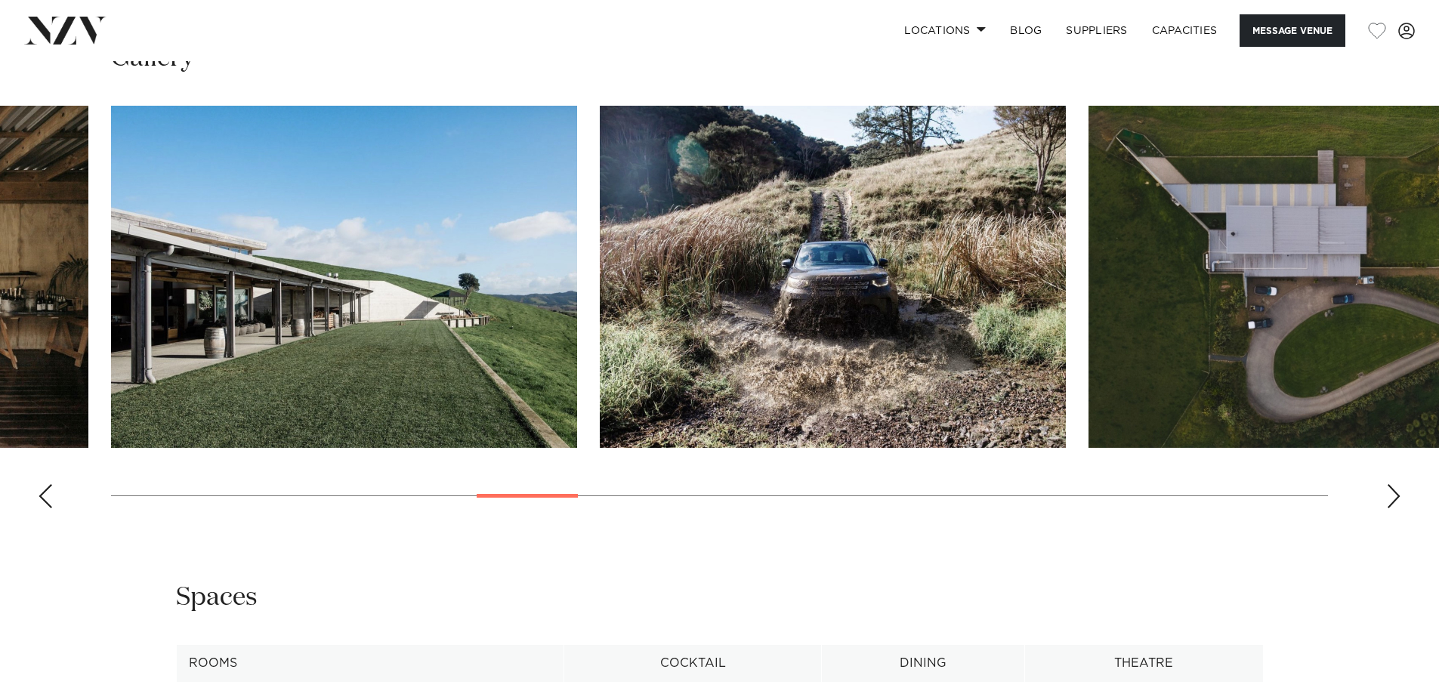
click at [1394, 500] on div "Next slide" at bounding box center [1393, 496] width 15 height 24
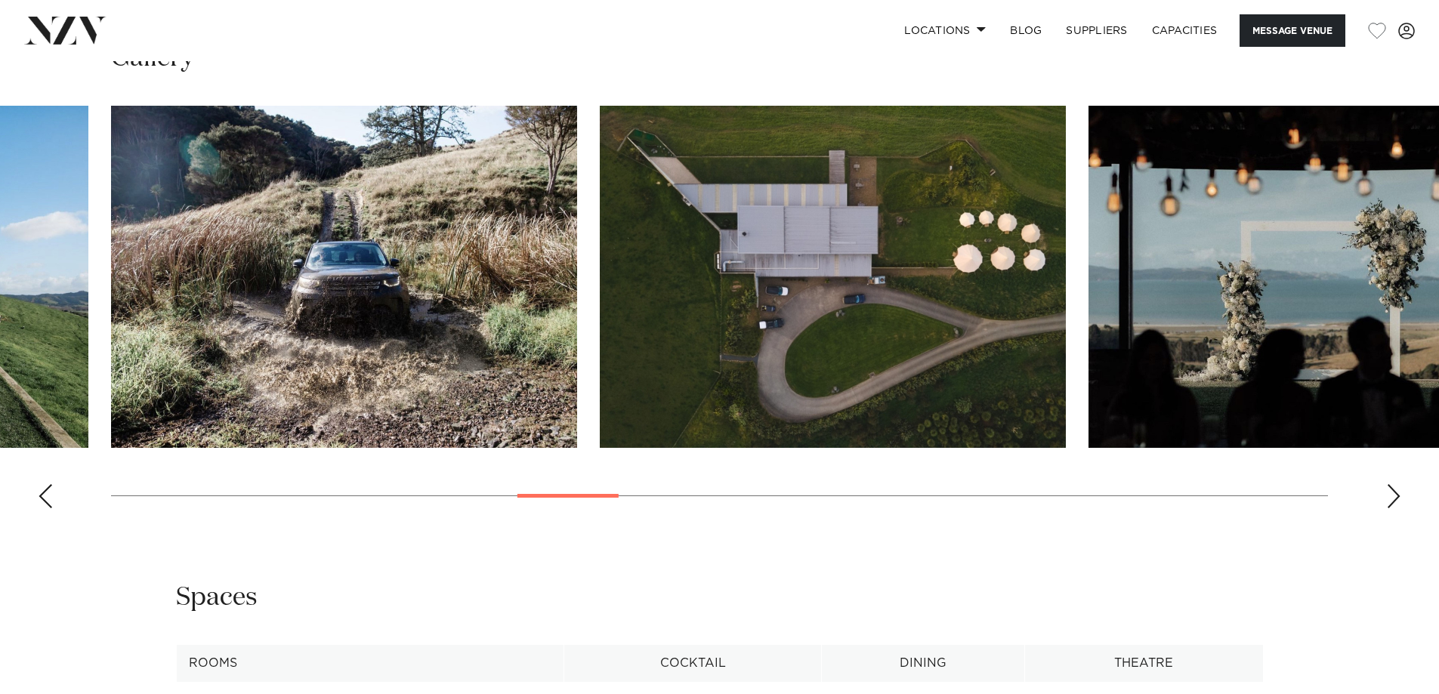
click at [1394, 500] on div "Next slide" at bounding box center [1393, 496] width 15 height 24
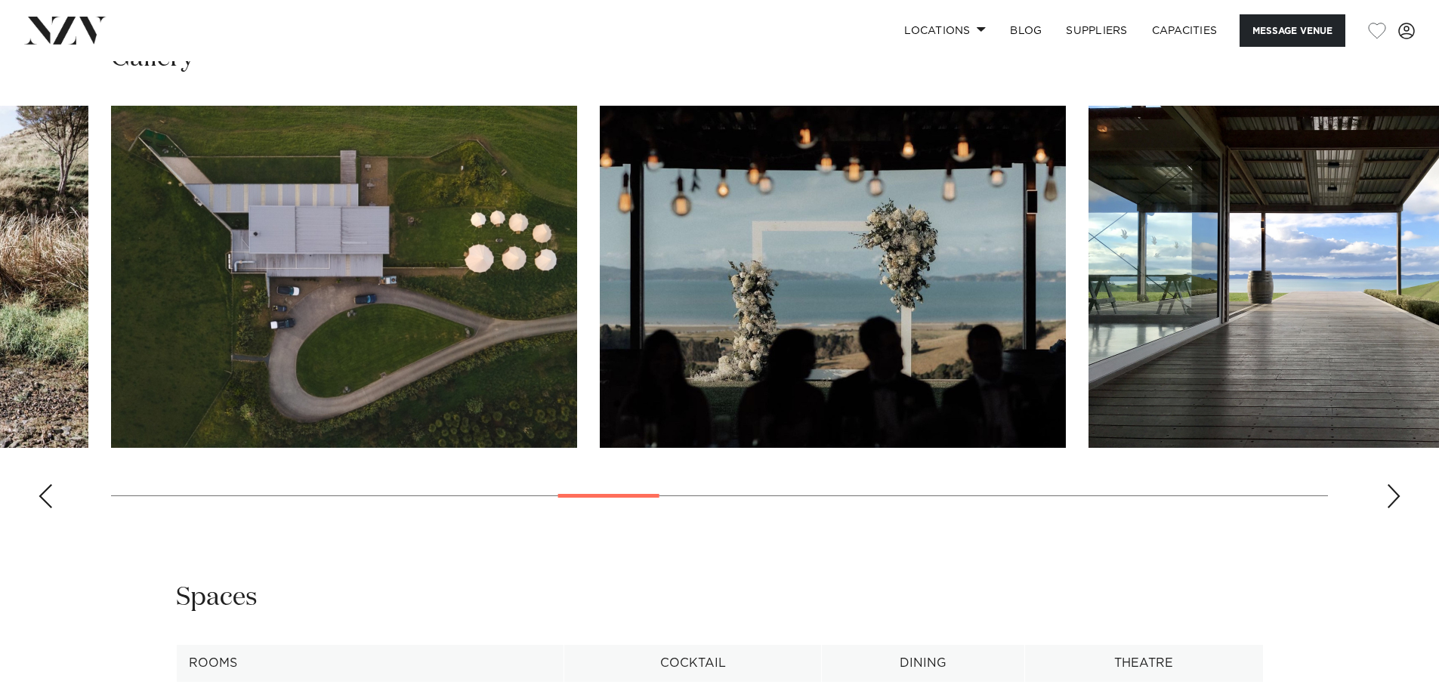
click at [1394, 500] on div "Next slide" at bounding box center [1393, 496] width 15 height 24
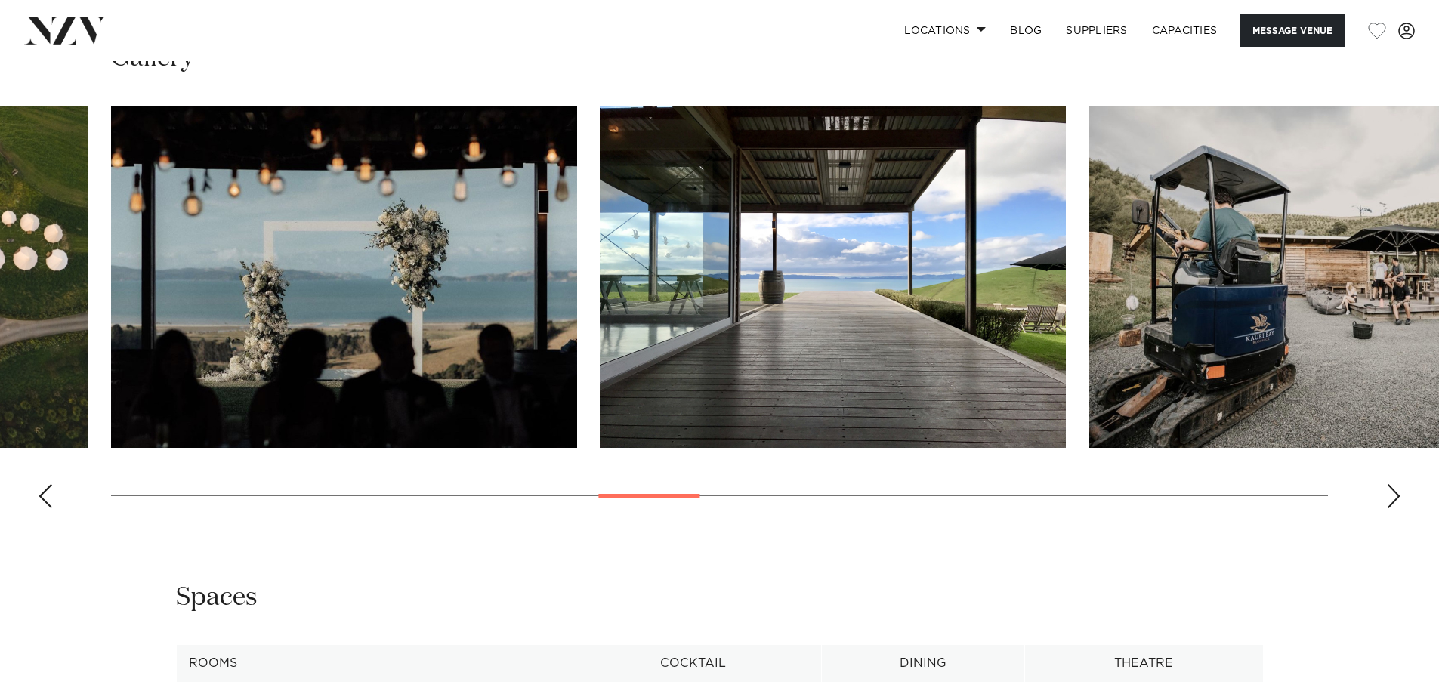
click at [1394, 500] on div "Next slide" at bounding box center [1393, 496] width 15 height 24
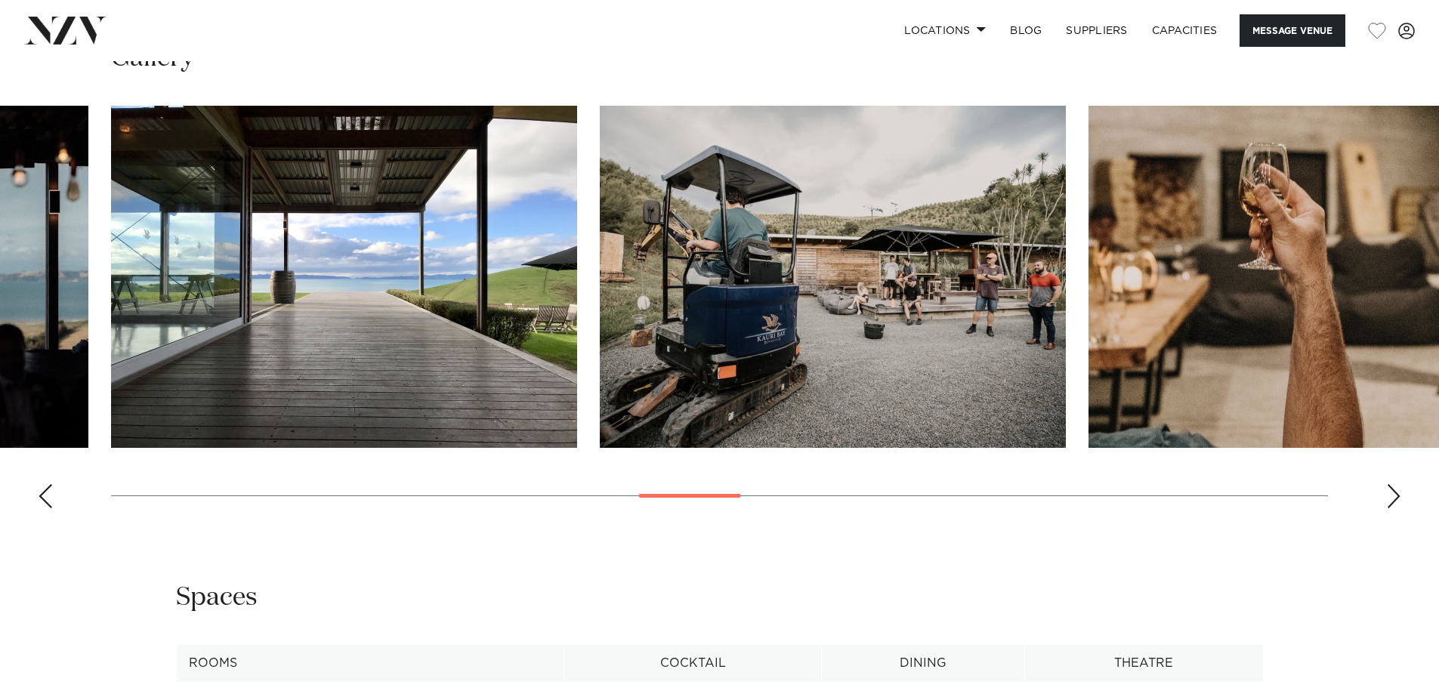
click at [1393, 500] on div "Next slide" at bounding box center [1393, 496] width 15 height 24
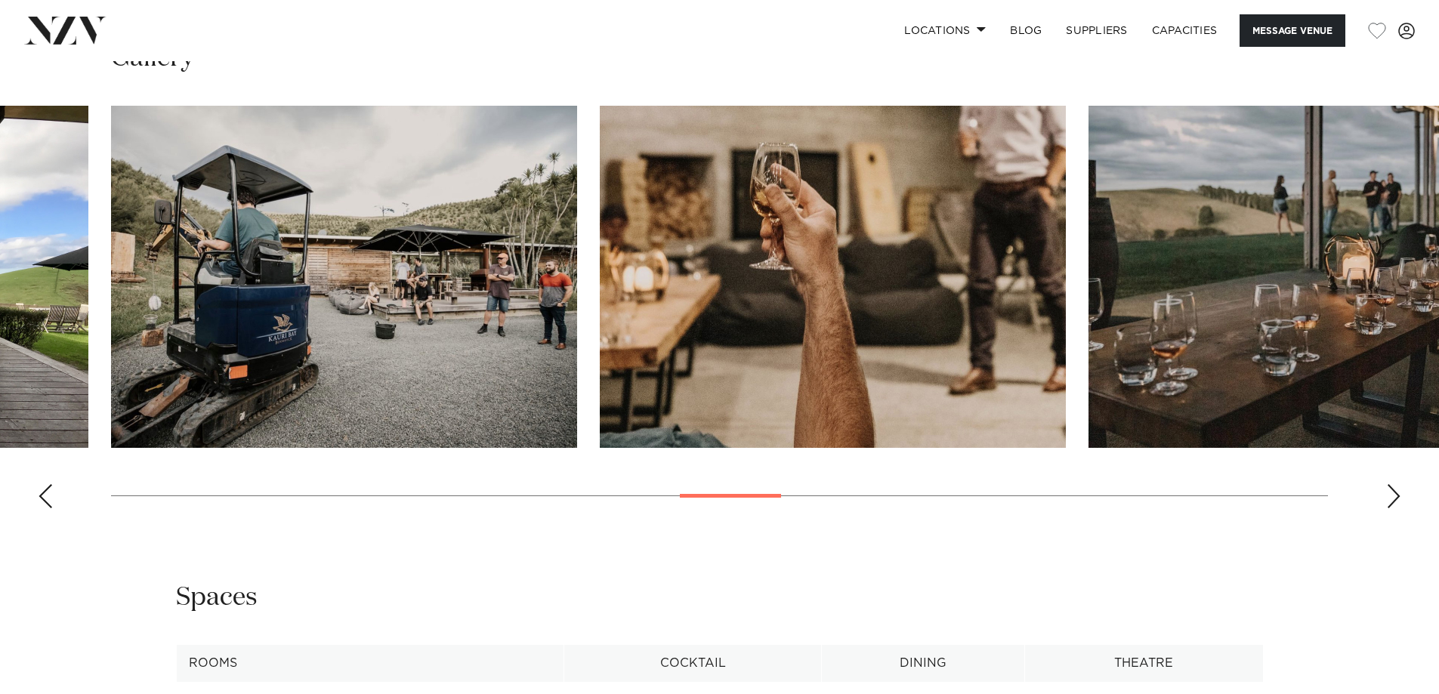
click at [1392, 500] on div "Next slide" at bounding box center [1393, 496] width 15 height 24
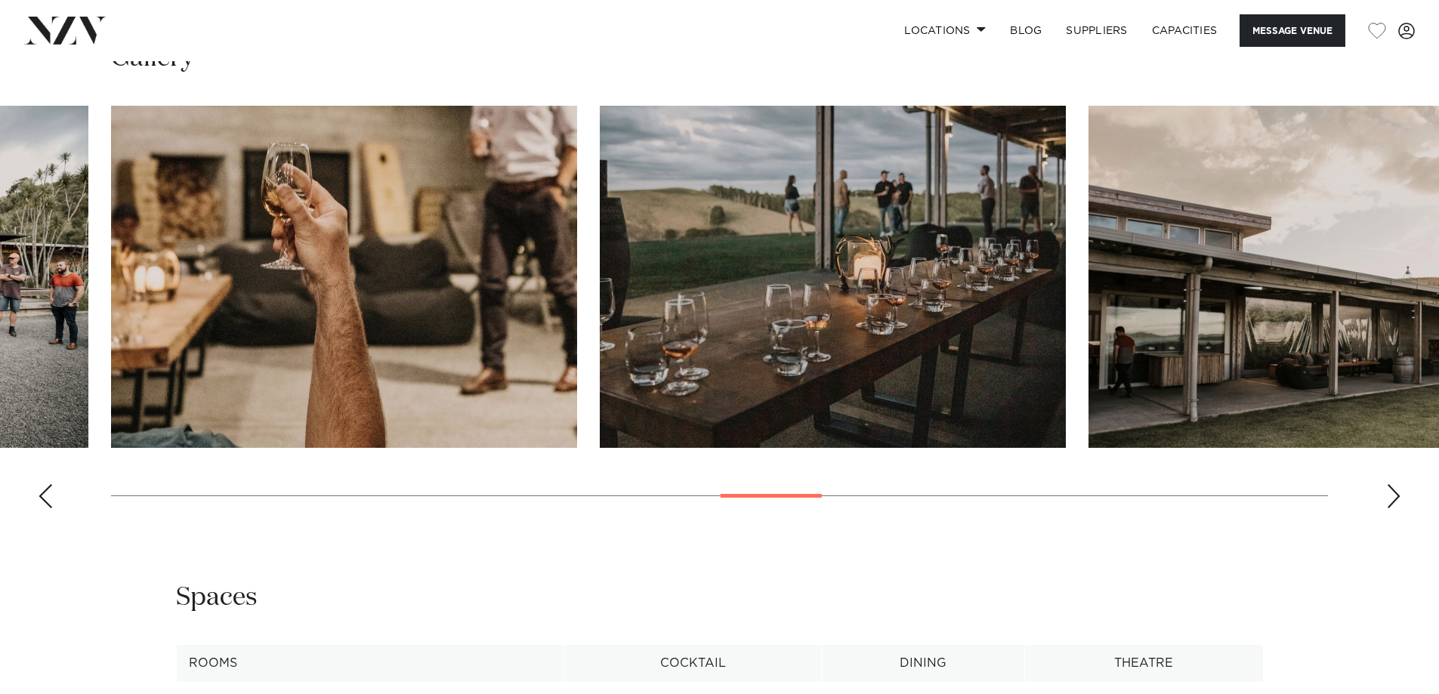
click at [1392, 500] on div "Next slide" at bounding box center [1393, 496] width 15 height 24
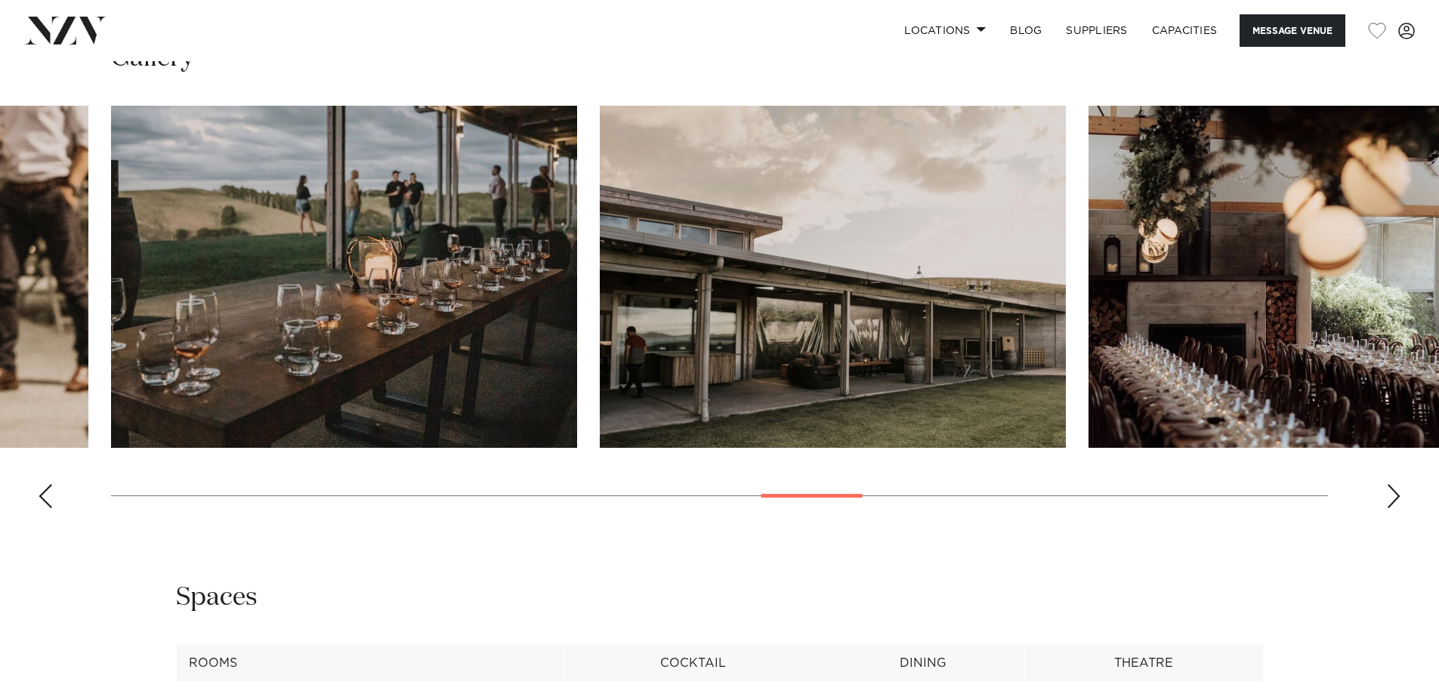
click at [1390, 499] on div "Next slide" at bounding box center [1393, 496] width 15 height 24
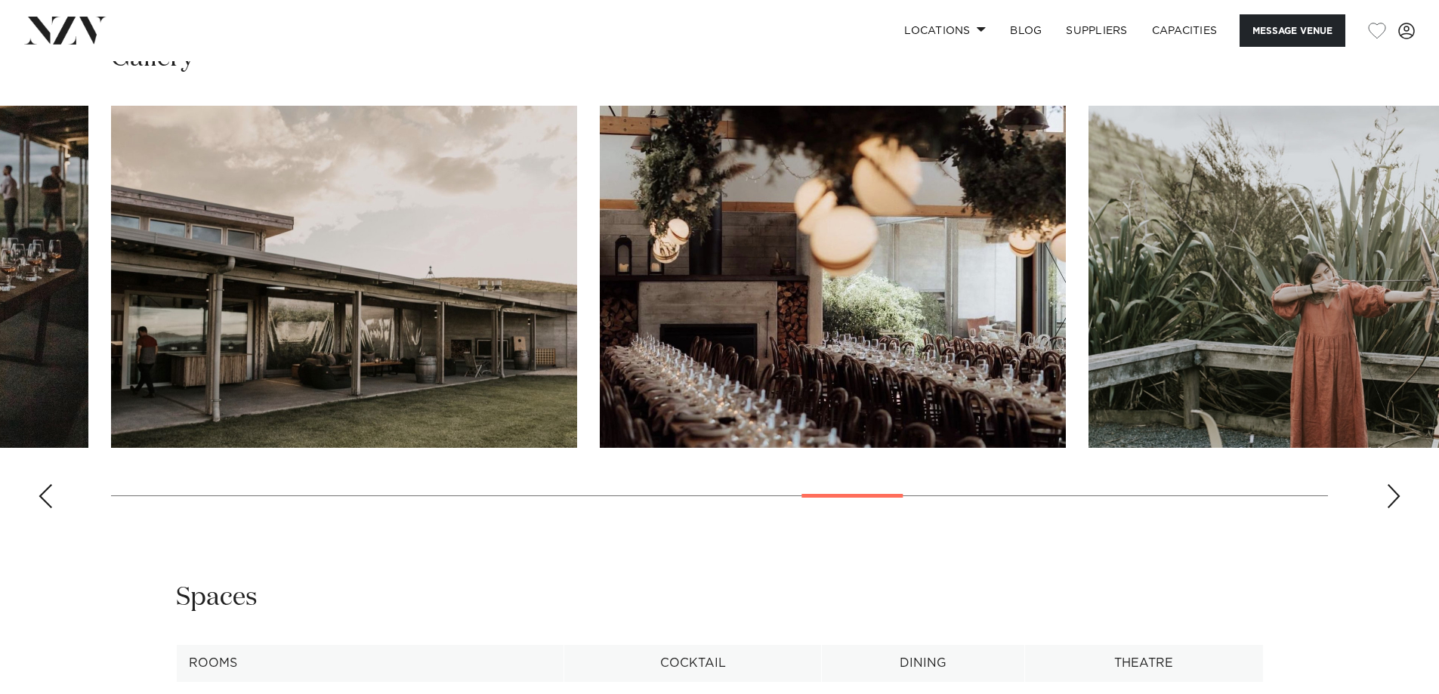
click at [1390, 499] on div "Next slide" at bounding box center [1393, 496] width 15 height 24
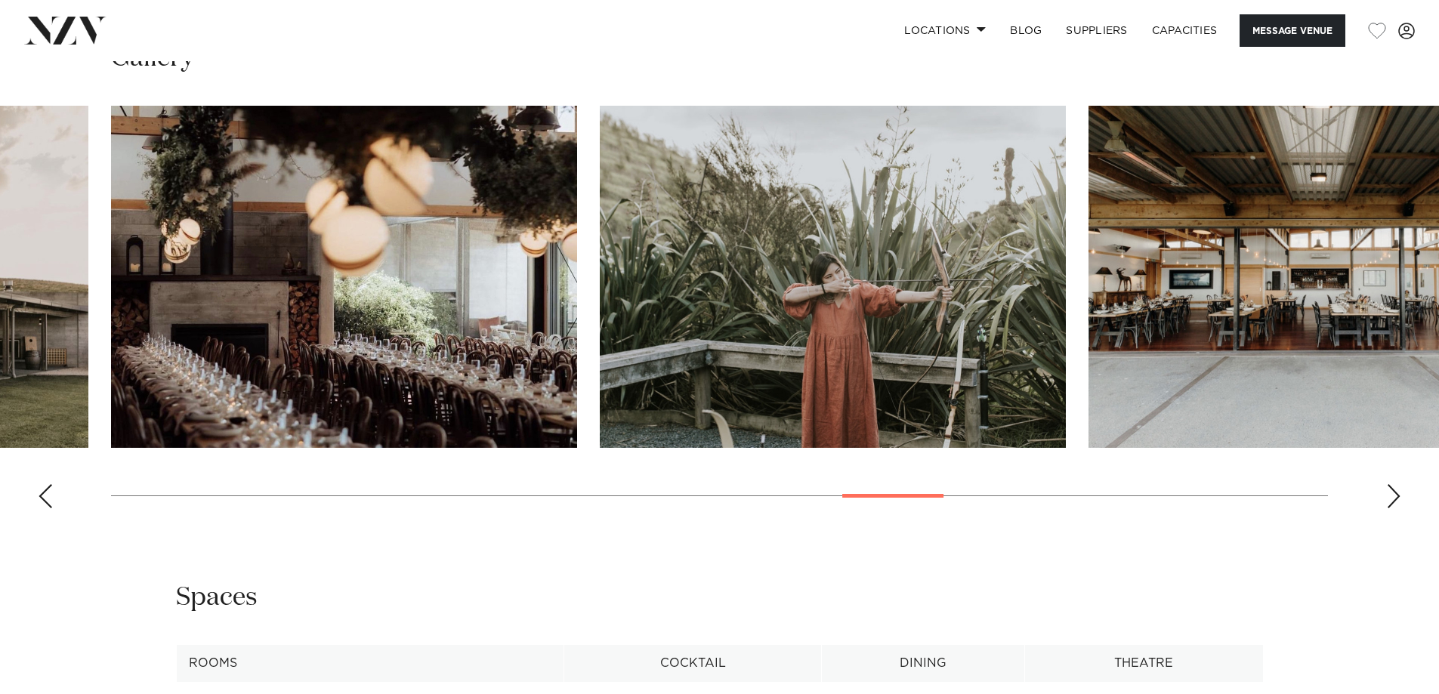
click at [1390, 499] on div "Next slide" at bounding box center [1393, 496] width 15 height 24
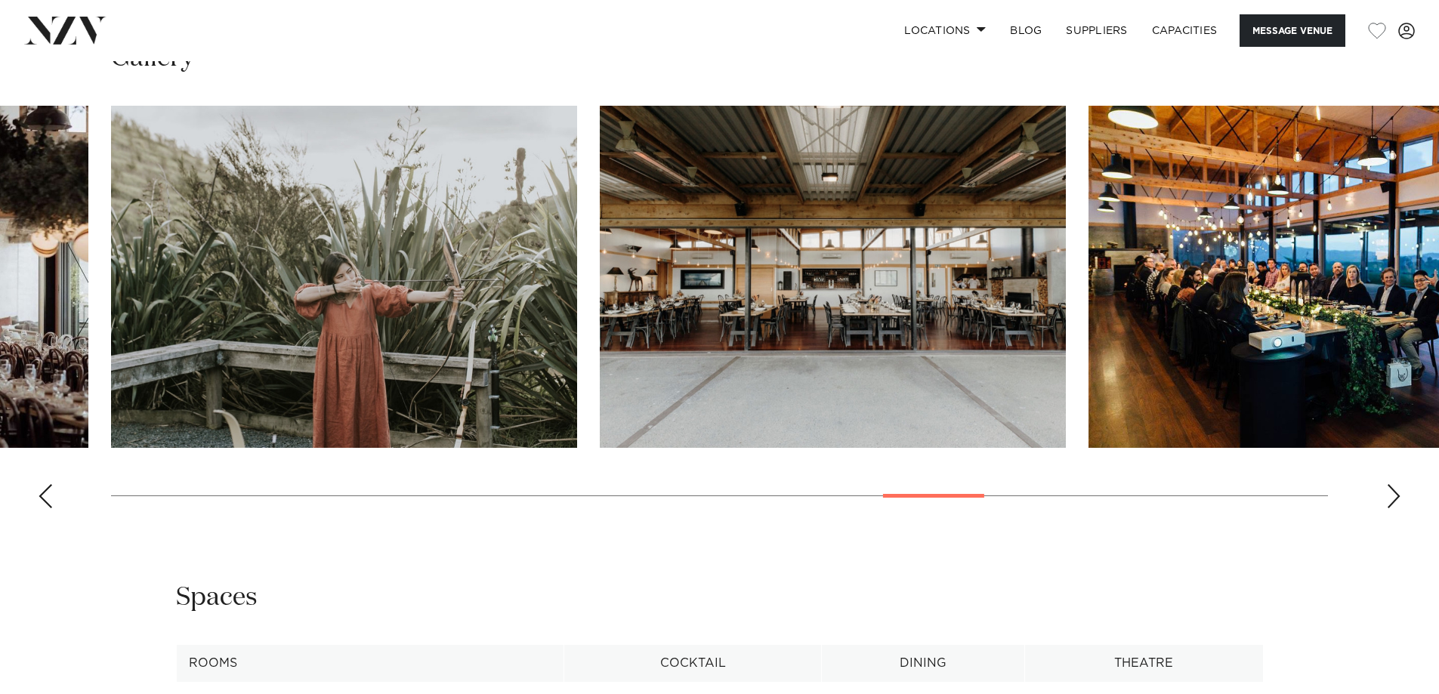
click at [1389, 499] on div "Next slide" at bounding box center [1393, 496] width 15 height 24
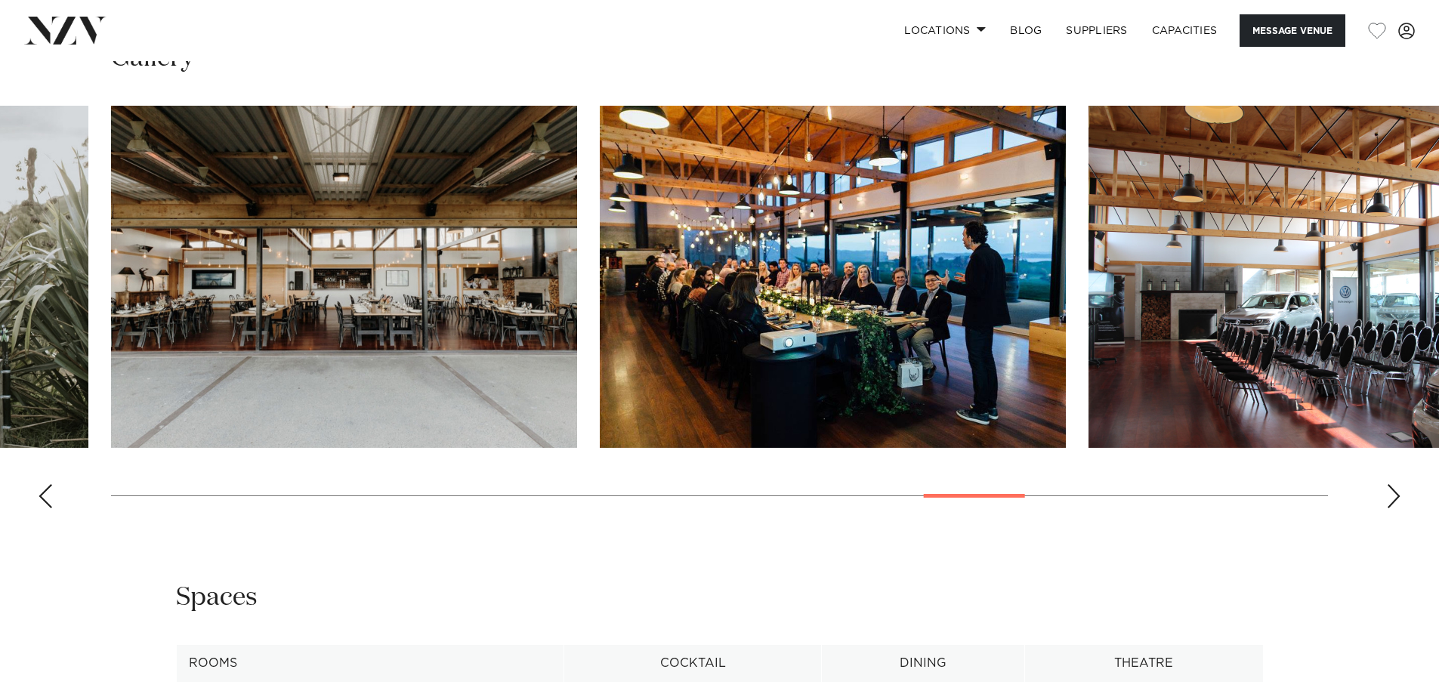
click at [1389, 499] on div "Next slide" at bounding box center [1393, 496] width 15 height 24
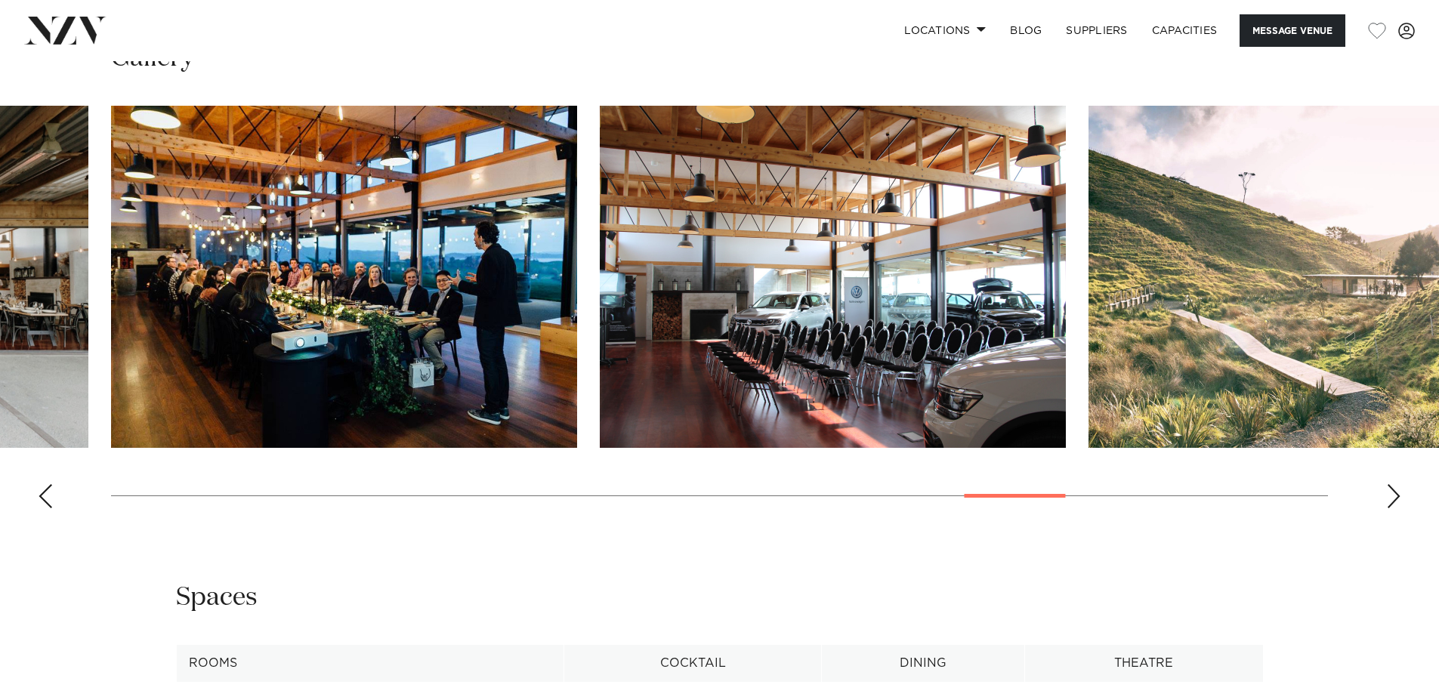
click at [1389, 499] on div "Next slide" at bounding box center [1393, 496] width 15 height 24
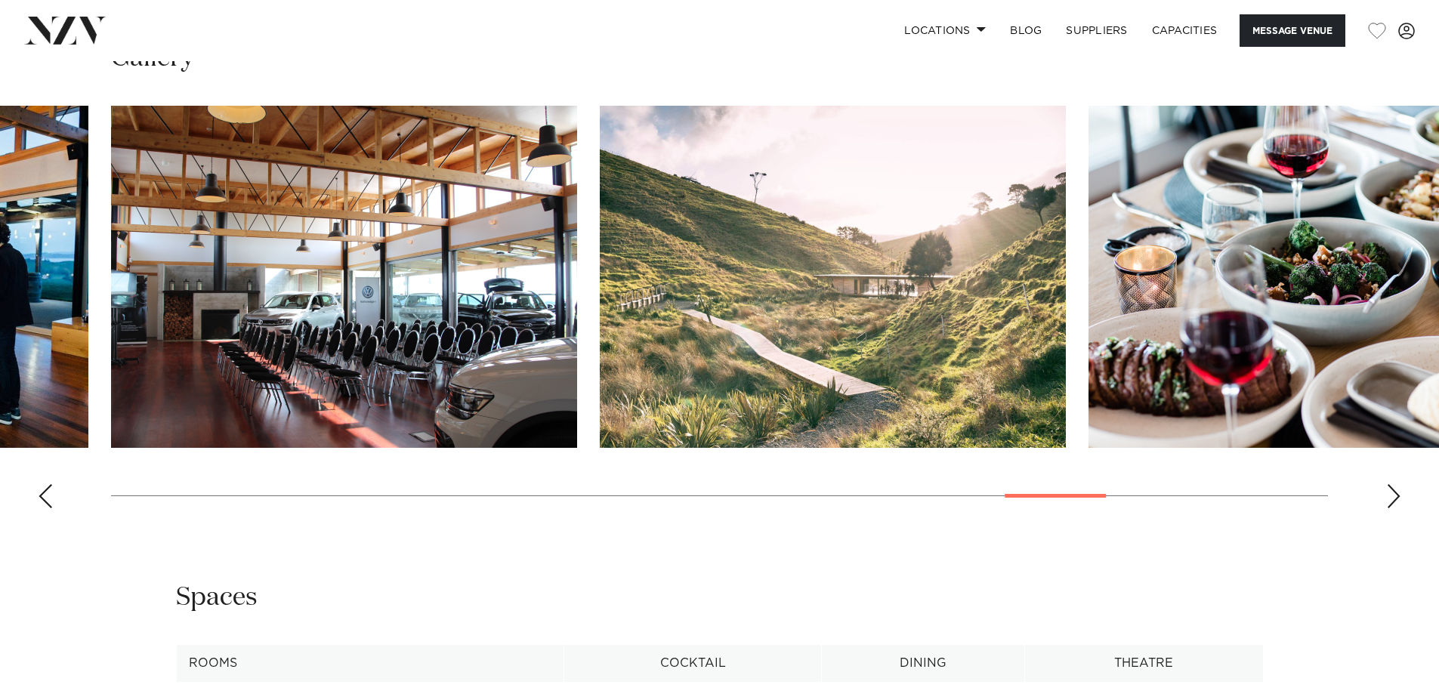
click at [1389, 499] on div "Next slide" at bounding box center [1393, 496] width 15 height 24
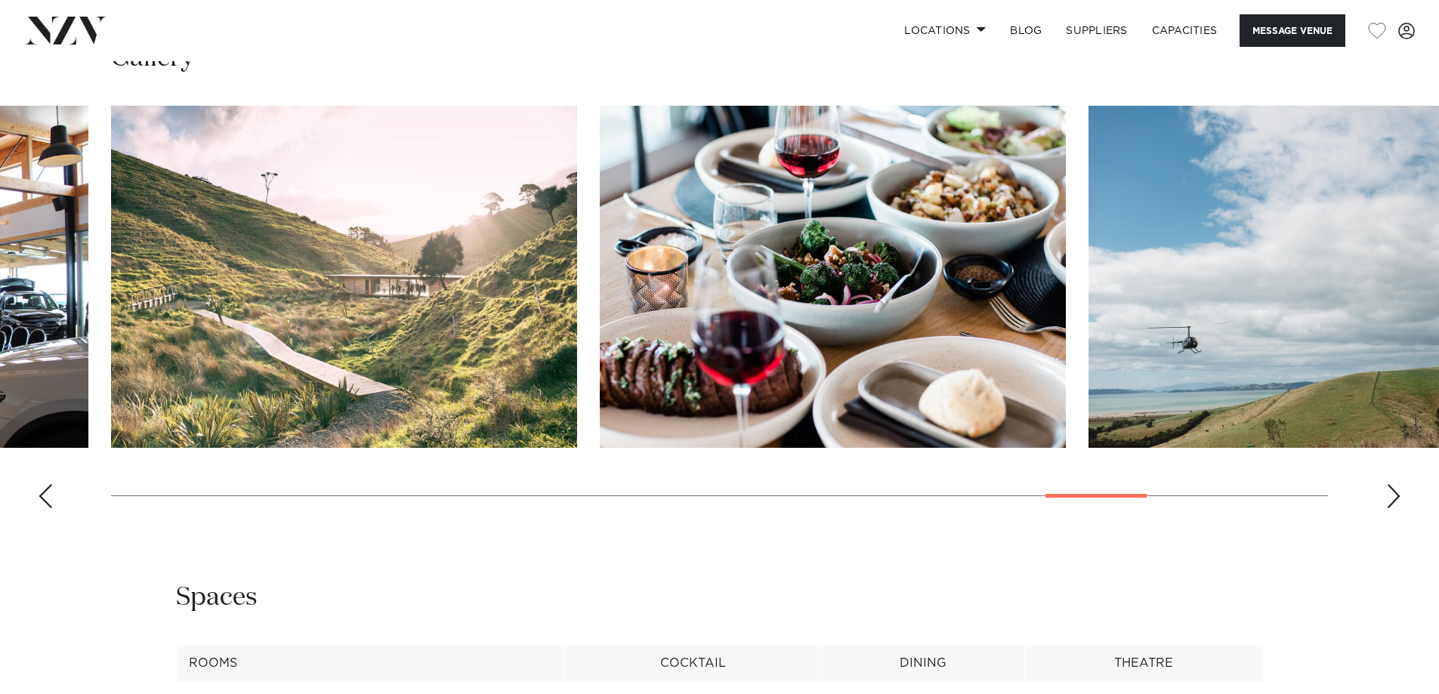
click at [1389, 499] on div "Next slide" at bounding box center [1393, 496] width 15 height 24
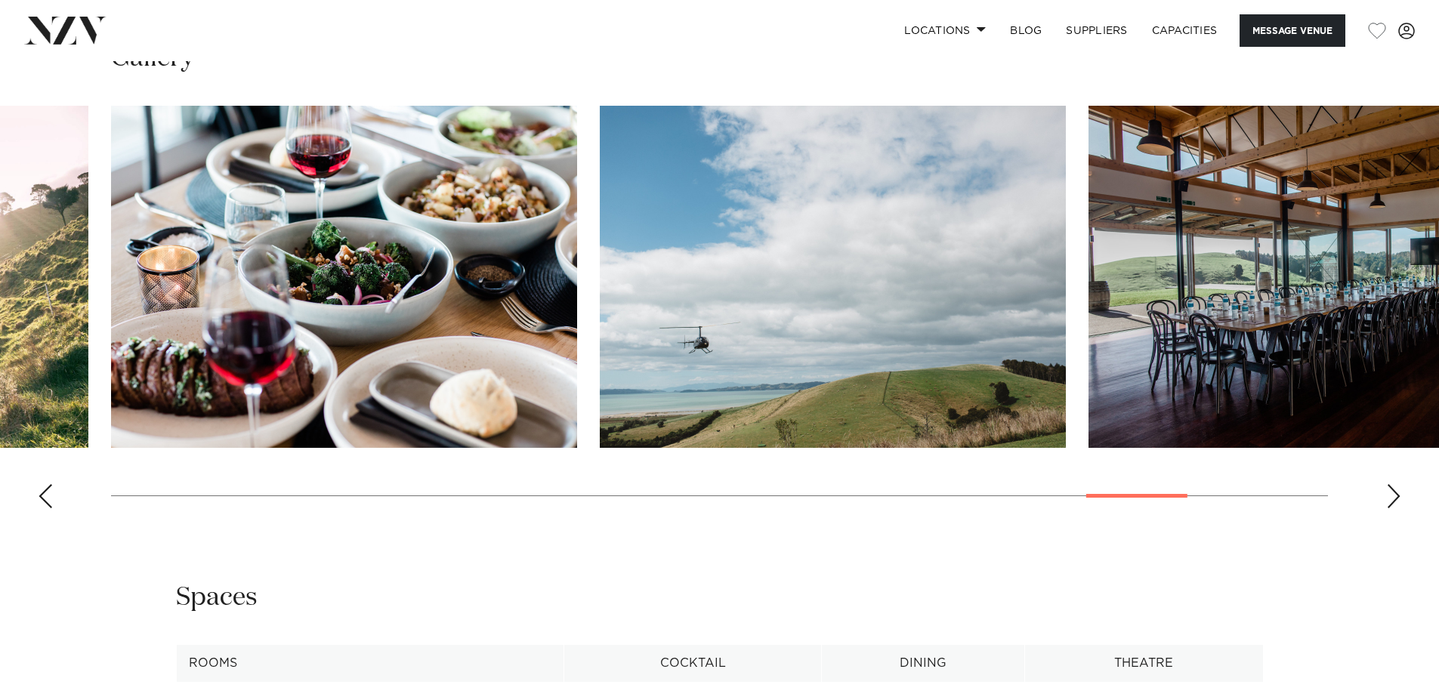
click at [1389, 499] on div "Next slide" at bounding box center [1393, 496] width 15 height 24
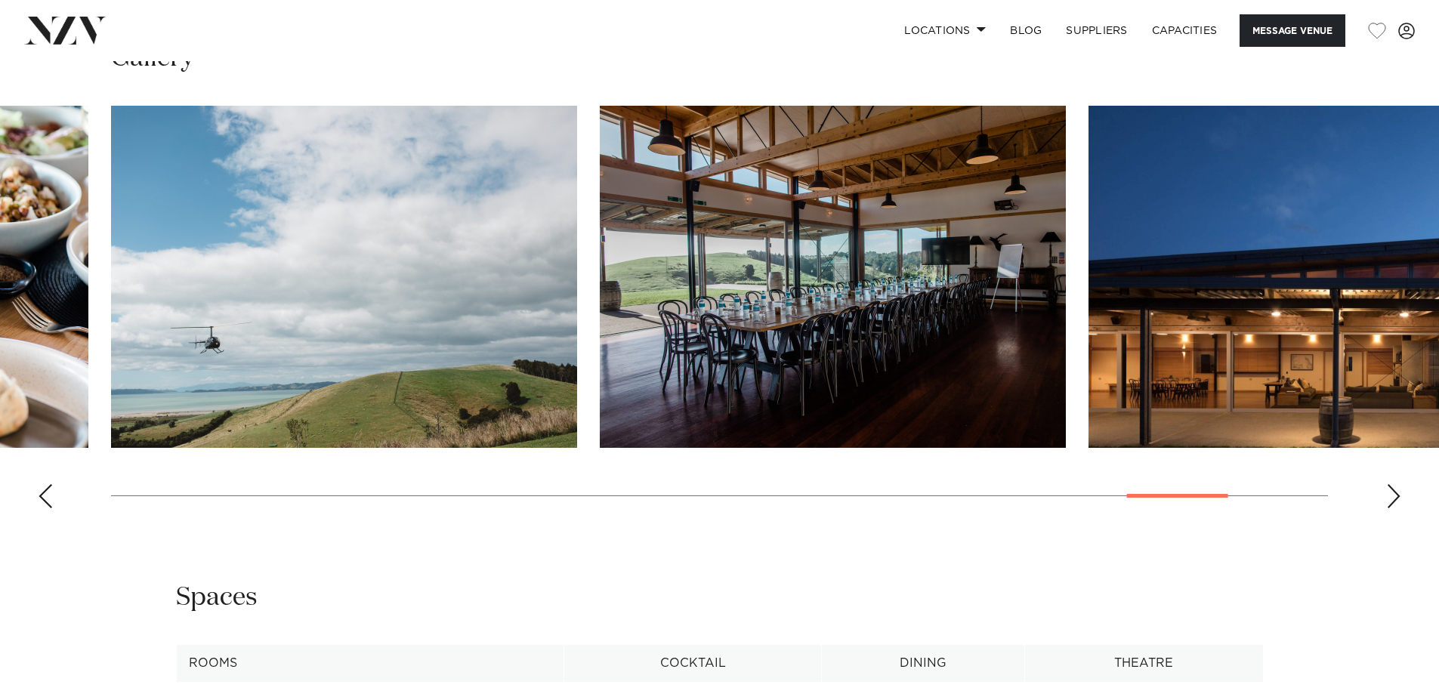
click at [1389, 500] on div "Next slide" at bounding box center [1393, 496] width 15 height 24
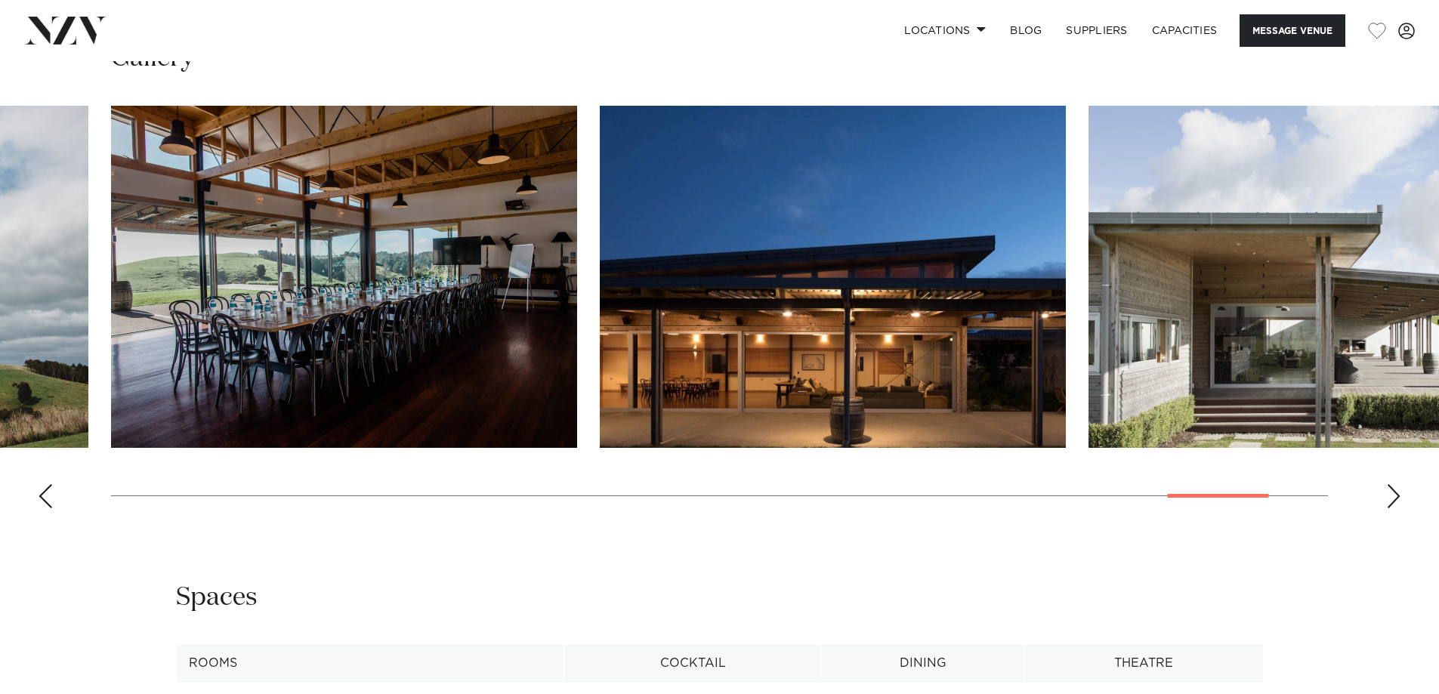
click at [1389, 500] on div "Next slide" at bounding box center [1393, 496] width 15 height 24
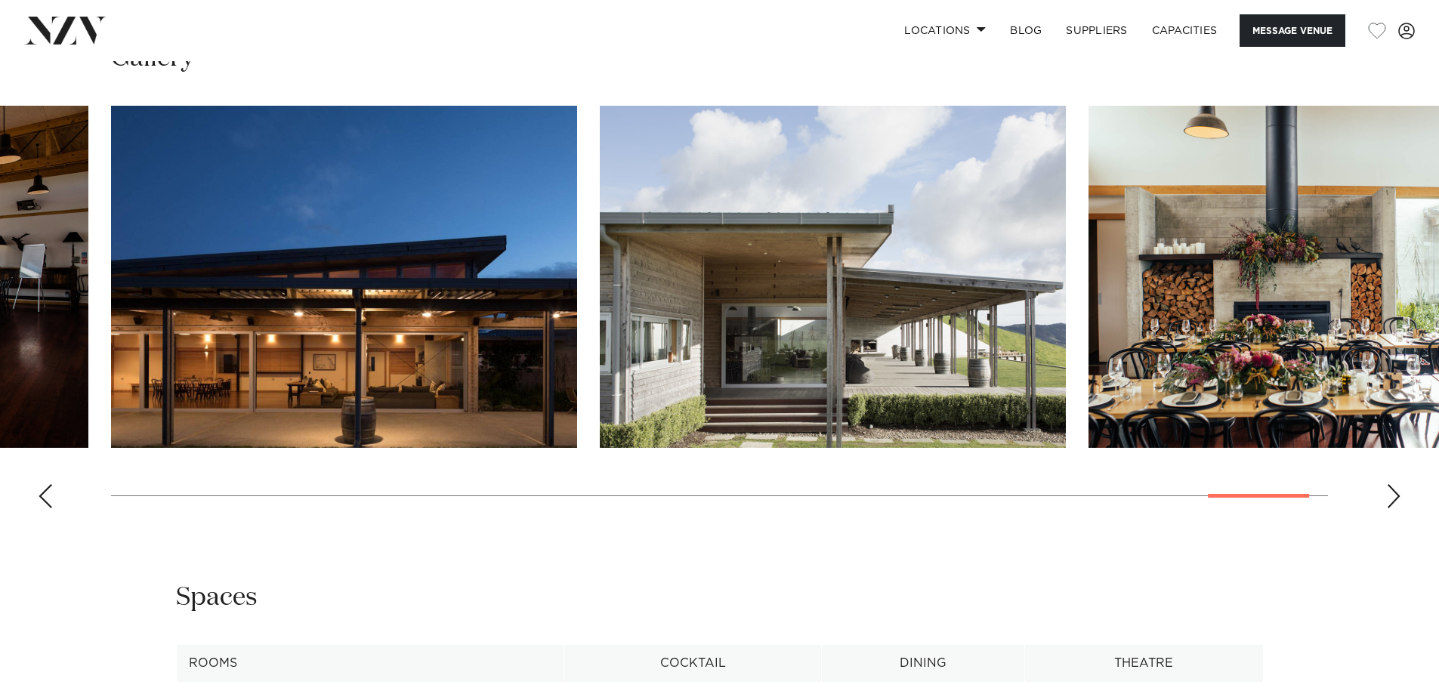
click at [1389, 500] on div "Next slide" at bounding box center [1393, 496] width 15 height 24
